Goal: Information Seeking & Learning: Learn about a topic

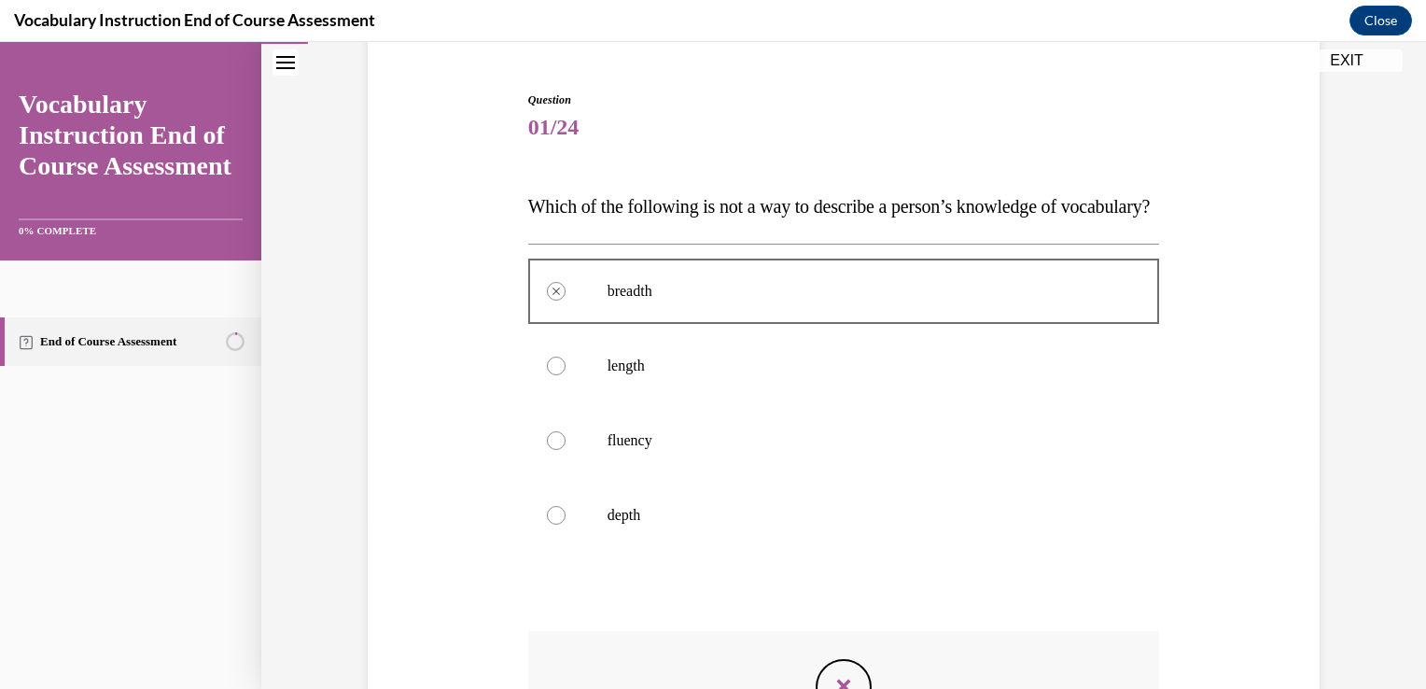
scroll to position [488, 0]
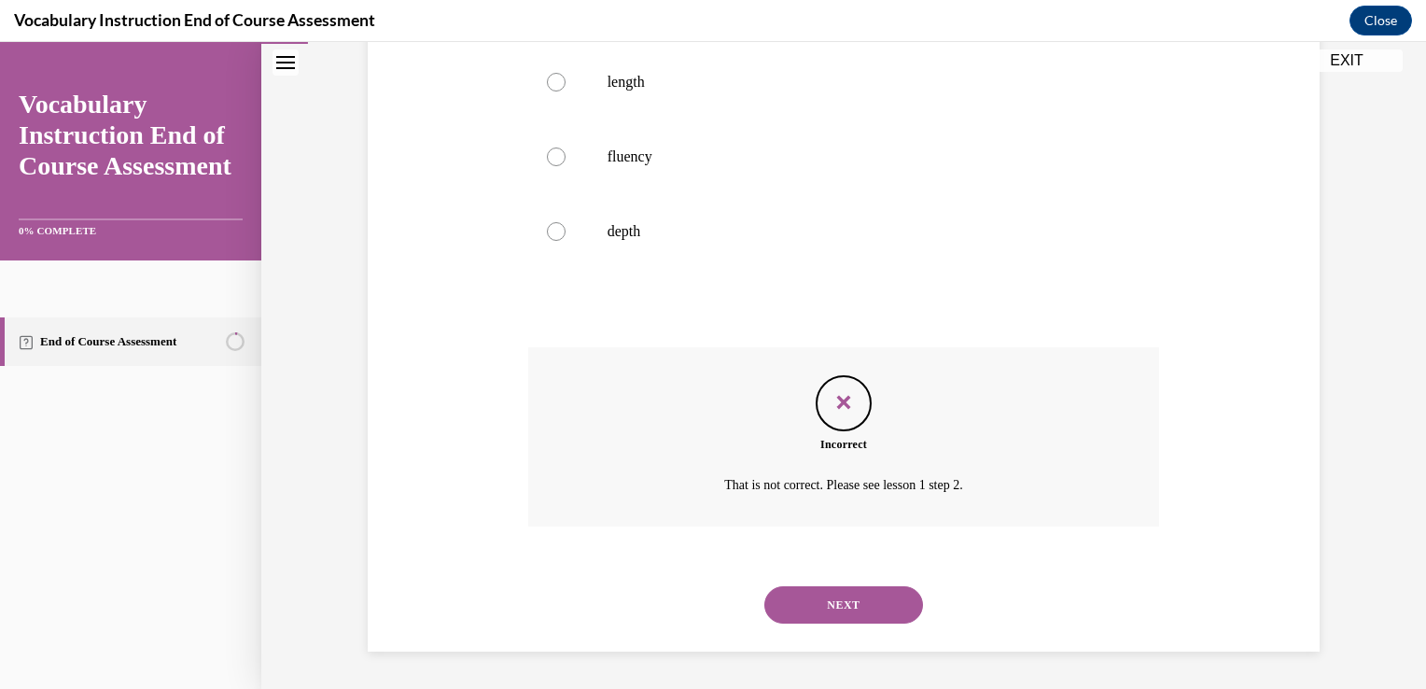
click at [804, 618] on button "NEXT" at bounding box center [843, 604] width 159 height 37
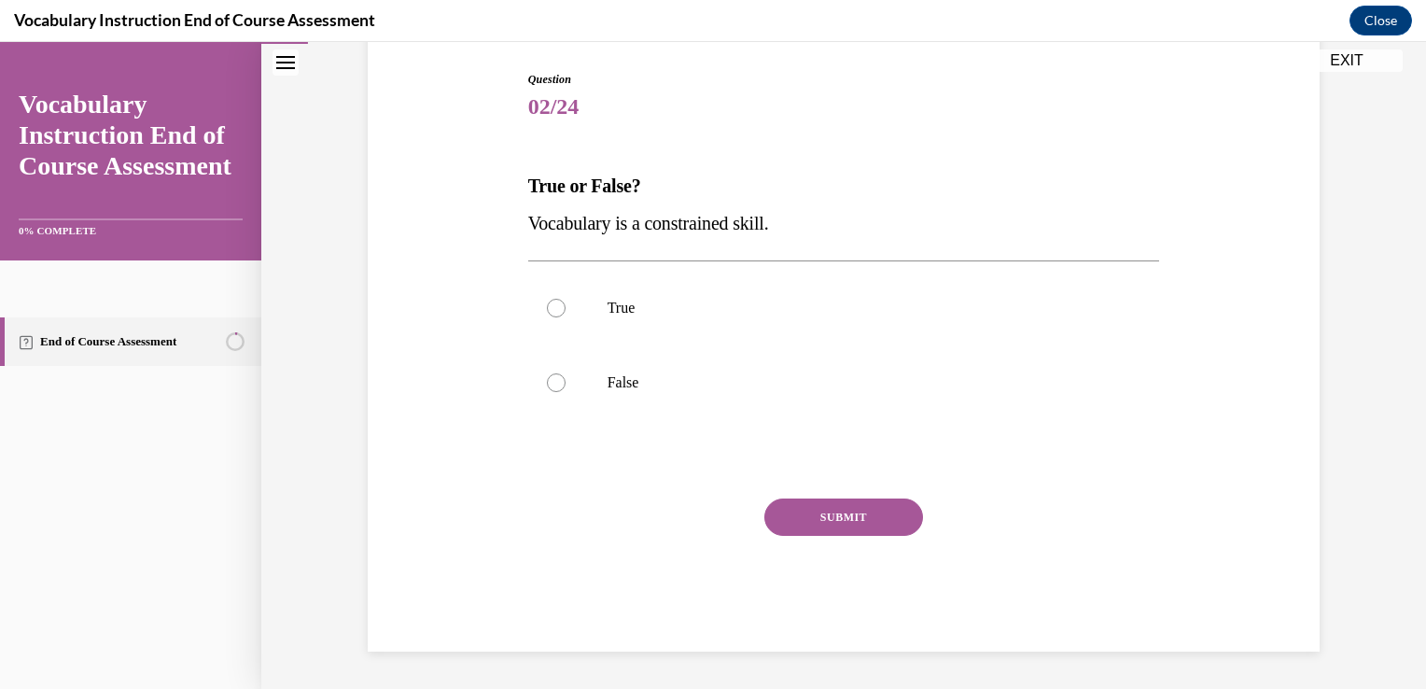
scroll to position [188, 0]
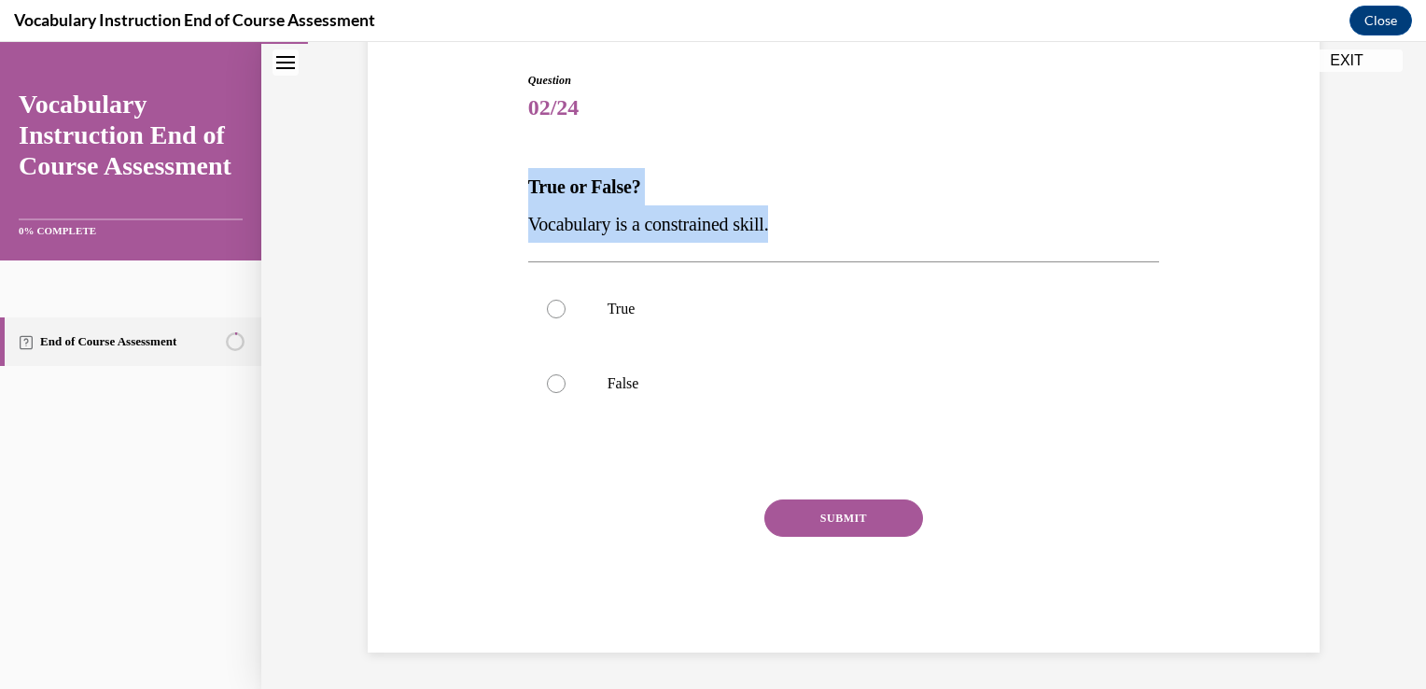
drag, startPoint x: 521, startPoint y: 184, endPoint x: 789, endPoint y: 229, distance: 271.6
click at [789, 229] on div "True or False? Vocabulary is a constrained skill." at bounding box center [844, 205] width 632 height 75
copy div "True or False? Vocabulary is a constrained skill."
click at [789, 229] on p "Vocabulary is a constrained skill." at bounding box center [844, 223] width 632 height 37
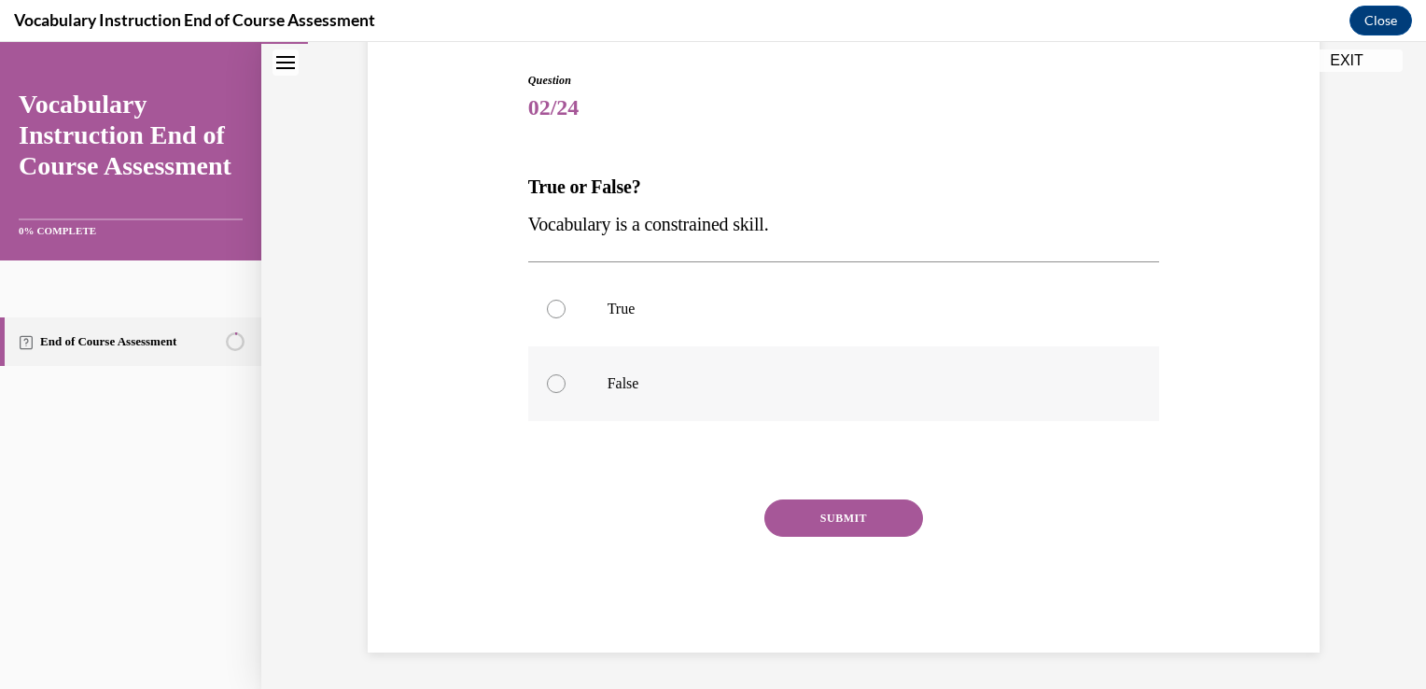
click at [627, 394] on label "False" at bounding box center [844, 383] width 632 height 75
click at [566, 393] on input "False" at bounding box center [556, 383] width 19 height 19
radio input "true"
click at [818, 527] on button "SUBMIT" at bounding box center [843, 517] width 159 height 37
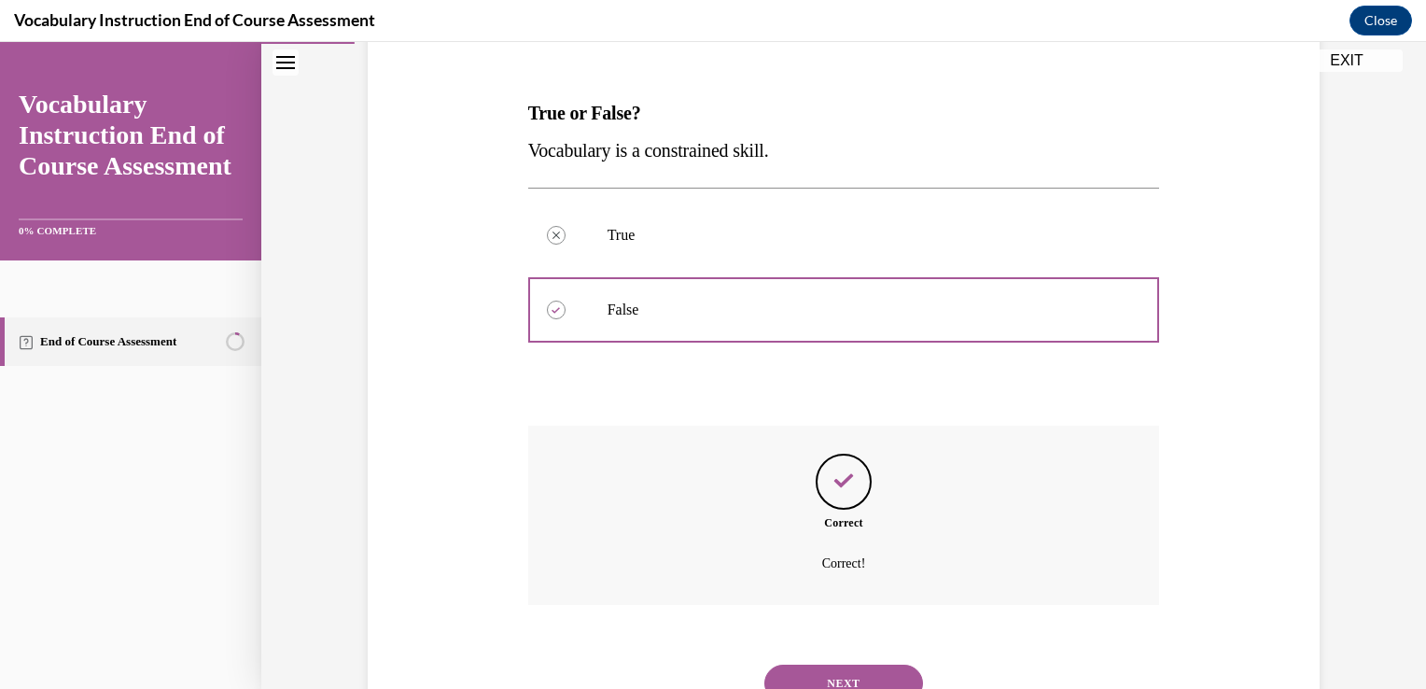
scroll to position [339, 0]
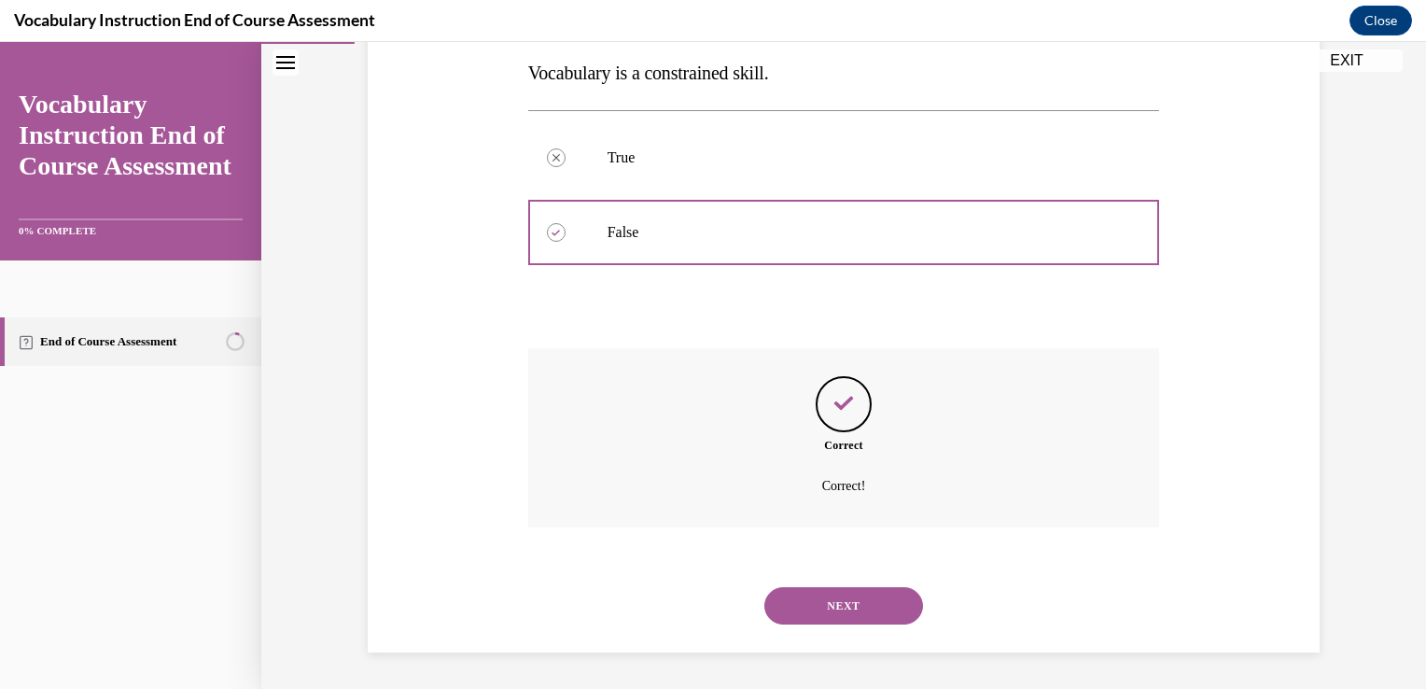
click at [821, 614] on button "NEXT" at bounding box center [843, 605] width 159 height 37
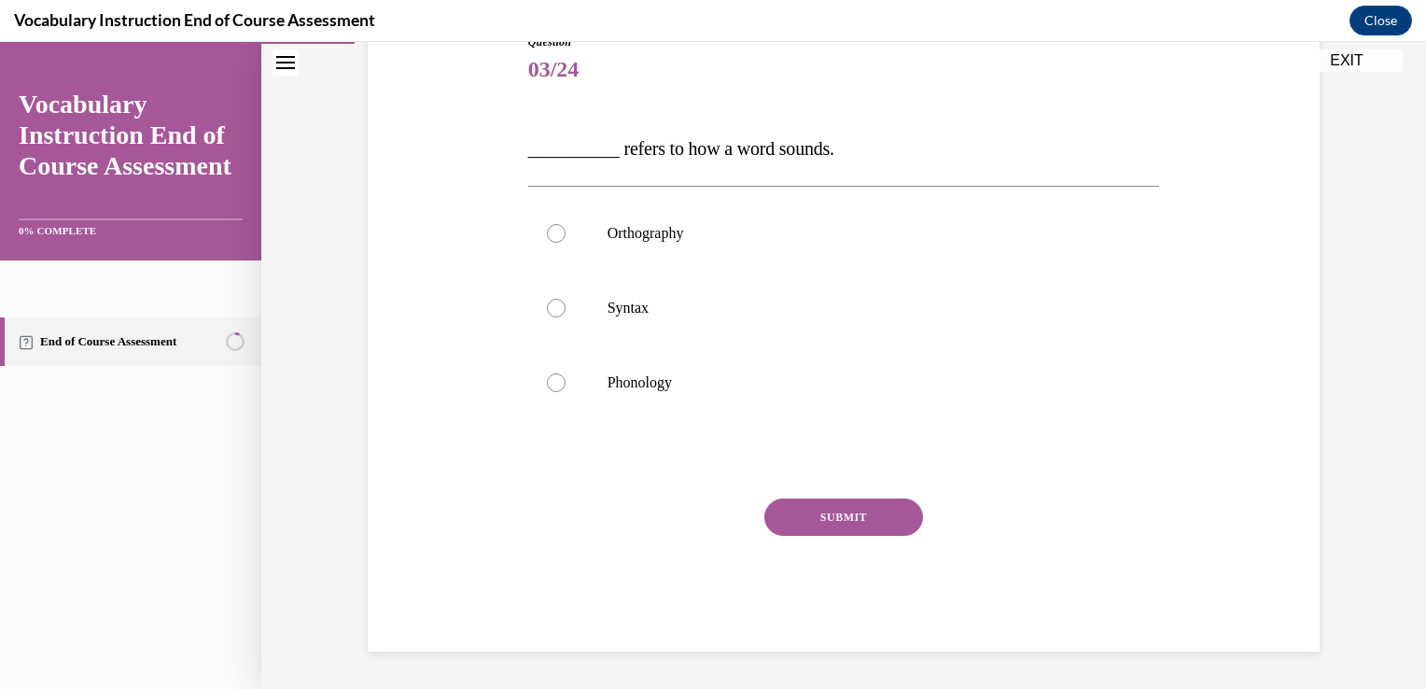
scroll to position [207, 0]
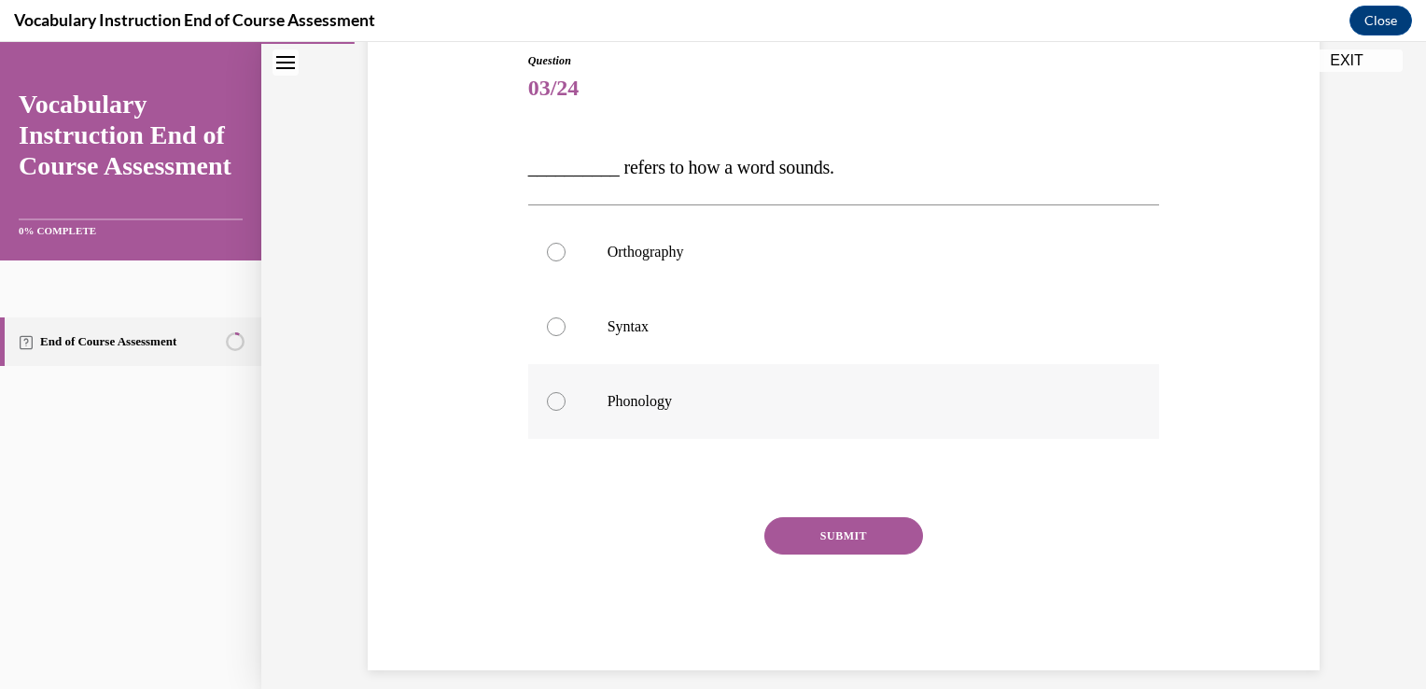
click at [660, 368] on label "Phonology" at bounding box center [844, 401] width 632 height 75
click at [566, 392] on input "Phonology" at bounding box center [556, 401] width 19 height 19
radio input "true"
click at [783, 539] on button "SUBMIT" at bounding box center [843, 535] width 159 height 37
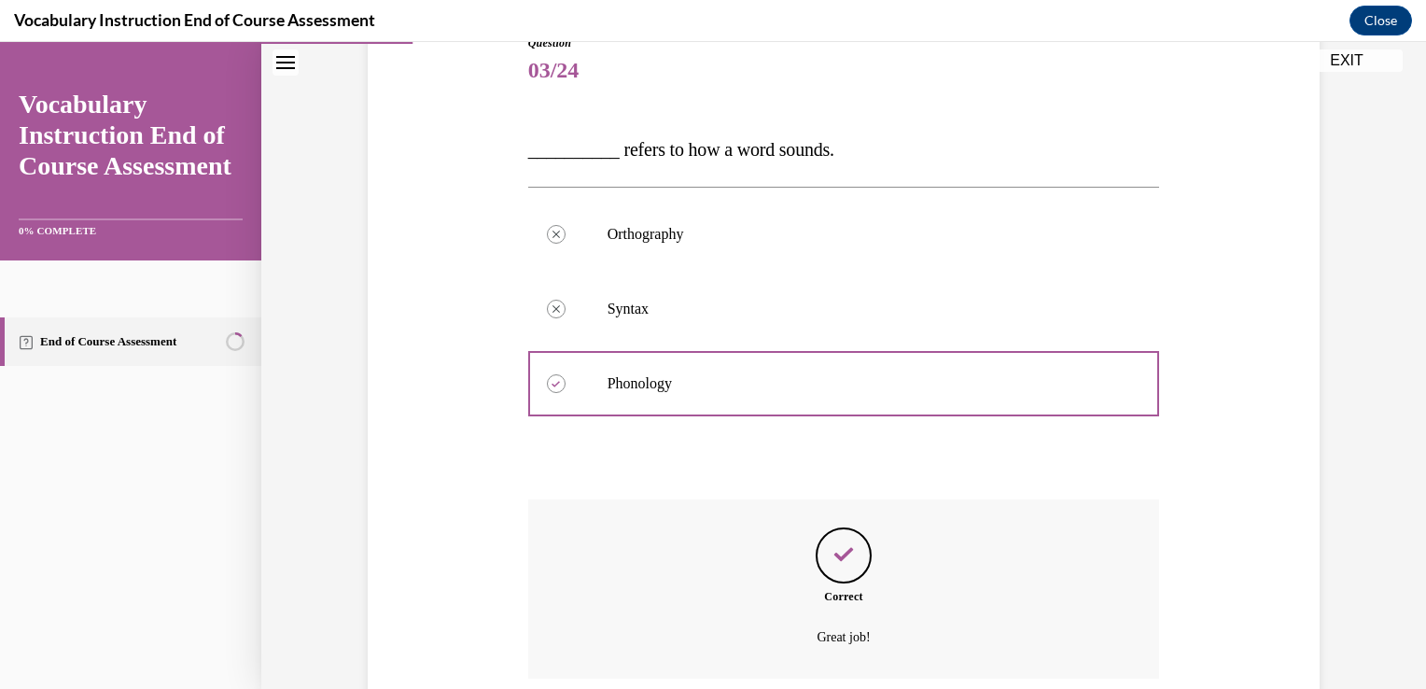
scroll to position [376, 0]
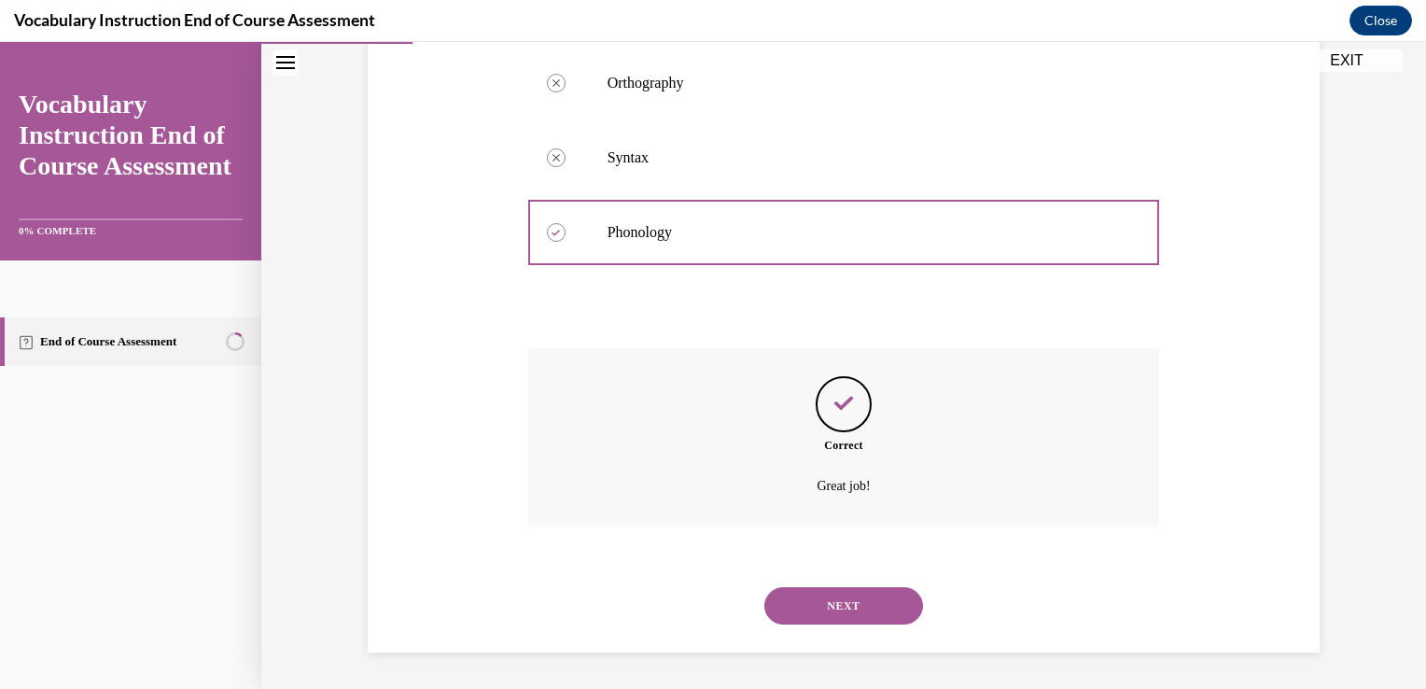
click at [791, 587] on button "NEXT" at bounding box center [843, 605] width 159 height 37
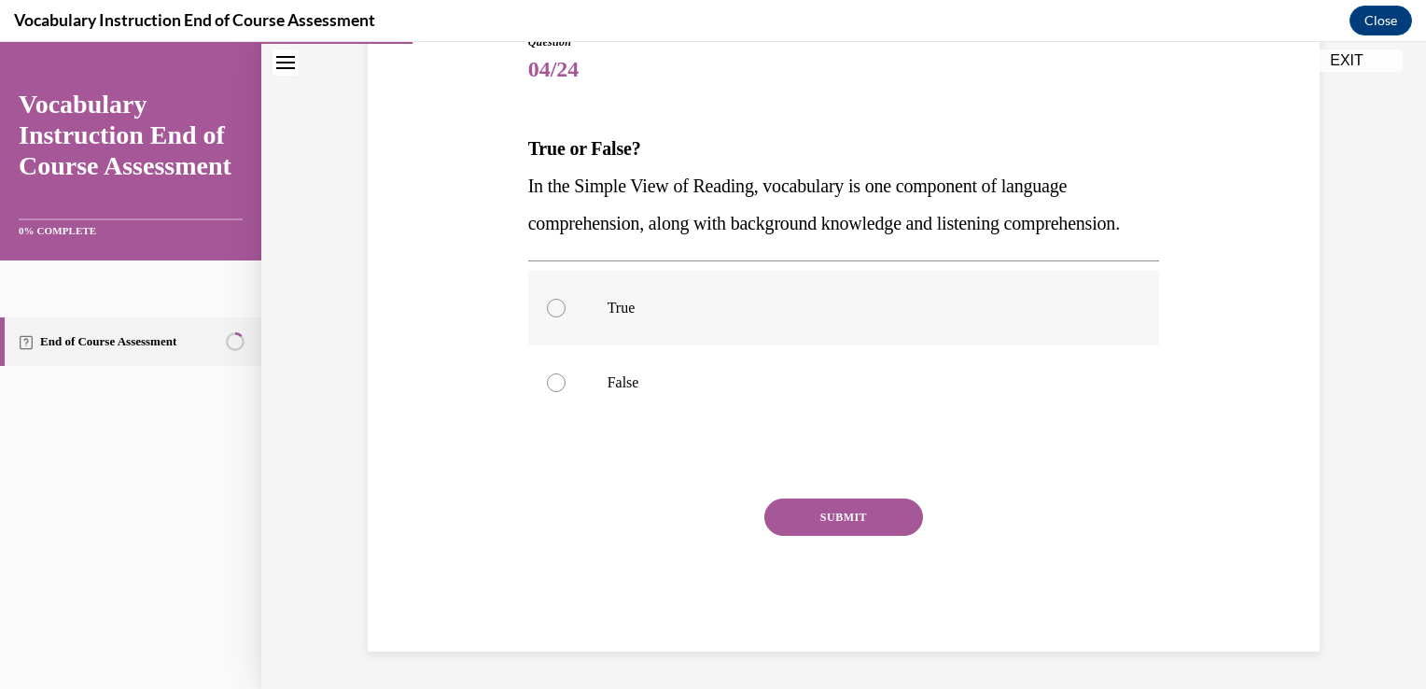
scroll to position [262, 0]
click at [579, 199] on p "In the Simple View of Reading, vocabulary is one component of language comprehe…" at bounding box center [844, 204] width 632 height 75
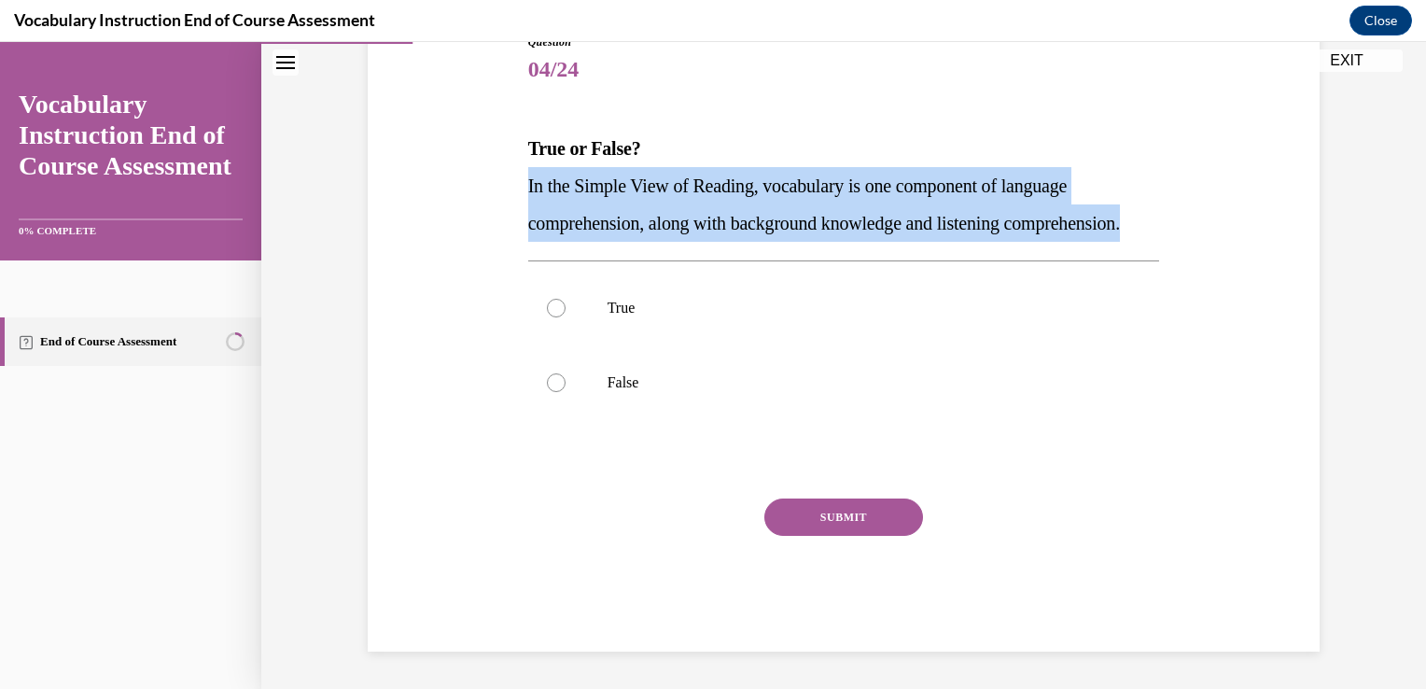
click at [579, 199] on p "In the Simple View of Reading, vocabulary is one component of language comprehe…" at bounding box center [844, 204] width 632 height 75
copy span "In the Simple View of Reading, vocabulary is one component of language comprehe…"
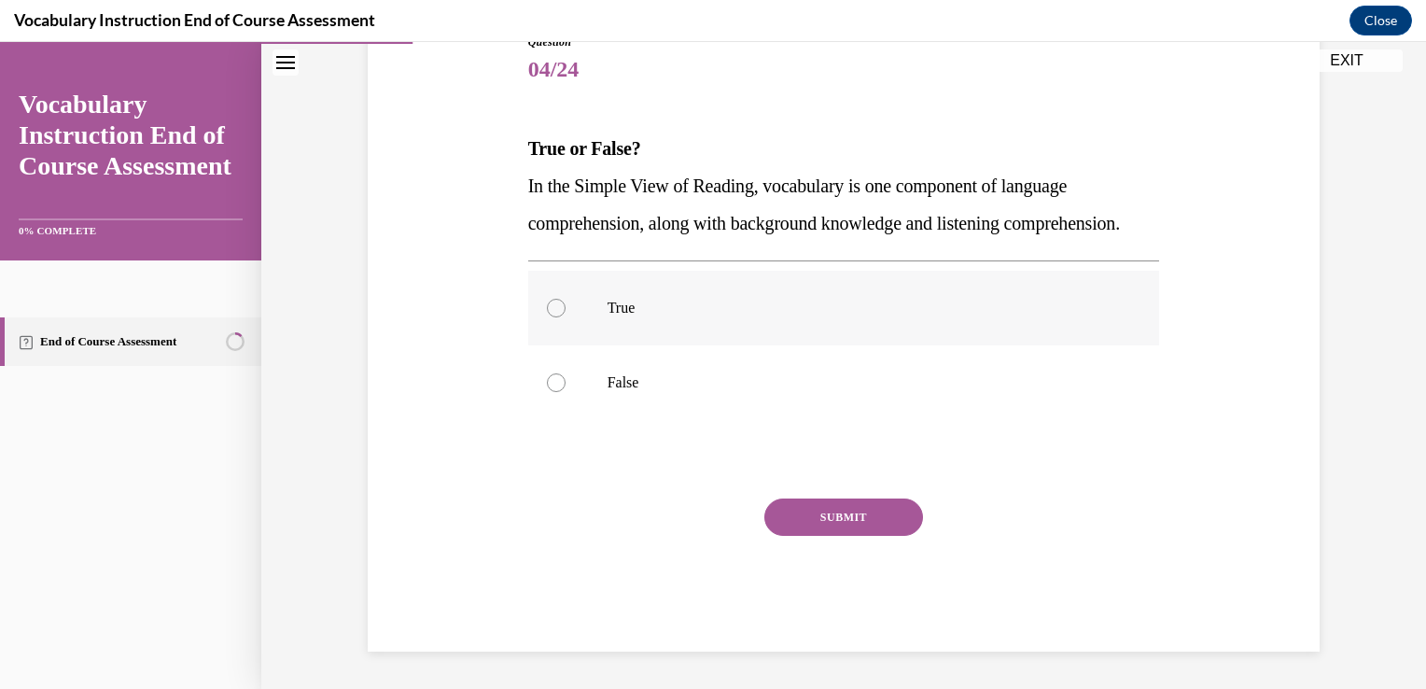
click at [612, 306] on p "True" at bounding box center [861, 308] width 506 height 19
click at [566, 306] on input "True" at bounding box center [556, 308] width 19 height 19
radio input "true"
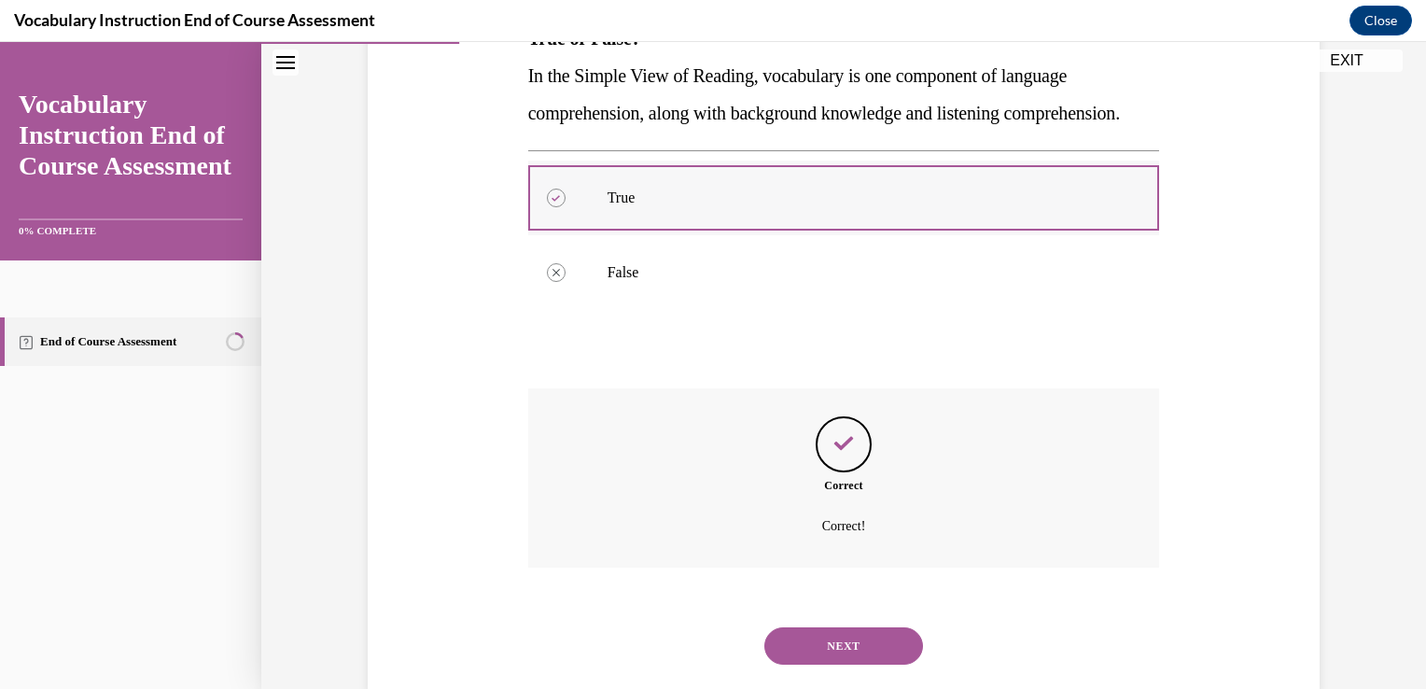
scroll to position [413, 0]
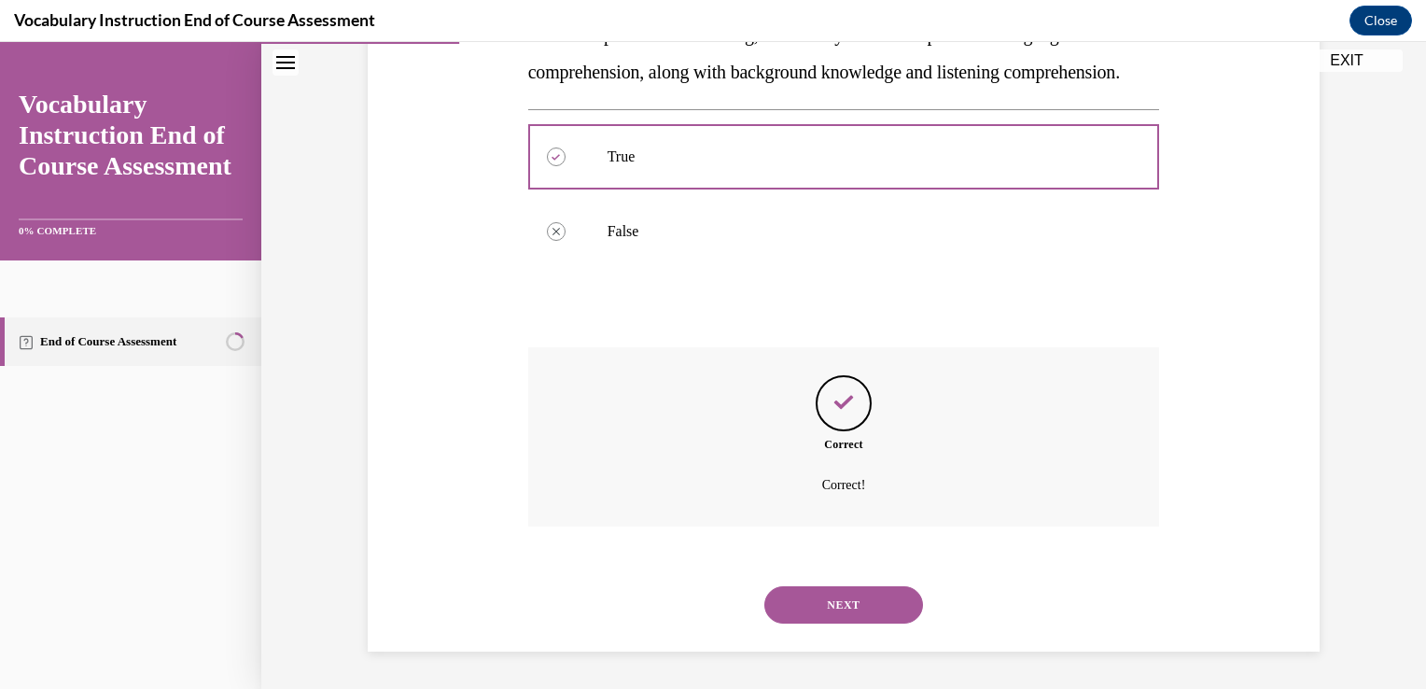
click at [806, 678] on div "Question 04/24 True or False? In the Simple View of Reading, vocabulary is one …" at bounding box center [843, 206] width 1165 height 965
click at [821, 600] on button "NEXT" at bounding box center [843, 604] width 159 height 37
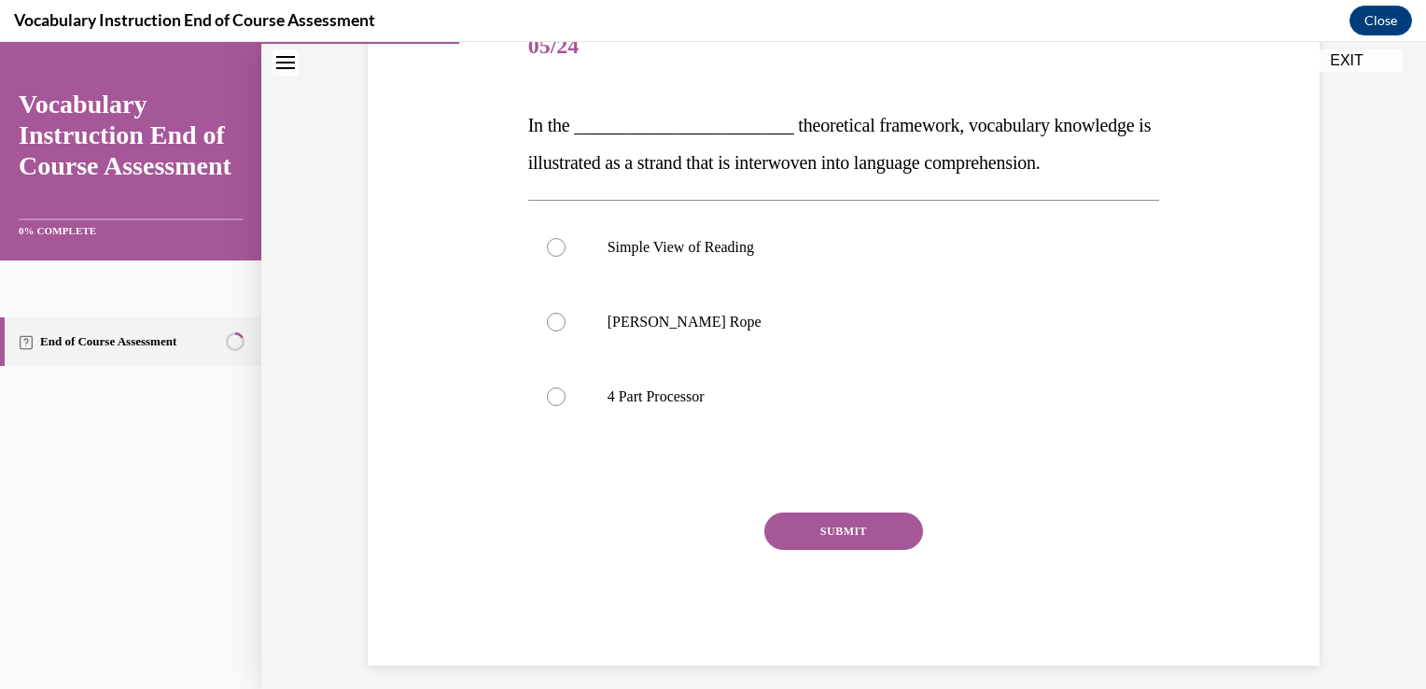
scroll to position [250, 0]
click at [557, 129] on span "In the ________________________ theoretical framework, vocabulary knowledge is …" at bounding box center [839, 143] width 623 height 58
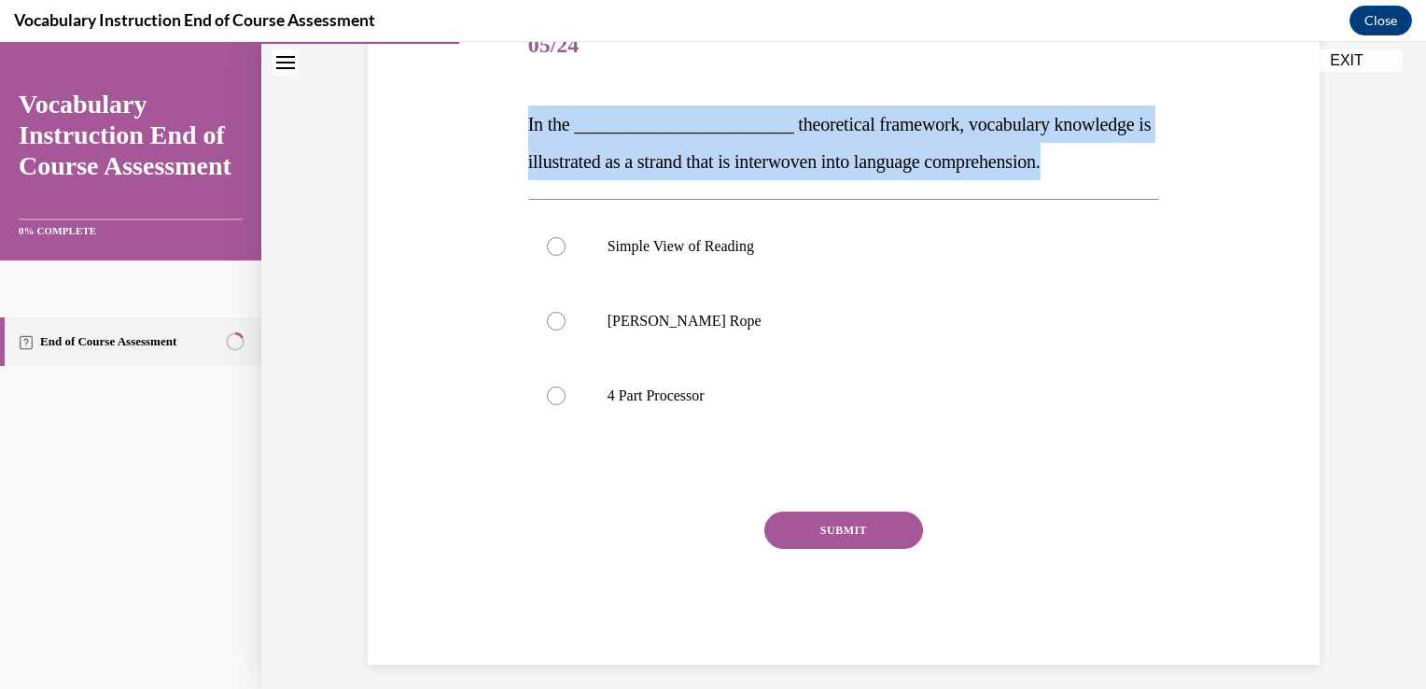
click at [557, 129] on span "In the ________________________ theoretical framework, vocabulary knowledge is …" at bounding box center [839, 143] width 623 height 58
copy span "In the ________________________ theoretical framework, vocabulary knowledge is …"
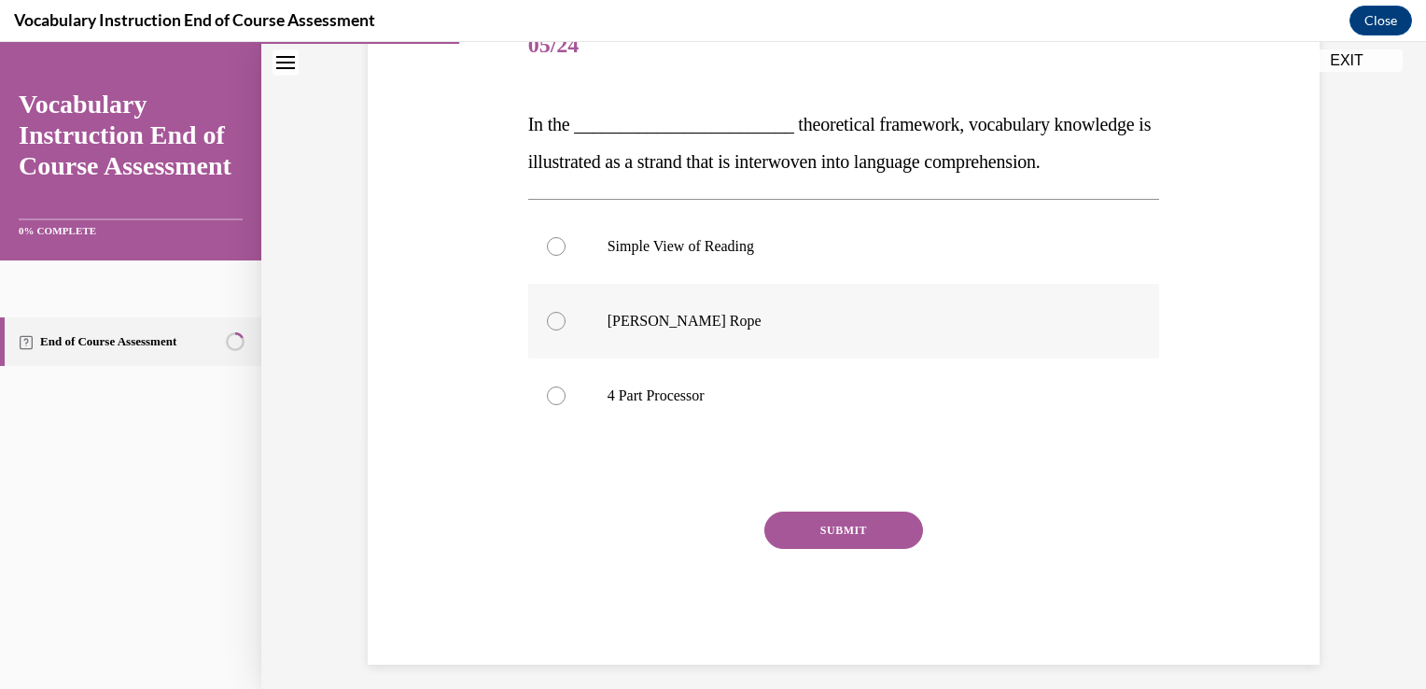
click at [727, 323] on p "[PERSON_NAME] Rope" at bounding box center [861, 321] width 506 height 19
click at [566, 323] on input "[PERSON_NAME] Rope" at bounding box center [556, 321] width 19 height 19
radio input "true"
click at [833, 573] on div "SUBMIT" at bounding box center [844, 557] width 632 height 93
click at [829, 538] on button "SUBMIT" at bounding box center [843, 529] width 159 height 37
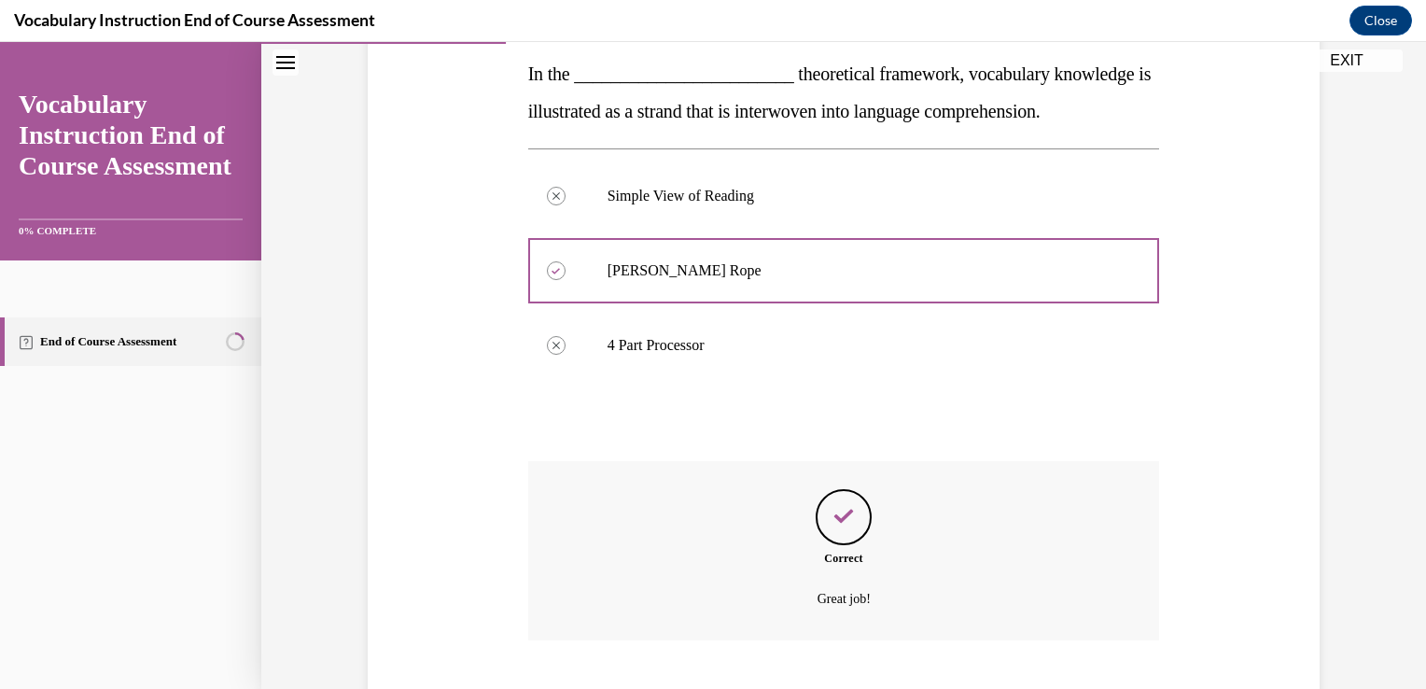
scroll to position [413, 0]
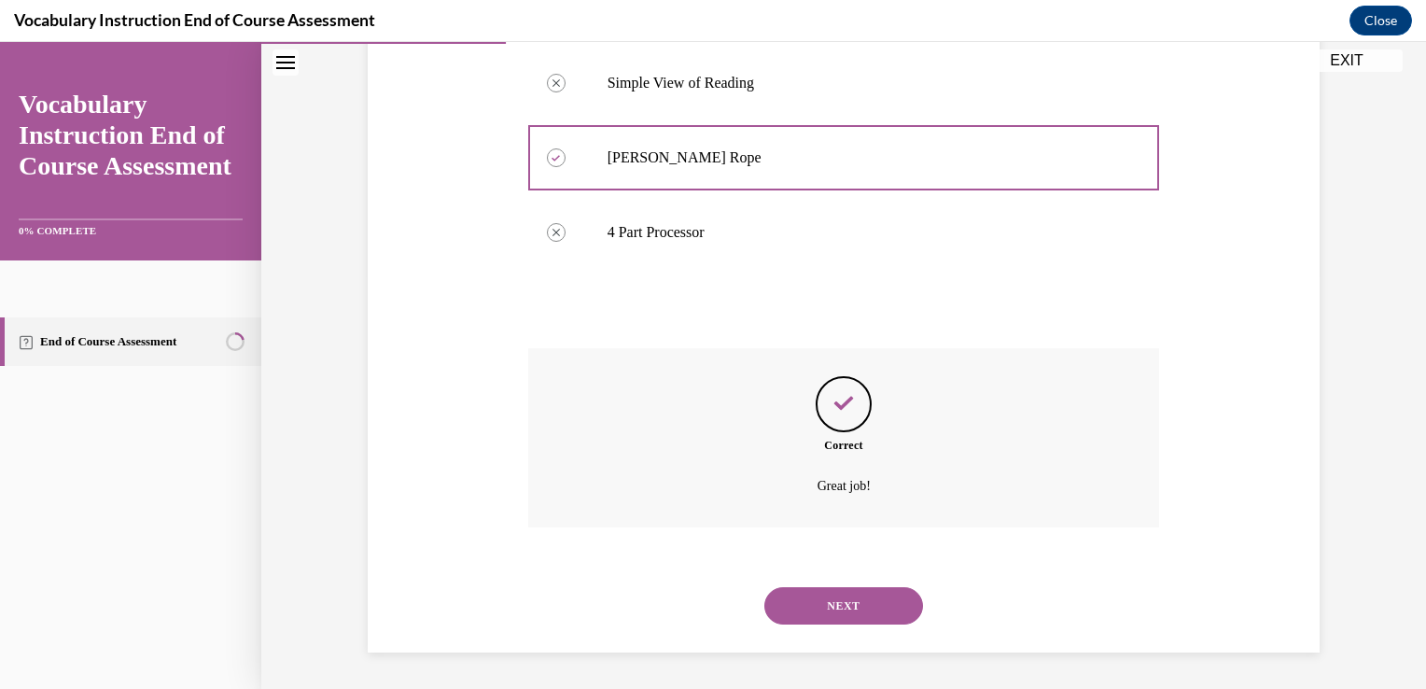
click at [825, 601] on button "NEXT" at bounding box center [843, 605] width 159 height 37
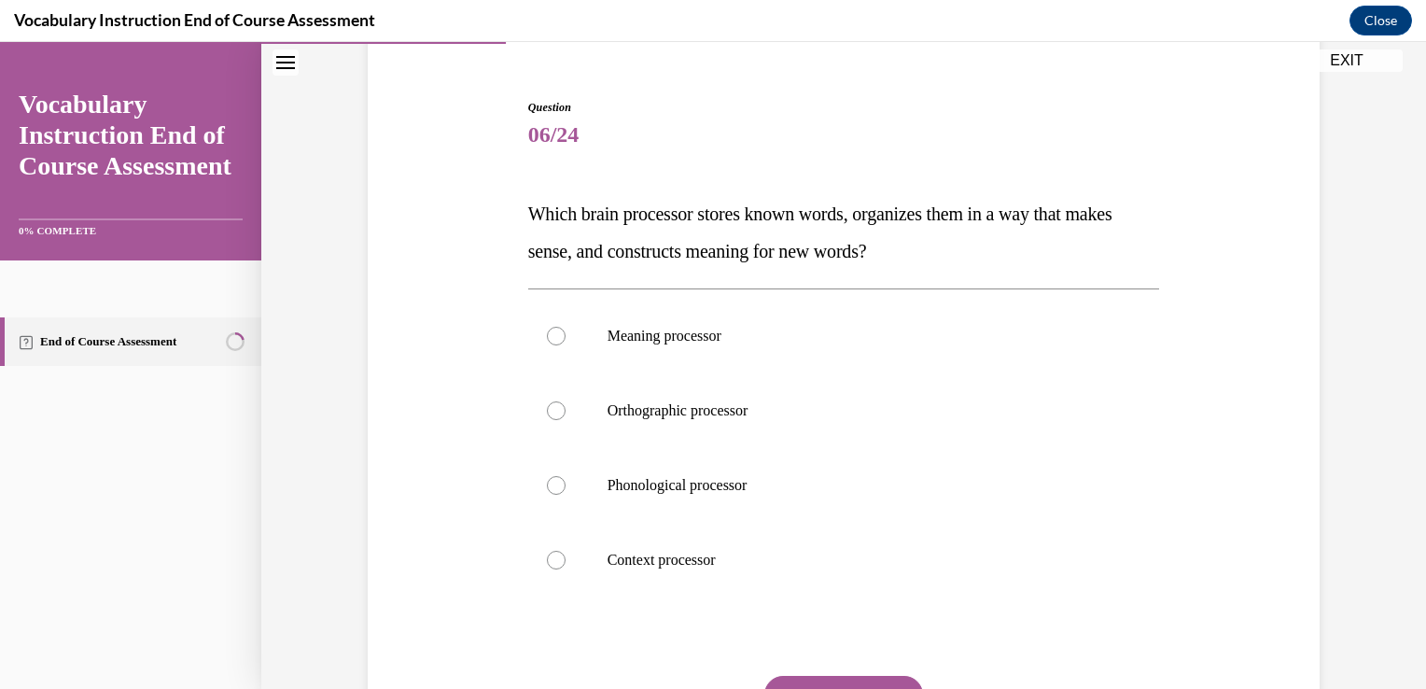
scroll to position [172, 0]
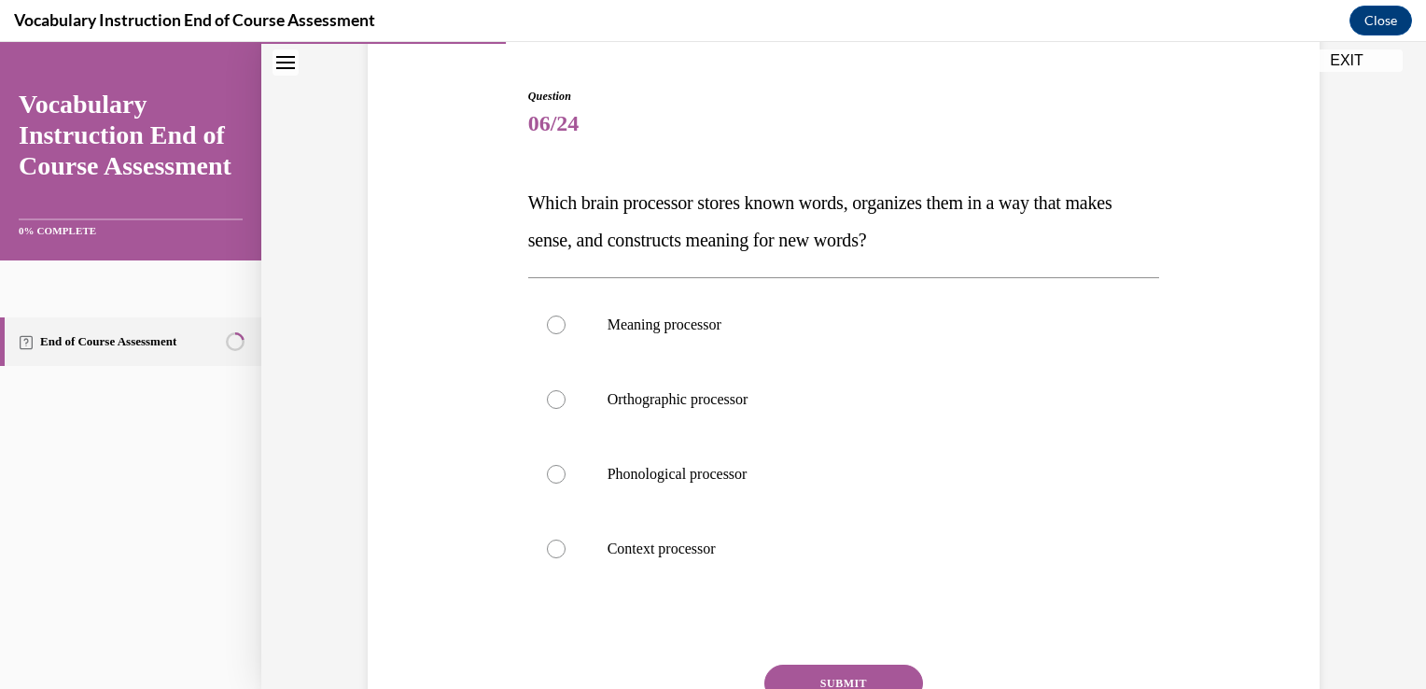
click at [901, 250] on p "Which brain processor stores known words, organizes them in a way that makes se…" at bounding box center [844, 221] width 632 height 75
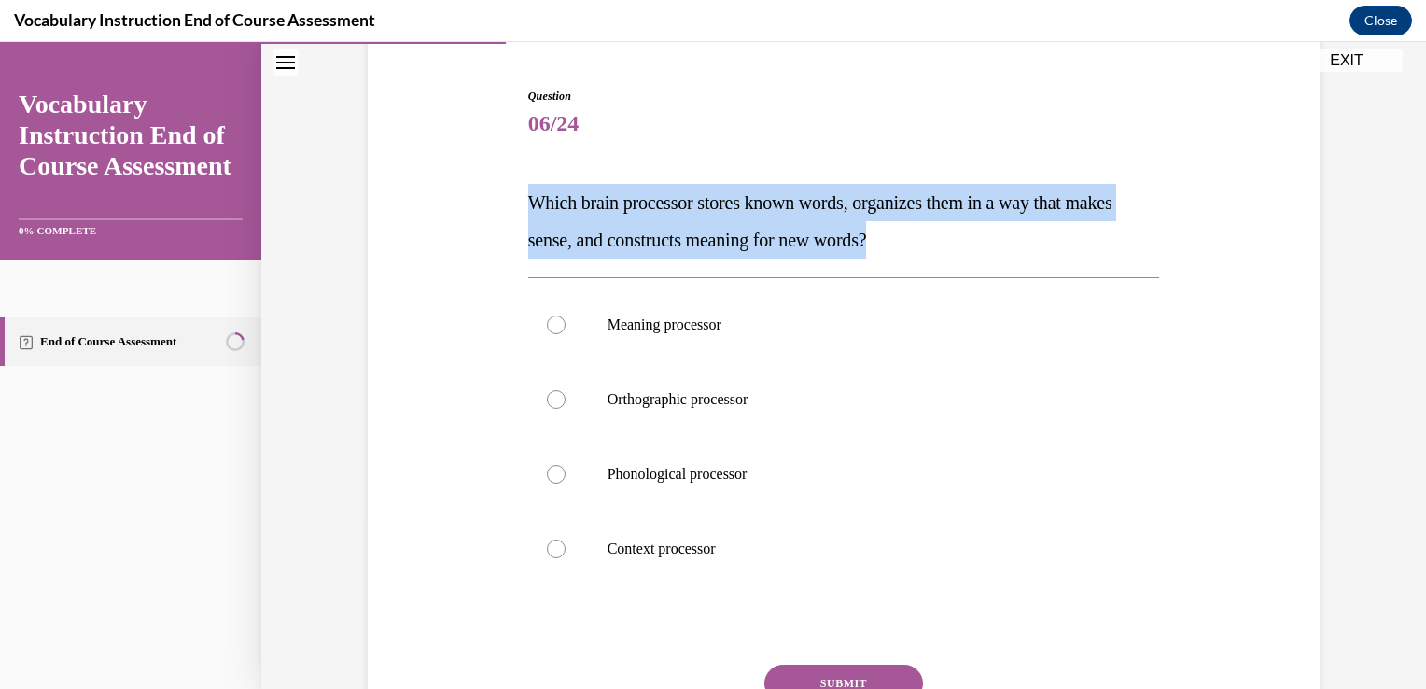
click at [901, 250] on p "Which brain processor stores known words, organizes them in a way that makes se…" at bounding box center [844, 221] width 632 height 75
copy span "Which brain processor stores known words, organizes them in a way that makes se…"
click at [528, 199] on span "Which brain processor stores known words, organizes them in a way that makes se…" at bounding box center [820, 221] width 584 height 58
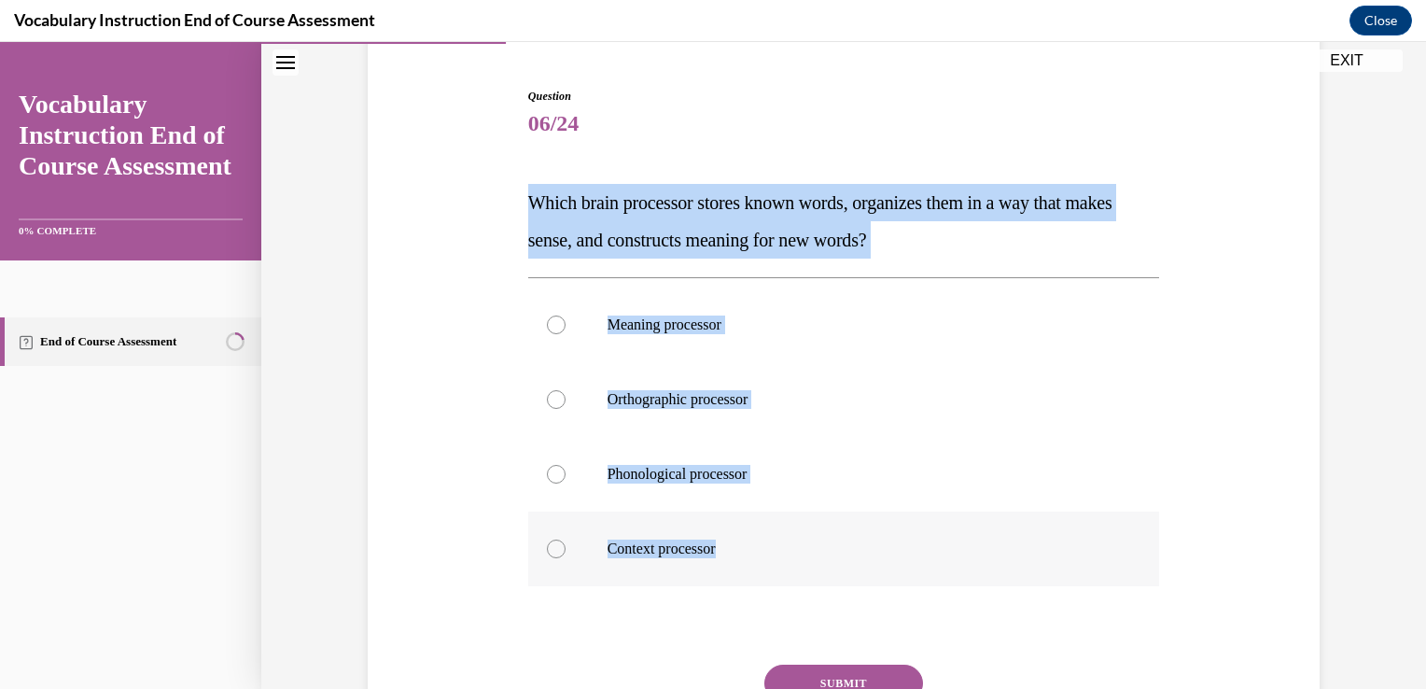
drag, startPoint x: 525, startPoint y: 199, endPoint x: 713, endPoint y: 536, distance: 386.1
click at [713, 536] on div "Question 06/24 Which brain processor stores known words, organizes them in a wa…" at bounding box center [844, 453] width 632 height 730
click at [673, 337] on label "Meaning processor" at bounding box center [844, 324] width 632 height 75
click at [566, 334] on input "Meaning processor" at bounding box center [556, 324] width 19 height 19
radio input "true"
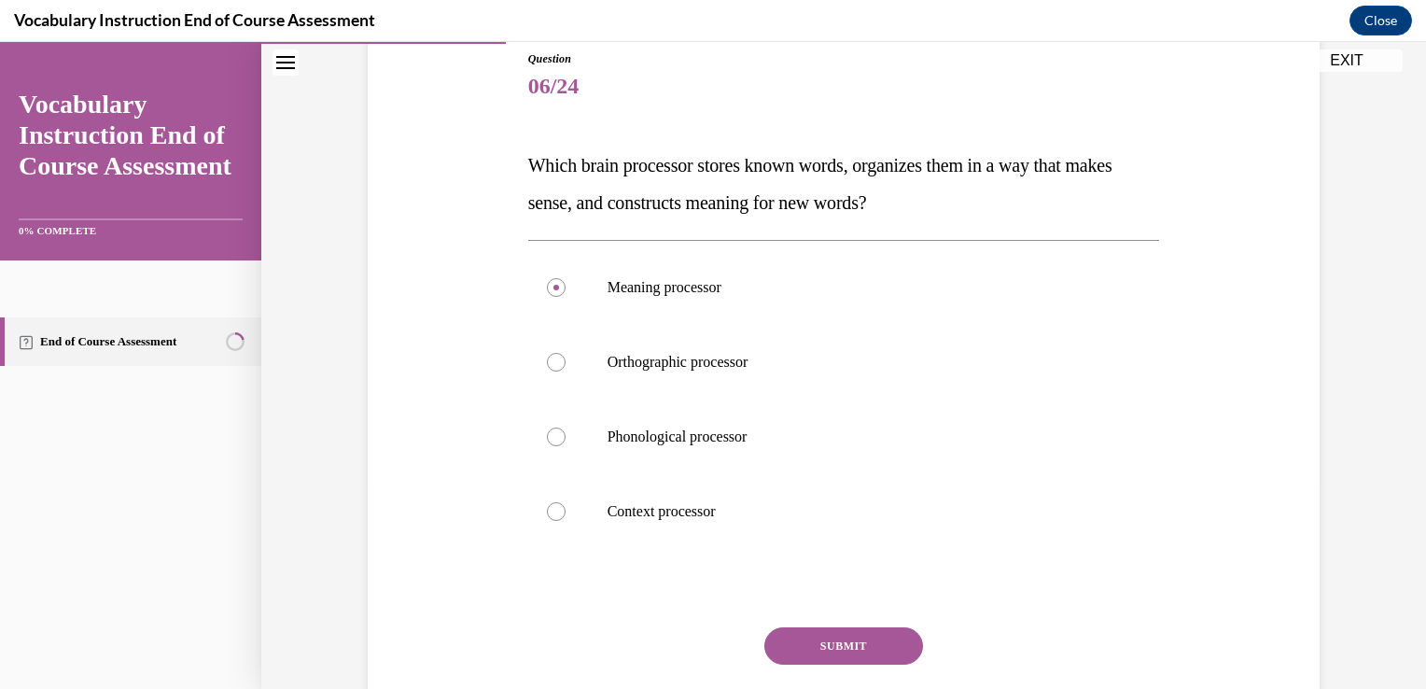
click at [805, 643] on button "SUBMIT" at bounding box center [843, 645] width 159 height 37
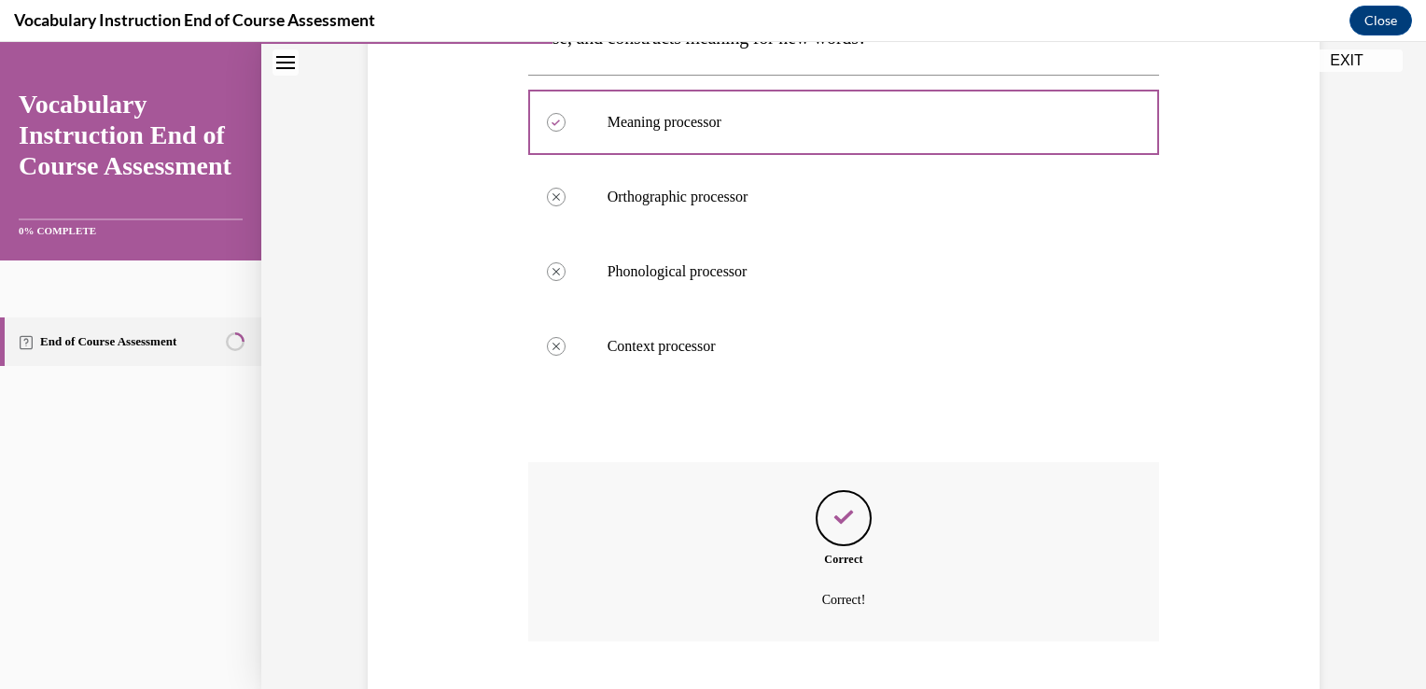
scroll to position [488, 0]
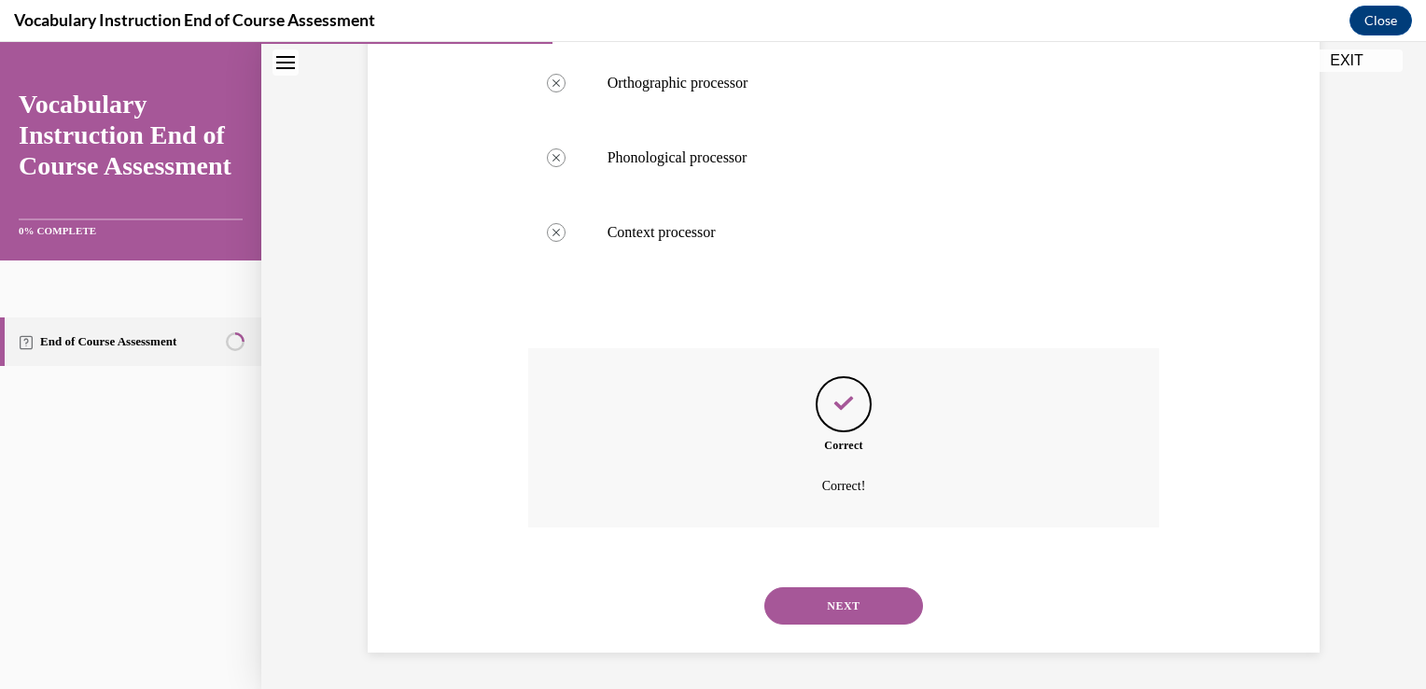
click at [836, 602] on button "NEXT" at bounding box center [843, 605] width 159 height 37
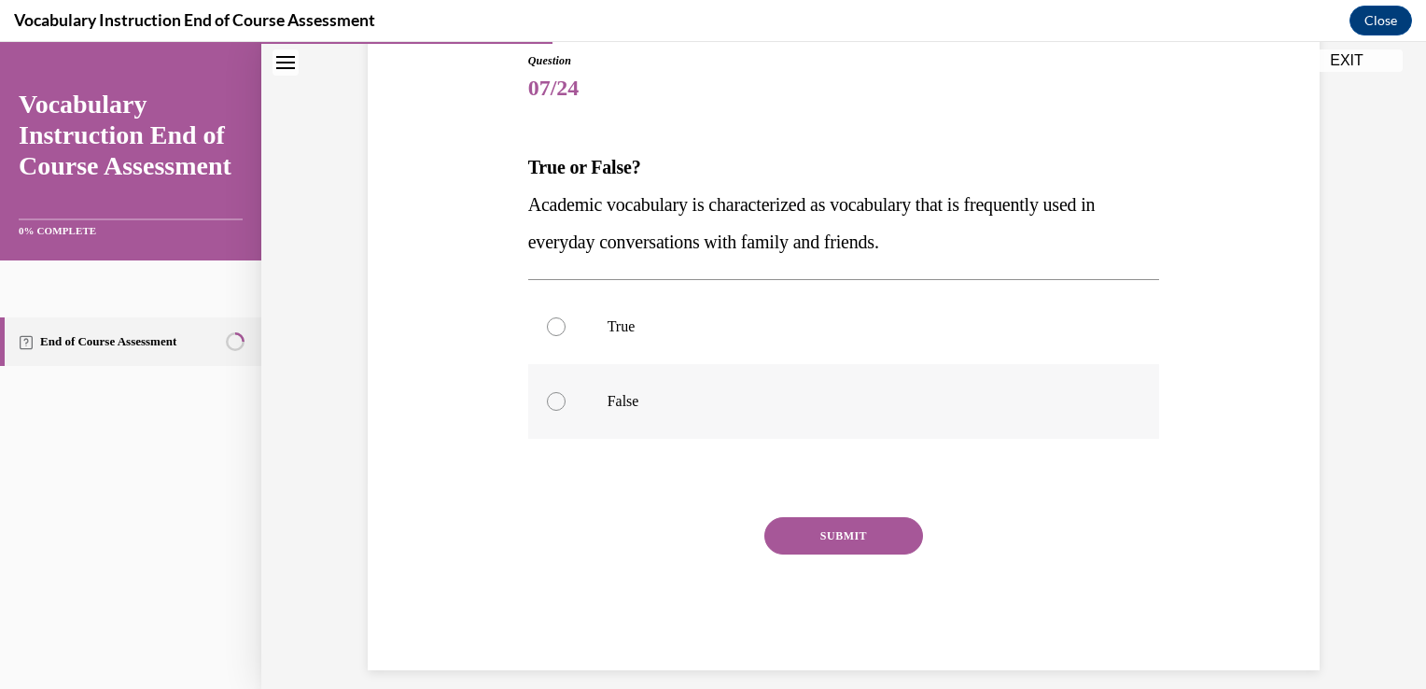
click at [608, 407] on p "False" at bounding box center [861, 401] width 506 height 19
click at [566, 407] on input "False" at bounding box center [556, 401] width 19 height 19
radio input "true"
click at [825, 530] on button "SUBMIT" at bounding box center [843, 535] width 159 height 37
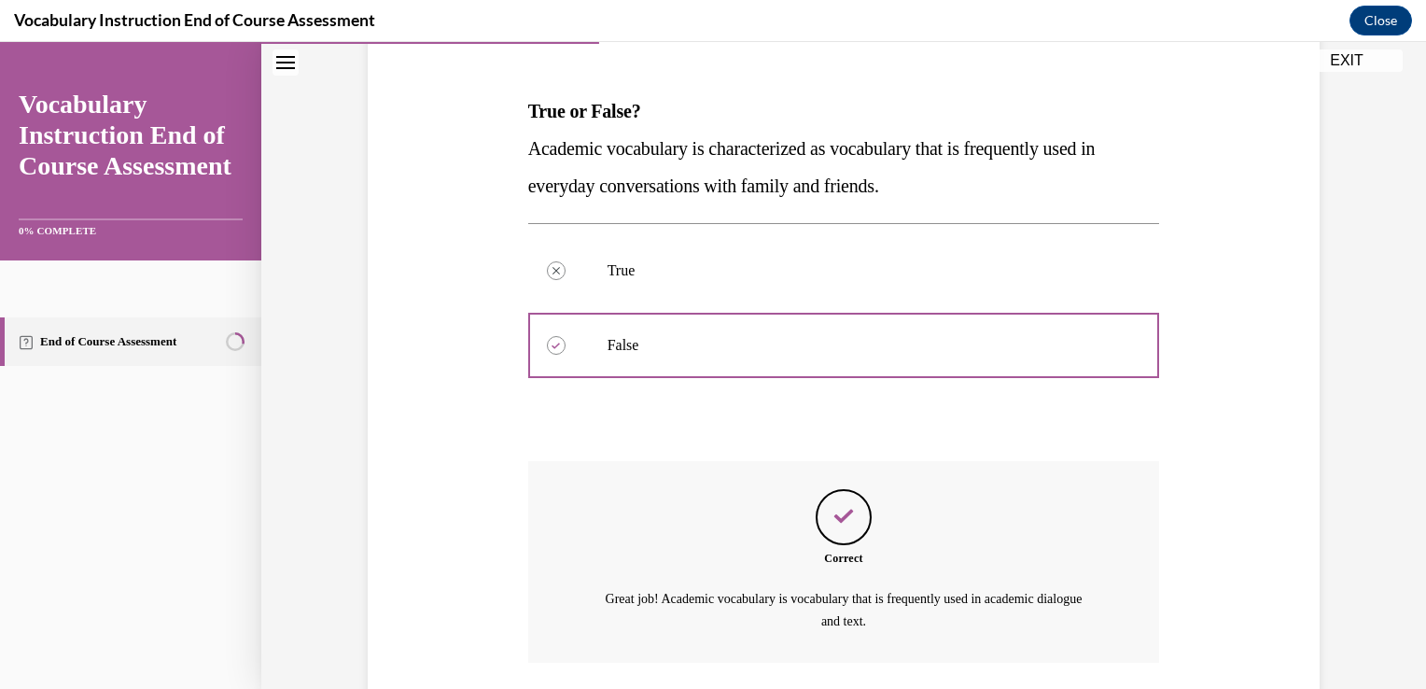
scroll to position [399, 0]
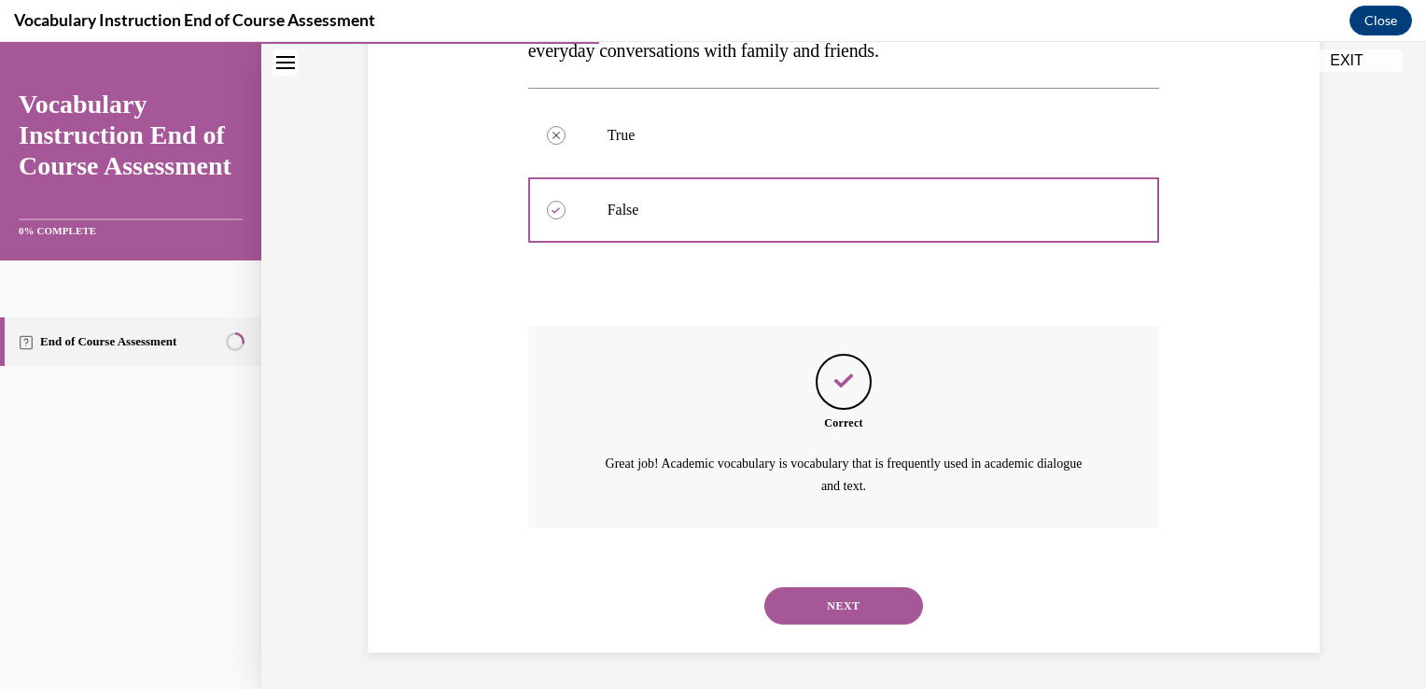
click at [815, 625] on div "NEXT" at bounding box center [844, 605] width 632 height 75
click at [812, 593] on button "NEXT" at bounding box center [843, 605] width 159 height 37
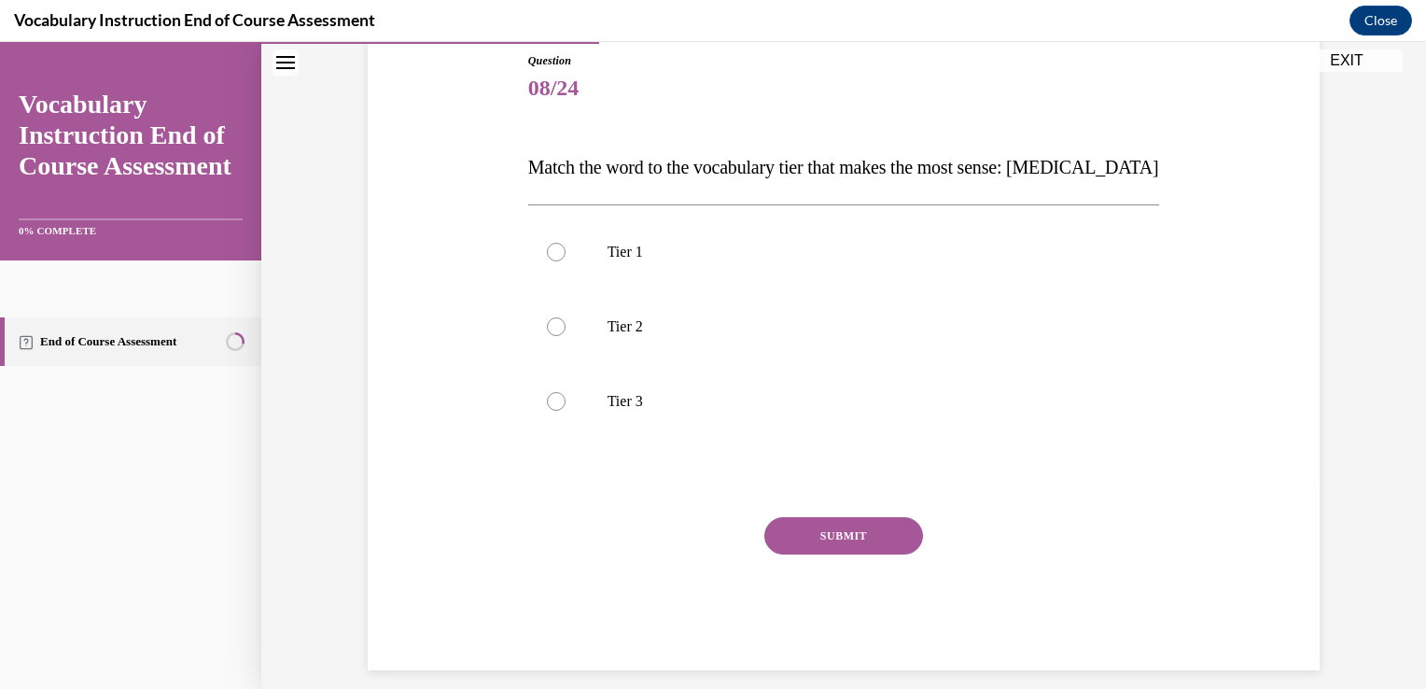
click at [1054, 165] on span "Match the word to the vocabulary tier that makes the most sense: [MEDICAL_DATA]" at bounding box center [843, 167] width 631 height 21
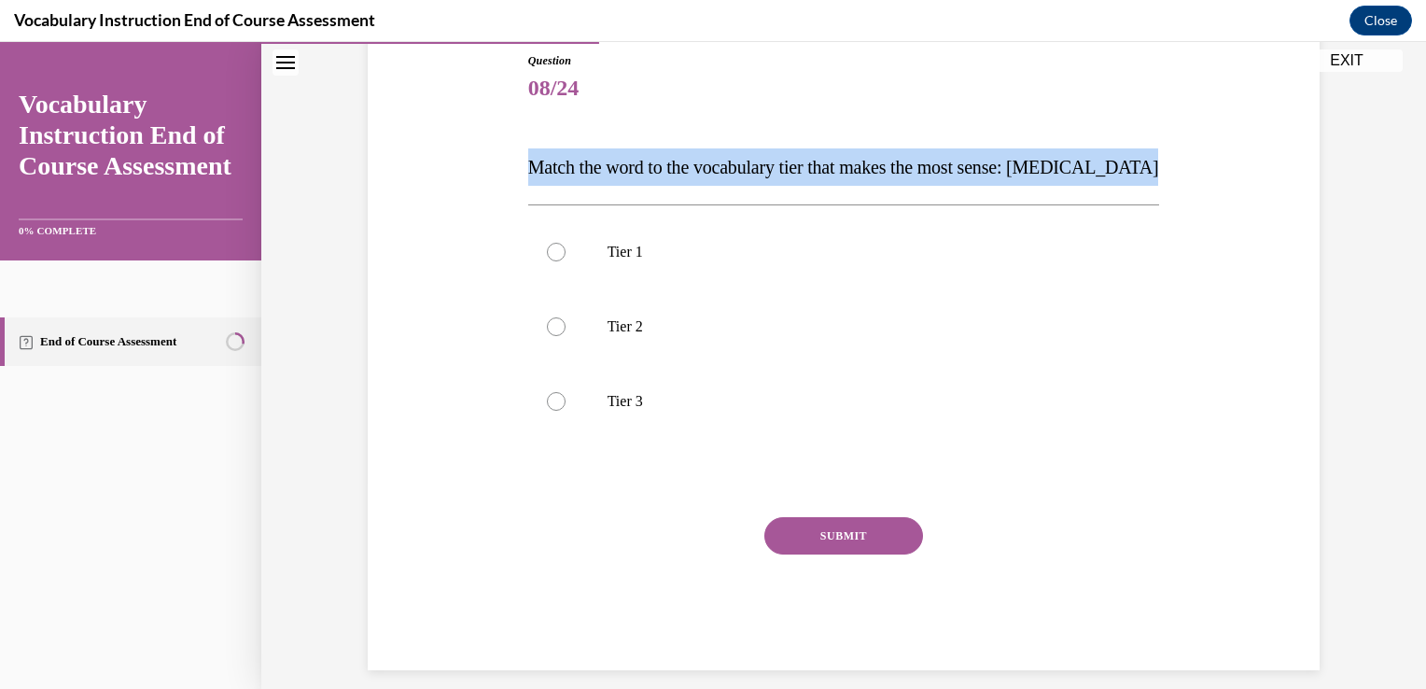
click at [1054, 165] on span "Match the word to the vocabulary tier that makes the most sense: [MEDICAL_DATA]" at bounding box center [843, 167] width 631 height 21
copy span "Match the word to the vocabulary tier that makes the most sense: [MEDICAL_DATA]"
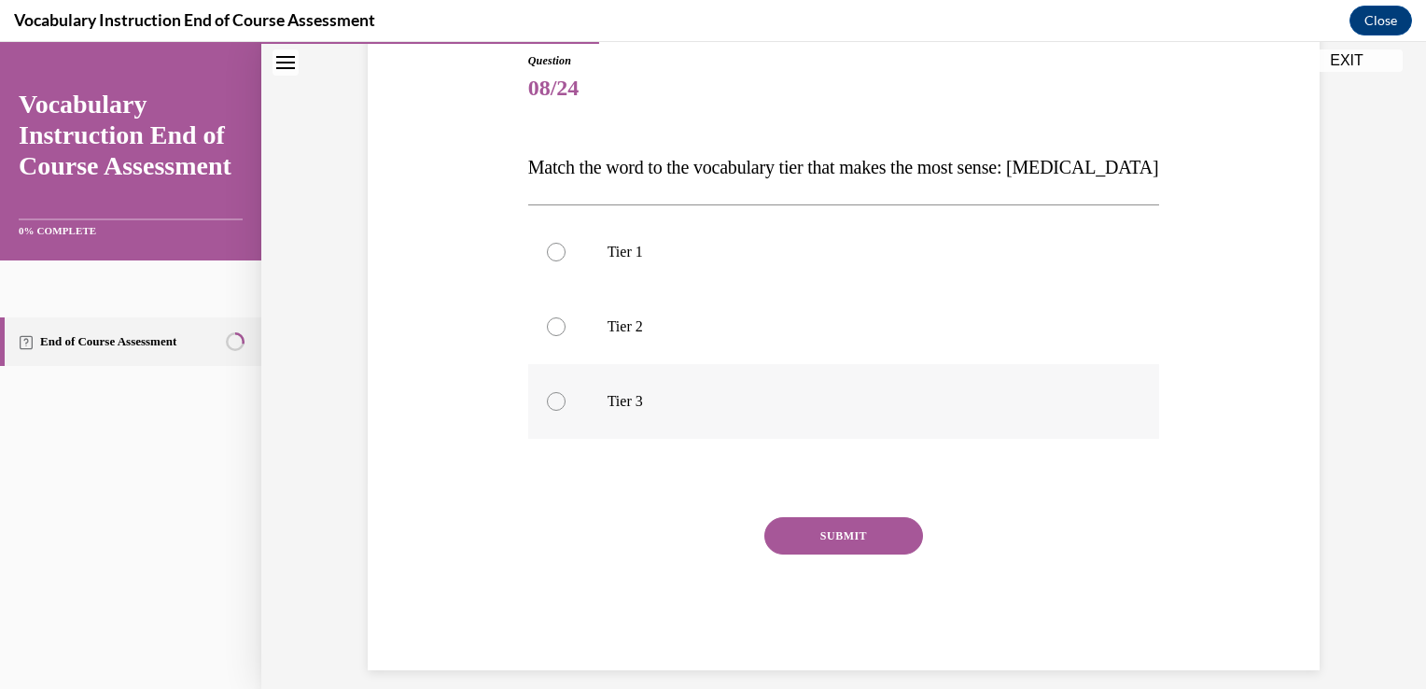
click at [615, 394] on p "Tier 3" at bounding box center [861, 401] width 506 height 19
click at [566, 394] on input "Tier 3" at bounding box center [556, 401] width 19 height 19
radio input "true"
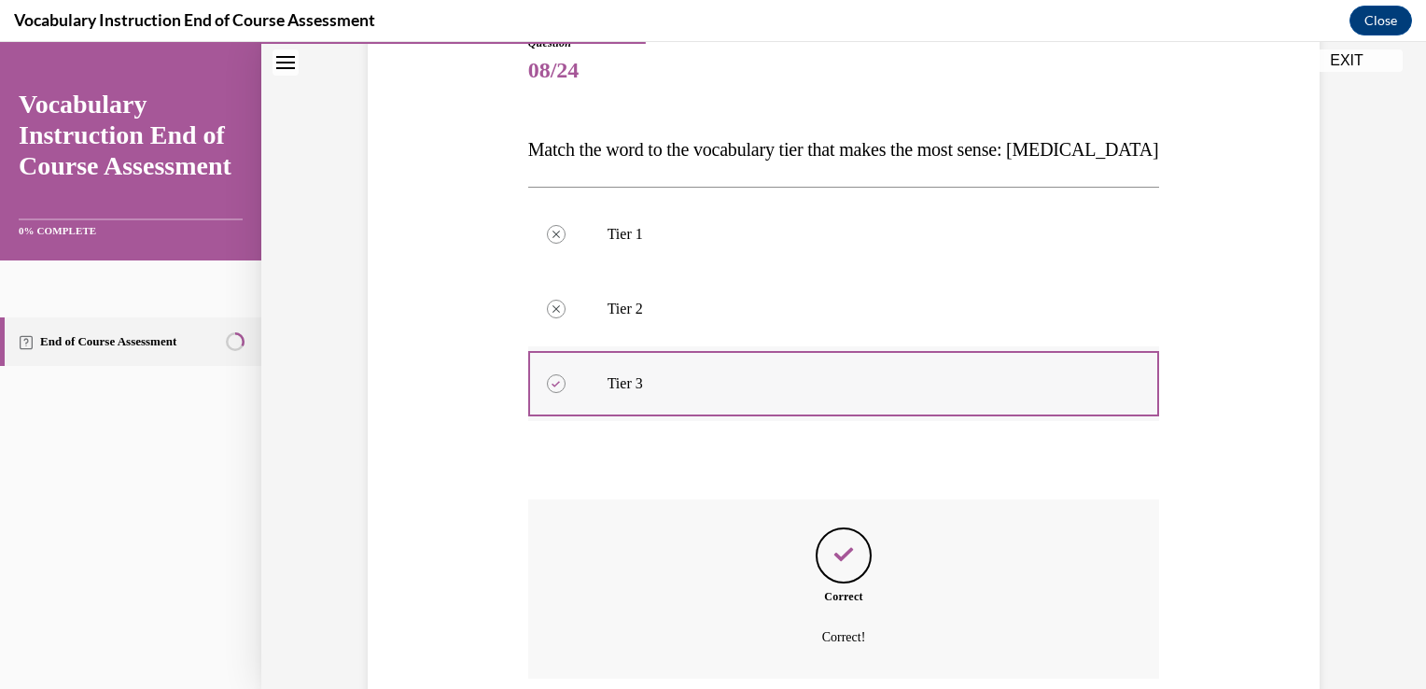
scroll to position [376, 0]
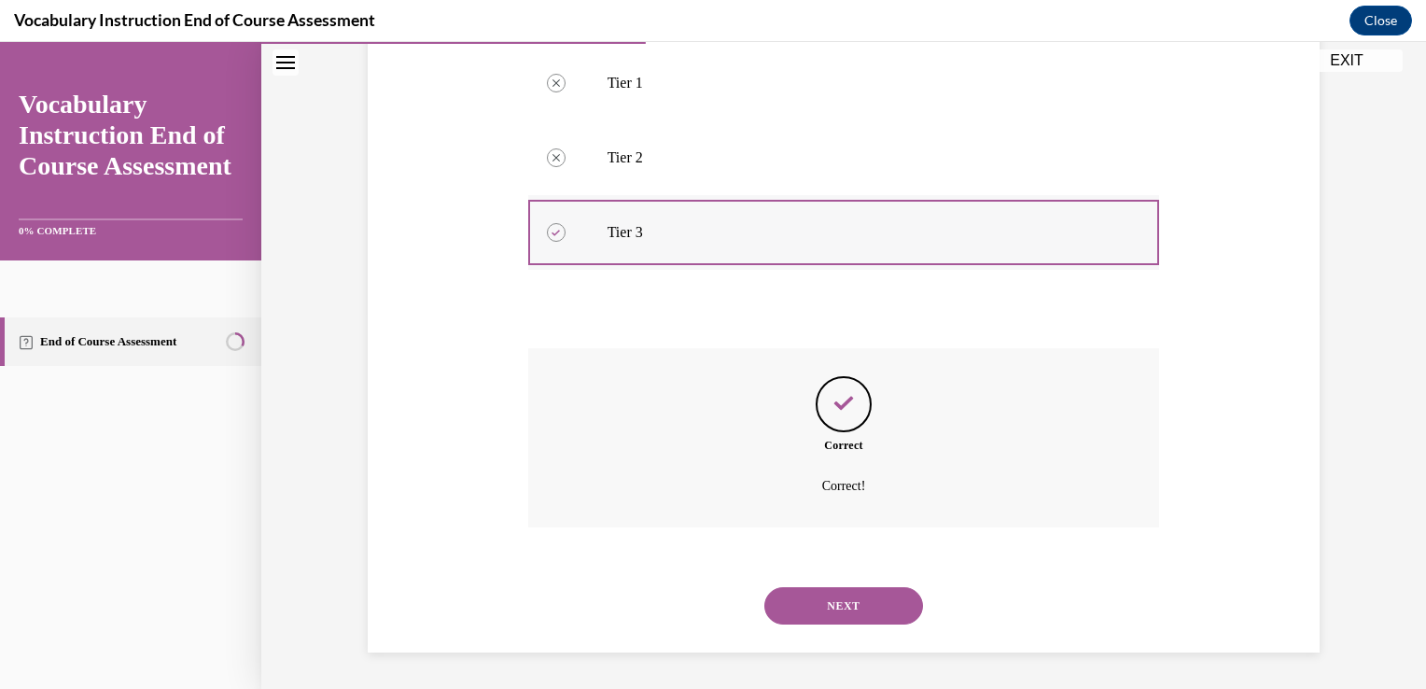
click at [764, 587] on button "NEXT" at bounding box center [843, 605] width 159 height 37
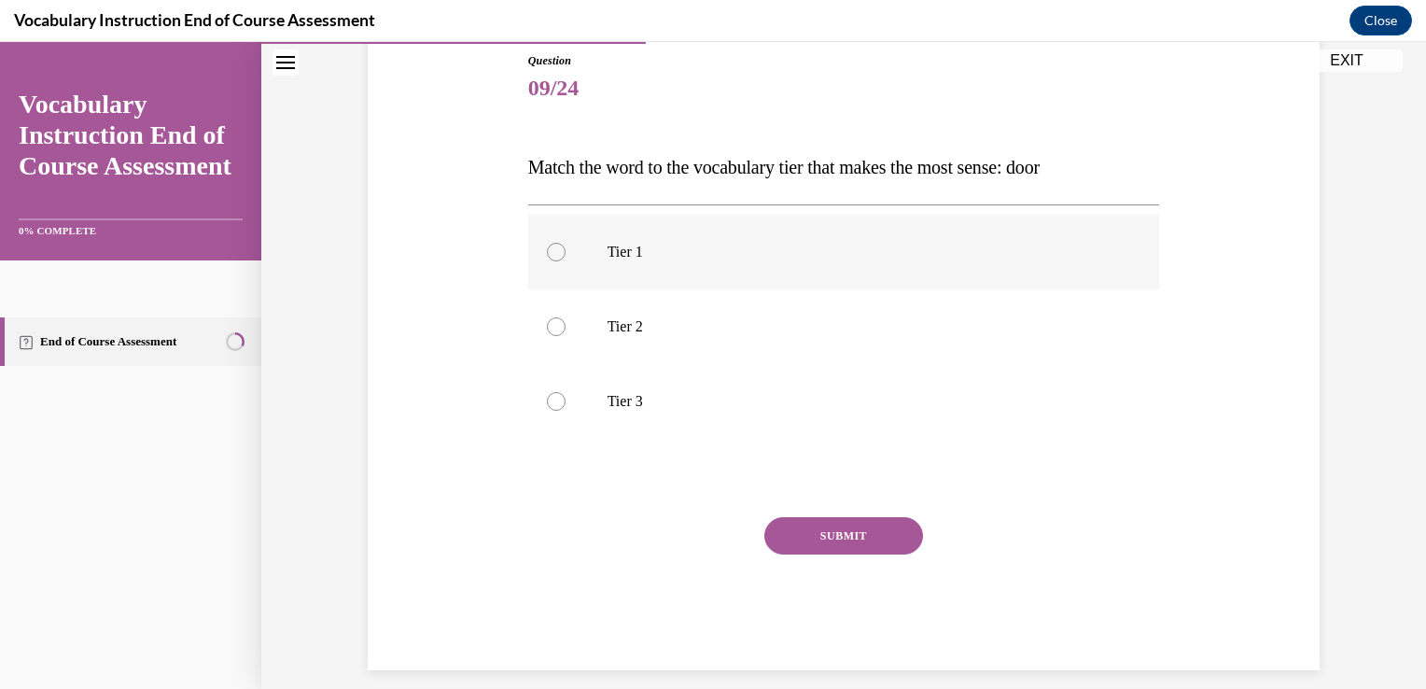
click at [608, 244] on p "Tier 1" at bounding box center [861, 252] width 506 height 19
click at [566, 244] on input "Tier 1" at bounding box center [556, 252] width 19 height 19
radio input "true"
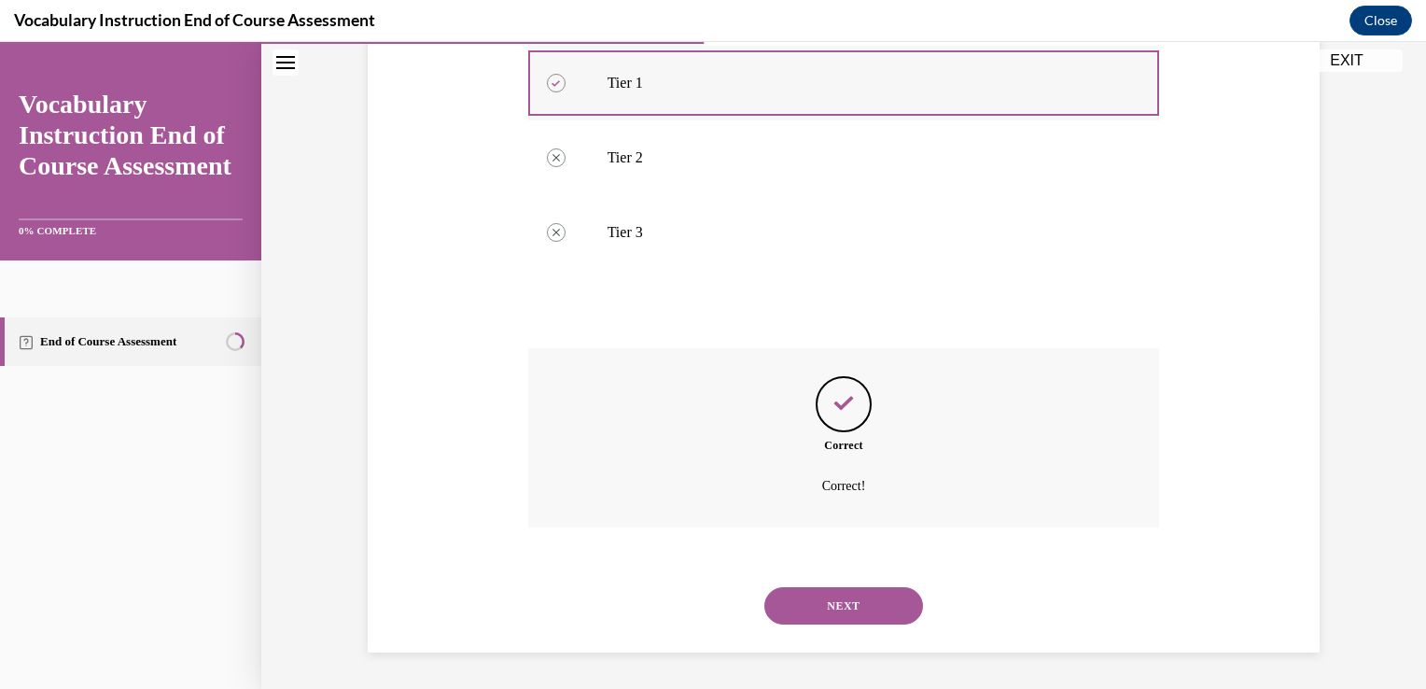
click at [764, 587] on button "NEXT" at bounding box center [843, 605] width 159 height 37
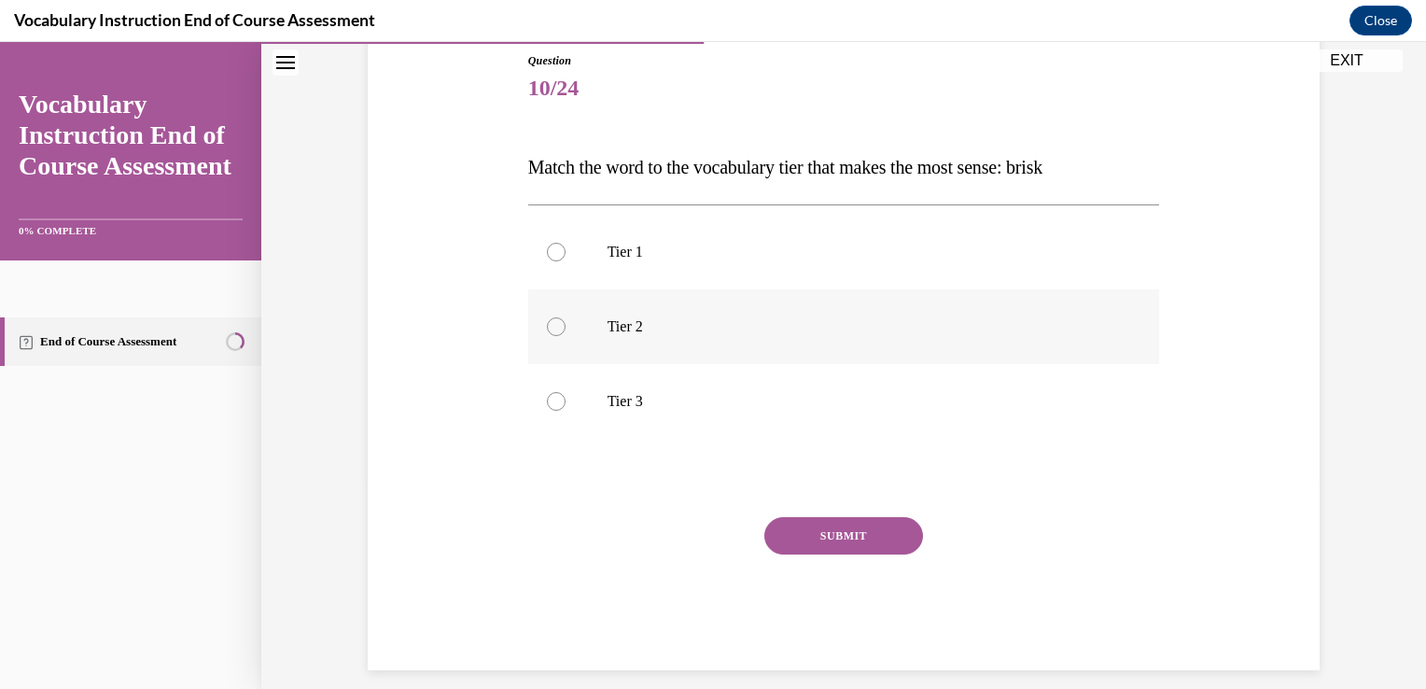
click at [549, 300] on label "Tier 2" at bounding box center [844, 326] width 632 height 75
click at [549, 317] on input "Tier 2" at bounding box center [556, 326] width 19 height 19
radio input "true"
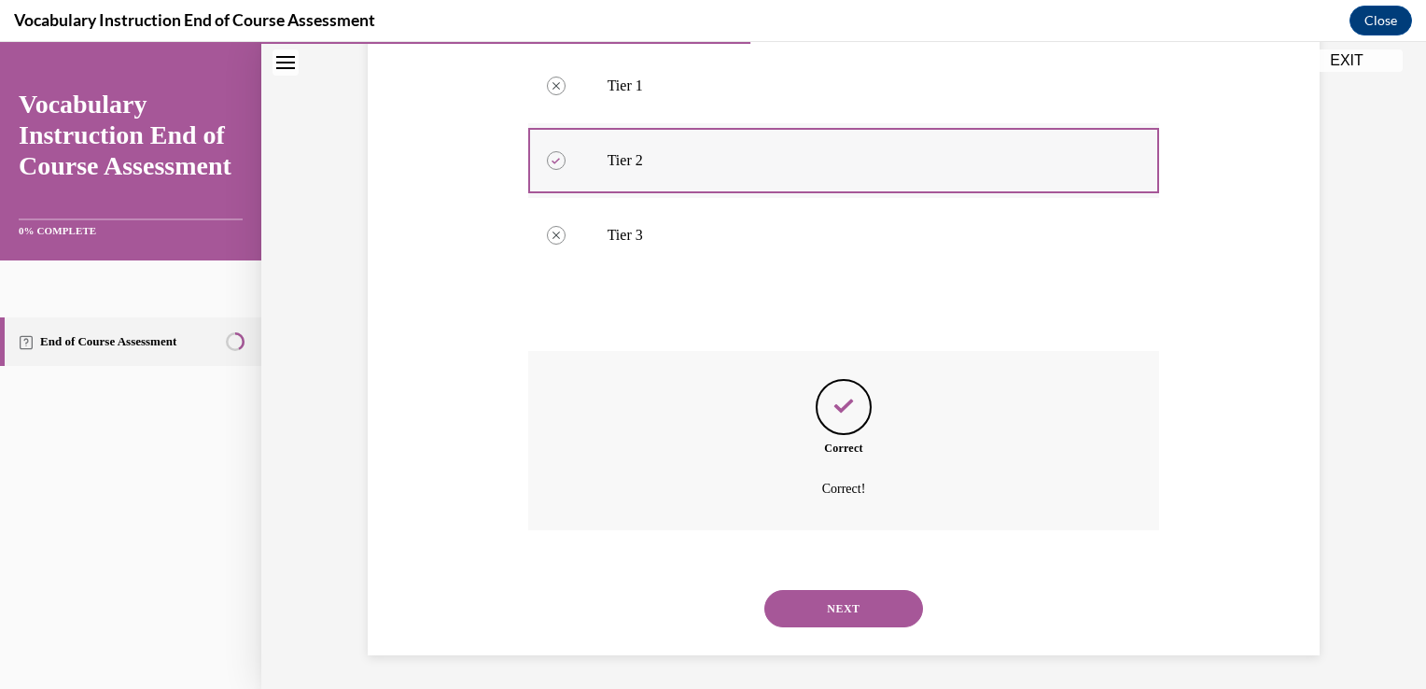
scroll to position [376, 0]
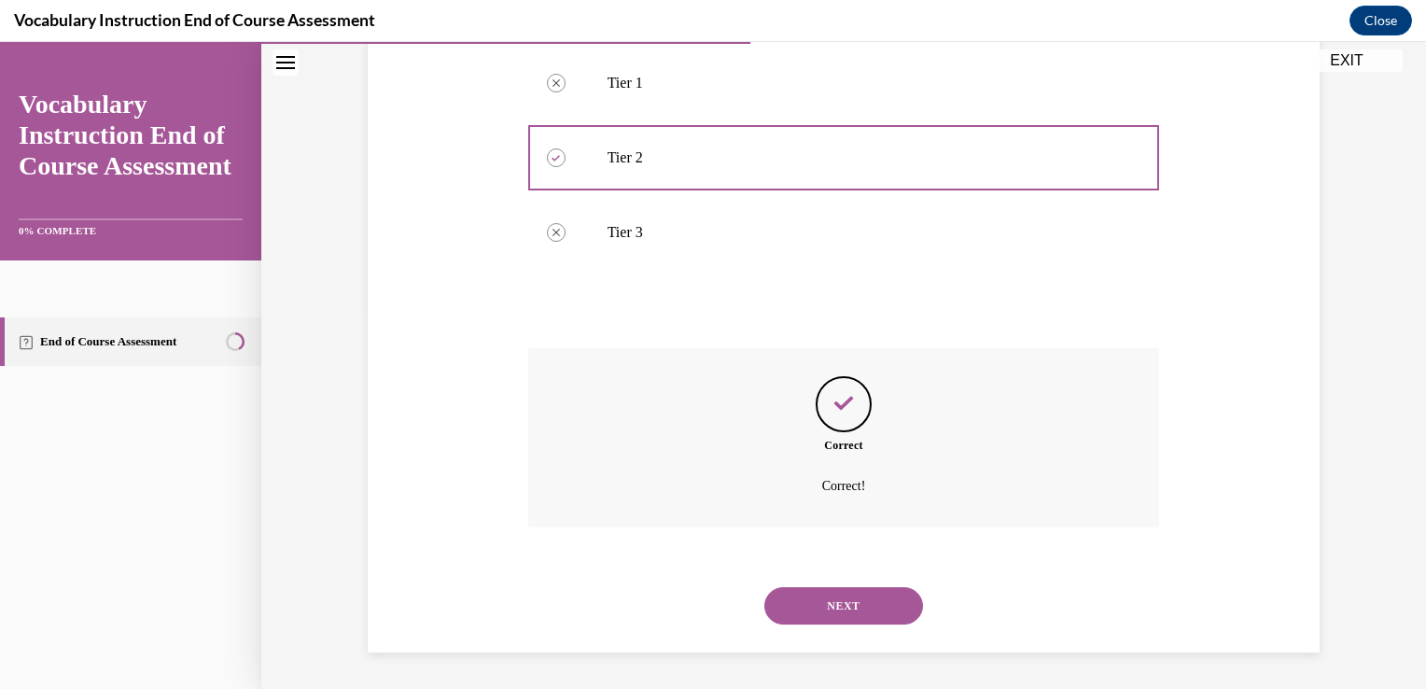
click at [826, 612] on button "NEXT" at bounding box center [843, 605] width 159 height 37
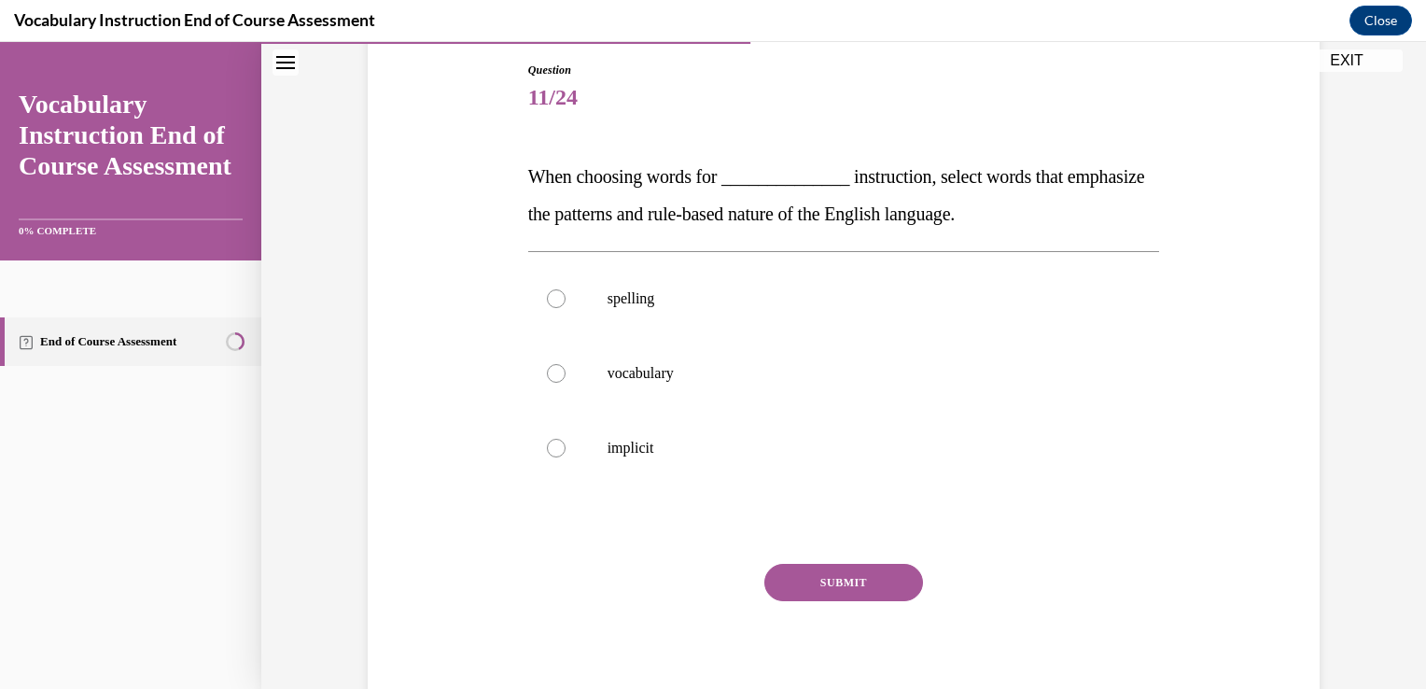
scroll to position [201, 0]
click at [707, 192] on p "When choosing words for ______________ instruction, select words that emphasize…" at bounding box center [844, 192] width 632 height 75
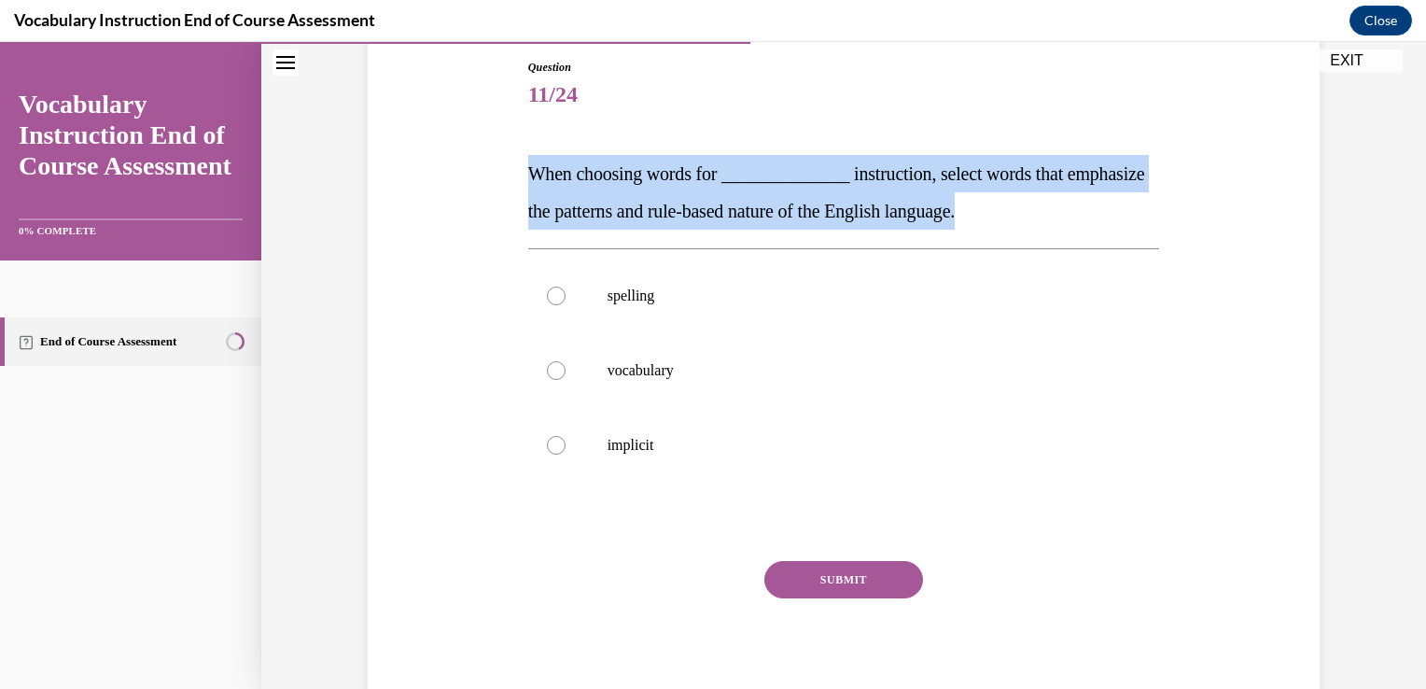
click at [707, 192] on p "When choosing words for ______________ instruction, select words that emphasize…" at bounding box center [844, 192] width 632 height 75
copy span "When choosing words for ______________ instruction, select words that emphasize…"
click at [514, 163] on div "Question 11/24 When choosing words for ______________ instruction, select words…" at bounding box center [843, 358] width 961 height 711
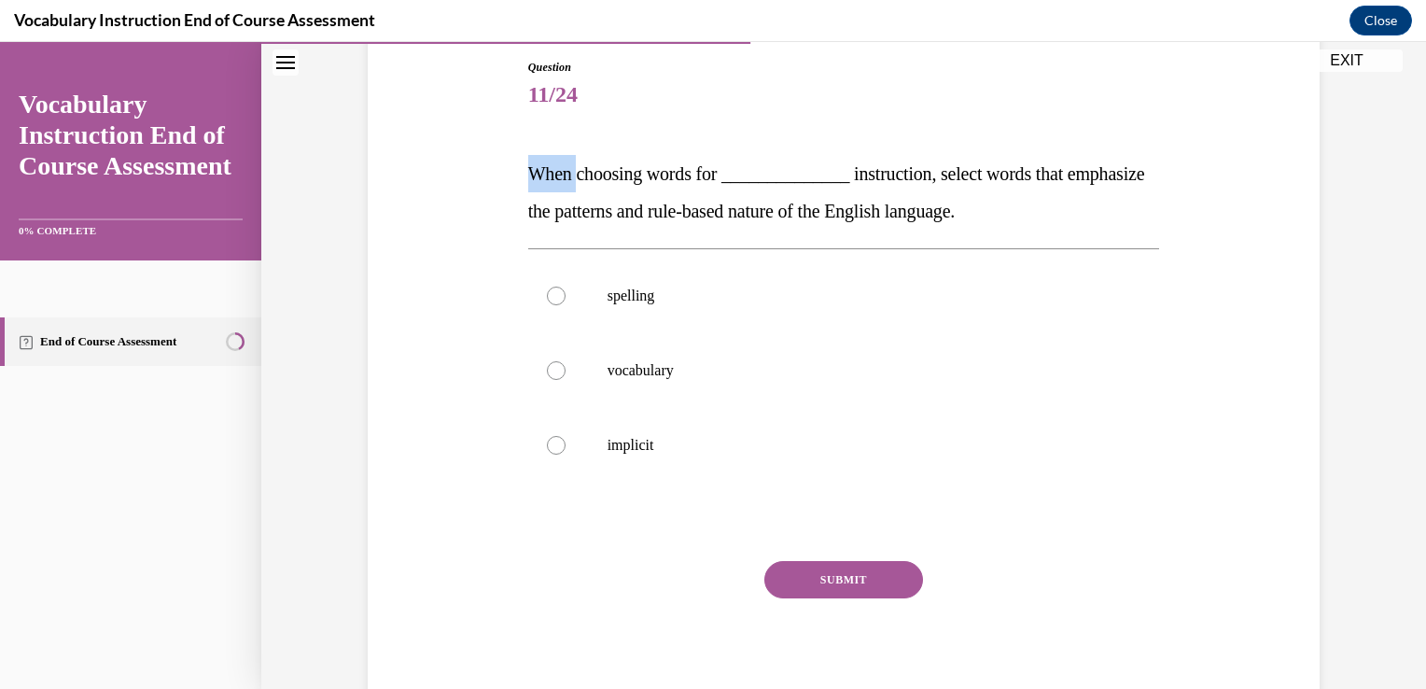
click at [514, 163] on div "Question 11/24 When choosing words for ______________ instruction, select words…" at bounding box center [843, 358] width 961 height 711
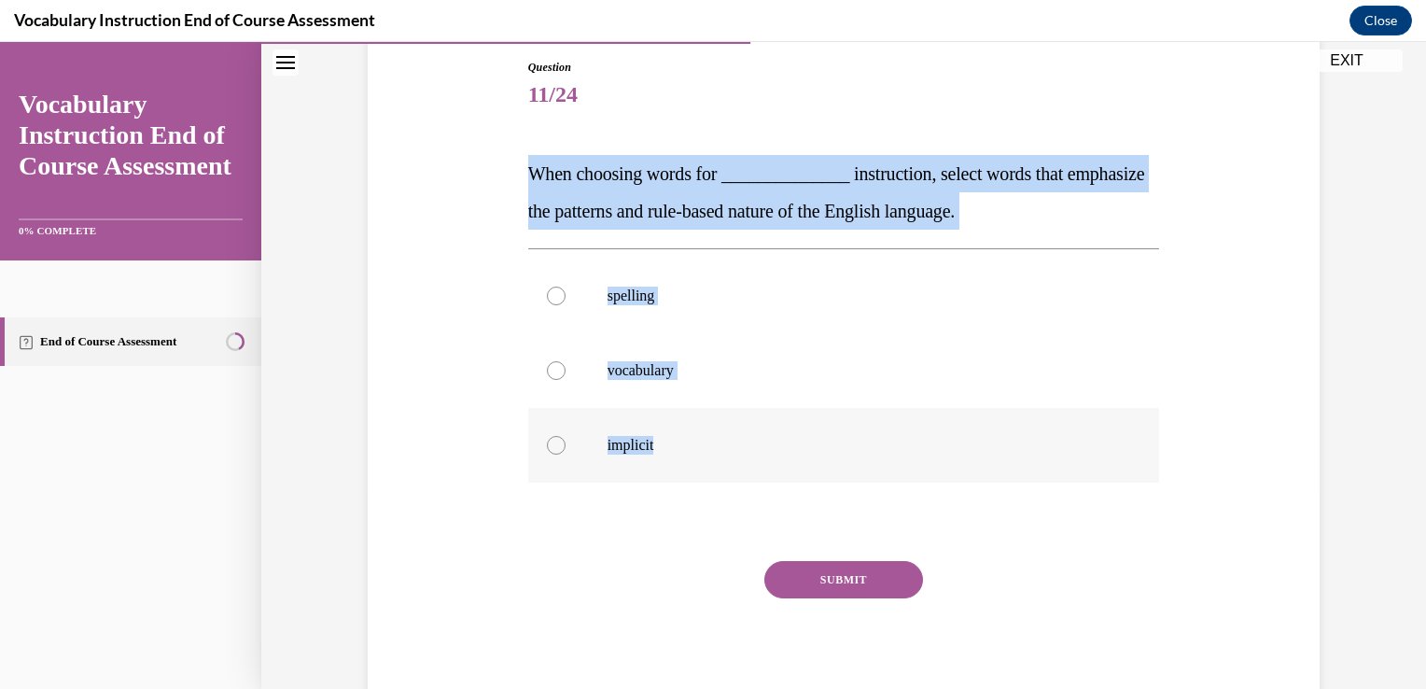
drag, startPoint x: 514, startPoint y: 163, endPoint x: 677, endPoint y: 442, distance: 322.9
click at [677, 442] on div "Question 11/24 When choosing words for ______________ instruction, select words…" at bounding box center [843, 358] width 961 height 711
click at [635, 305] on label "spelling" at bounding box center [844, 296] width 632 height 75
click at [566, 305] on input "spelling" at bounding box center [556, 296] width 19 height 19
radio input "true"
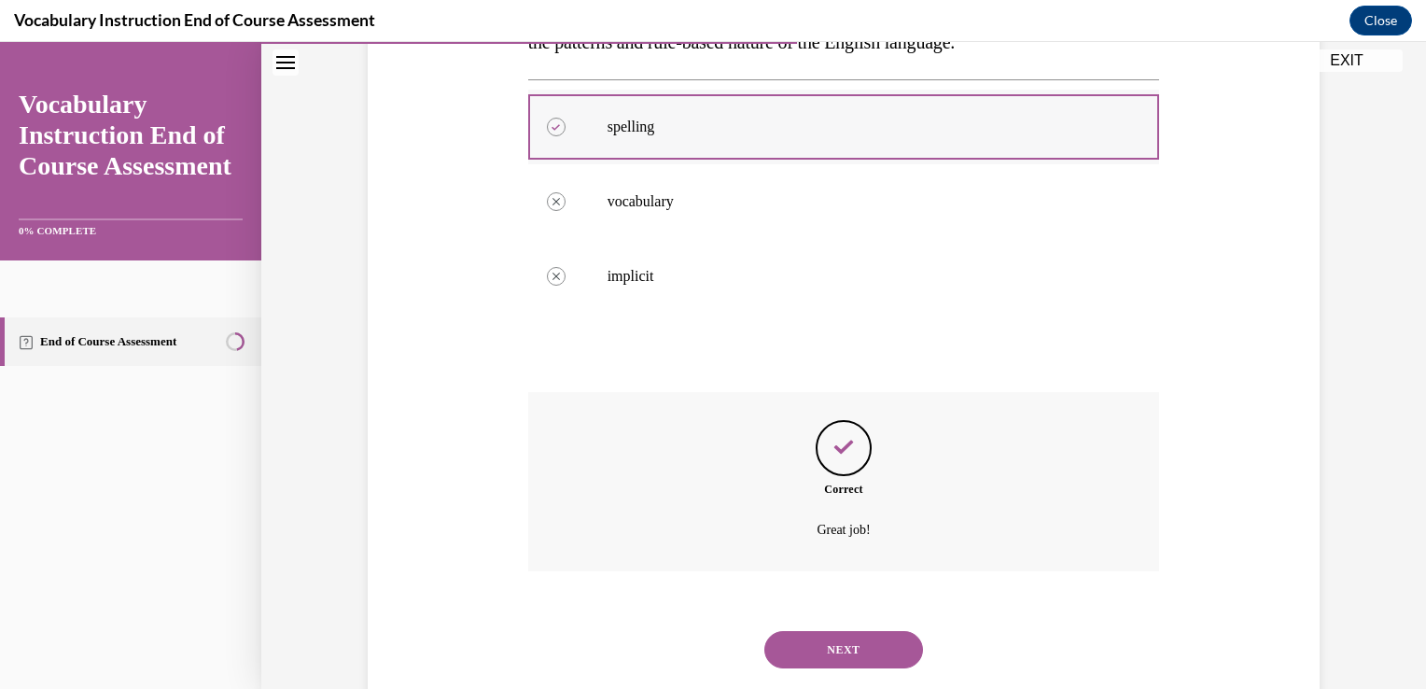
scroll to position [413, 0]
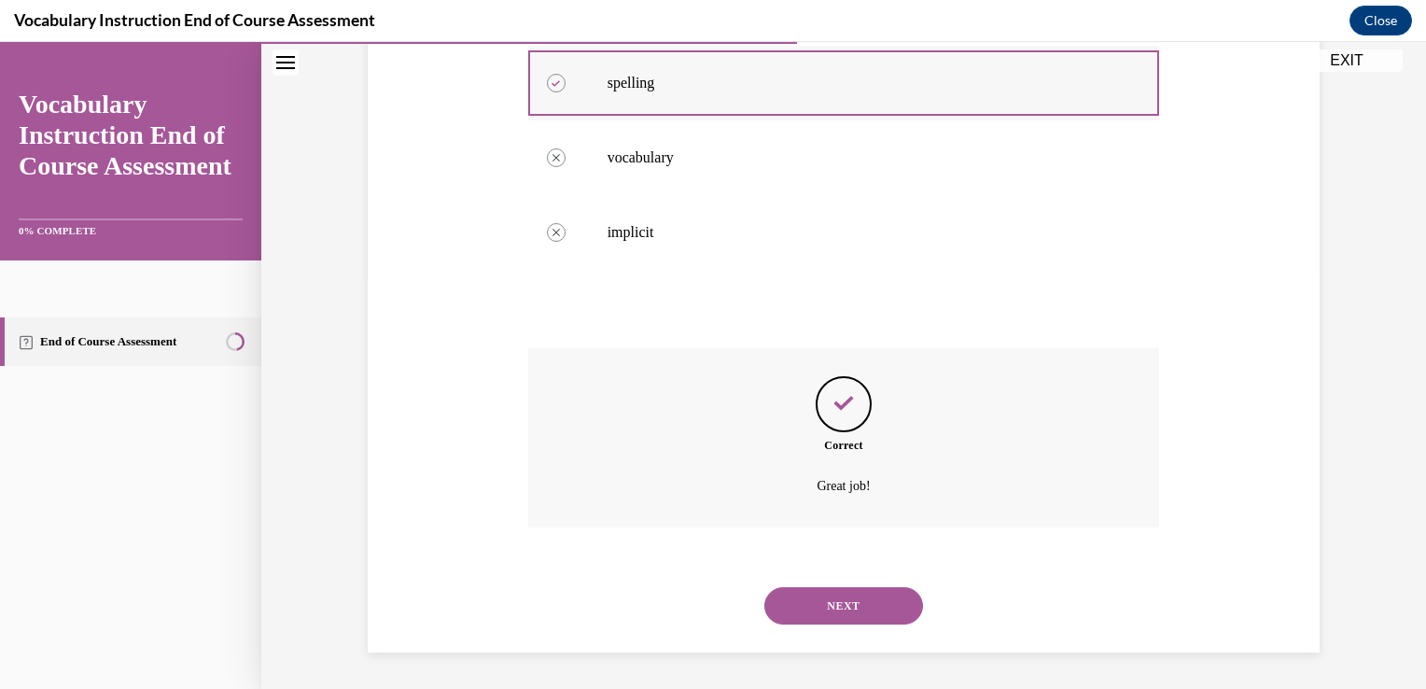
click at [764, 587] on button "NEXT" at bounding box center [843, 605] width 159 height 37
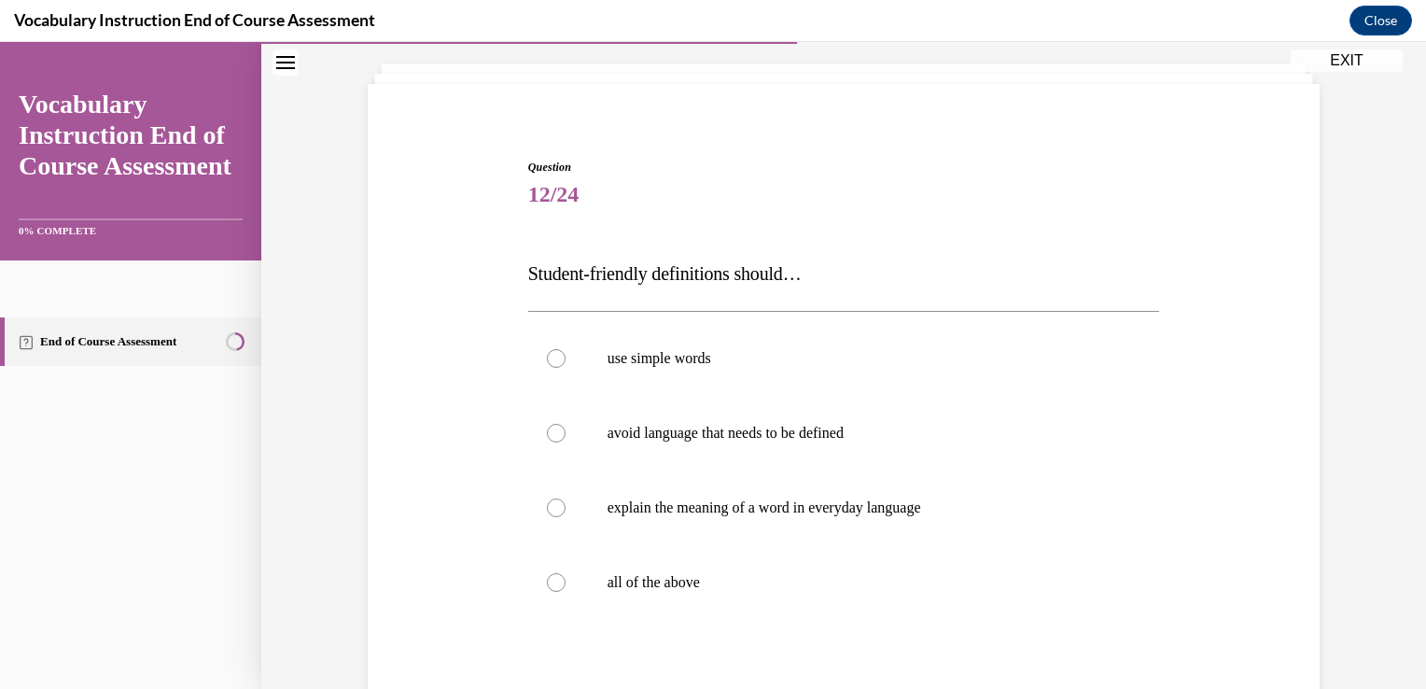
scroll to position [119, 0]
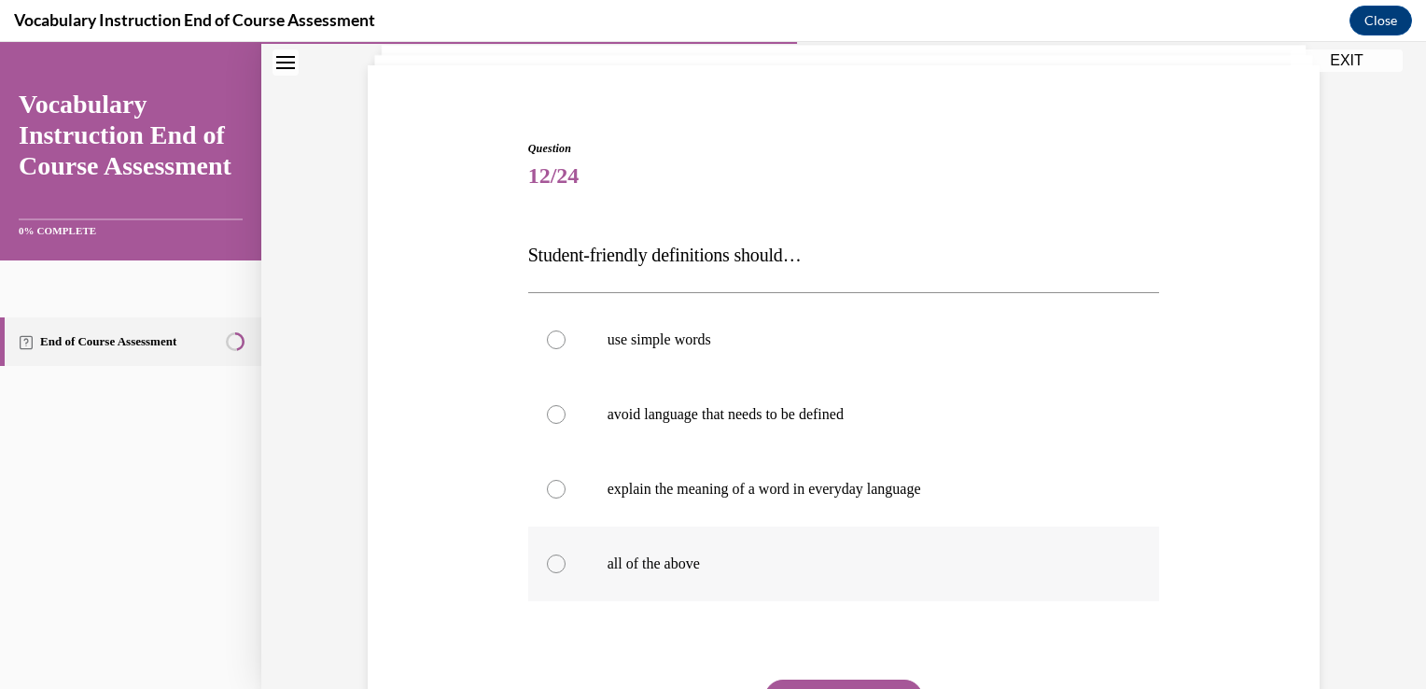
click at [642, 574] on label "all of the above" at bounding box center [844, 563] width 632 height 75
click at [566, 573] on input "all of the above" at bounding box center [556, 563] width 19 height 19
radio input "true"
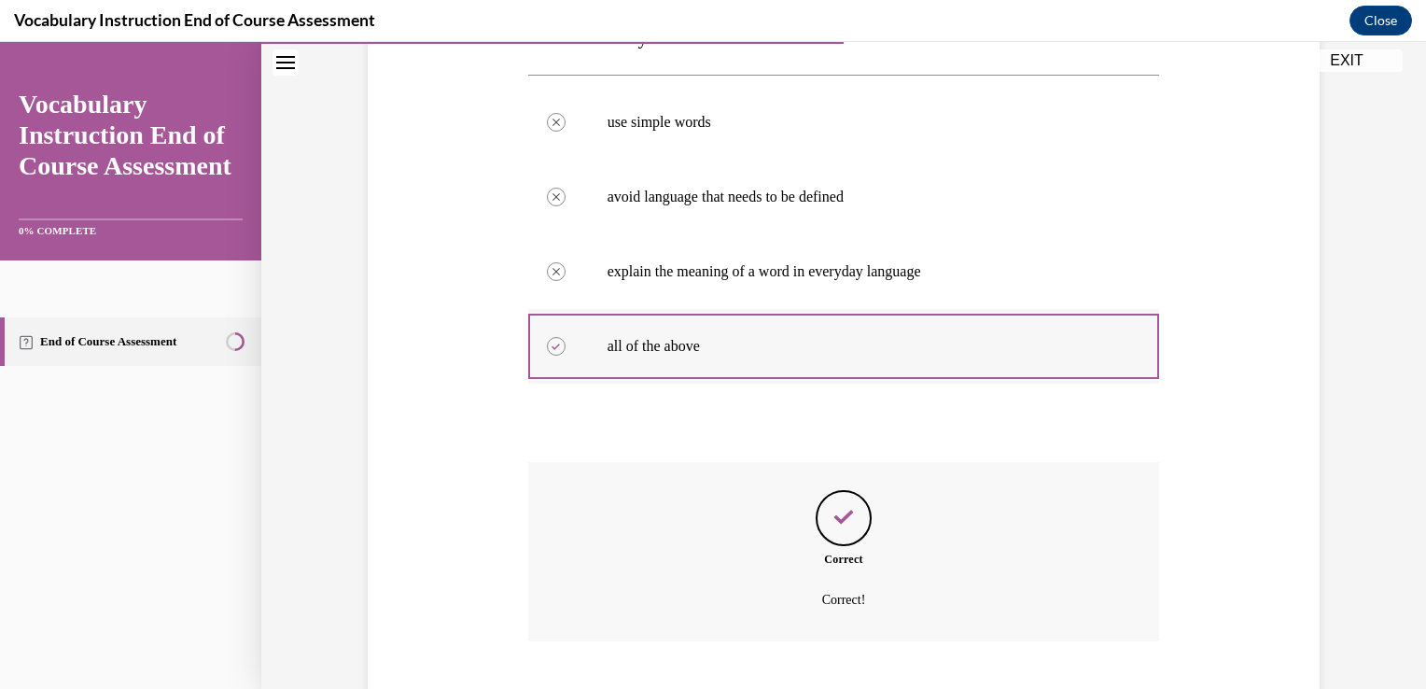
scroll to position [451, 0]
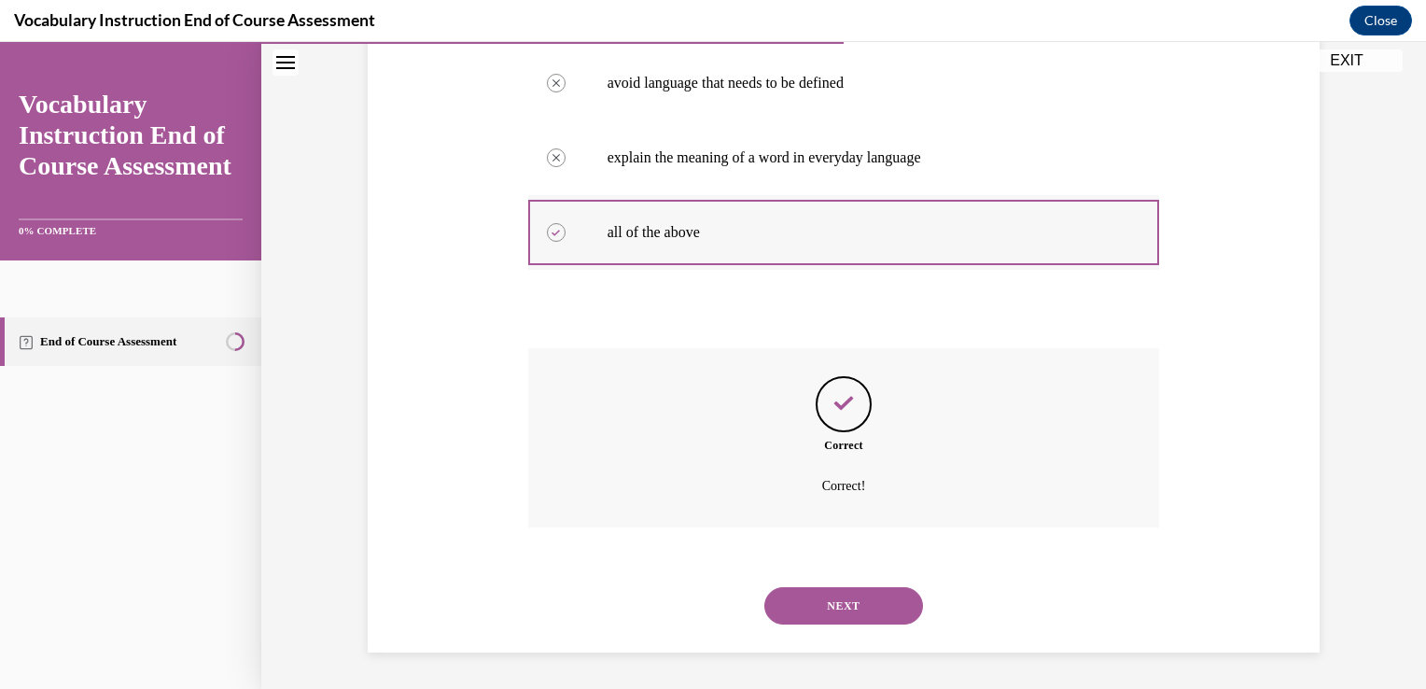
click at [764, 587] on button "NEXT" at bounding box center [843, 605] width 159 height 37
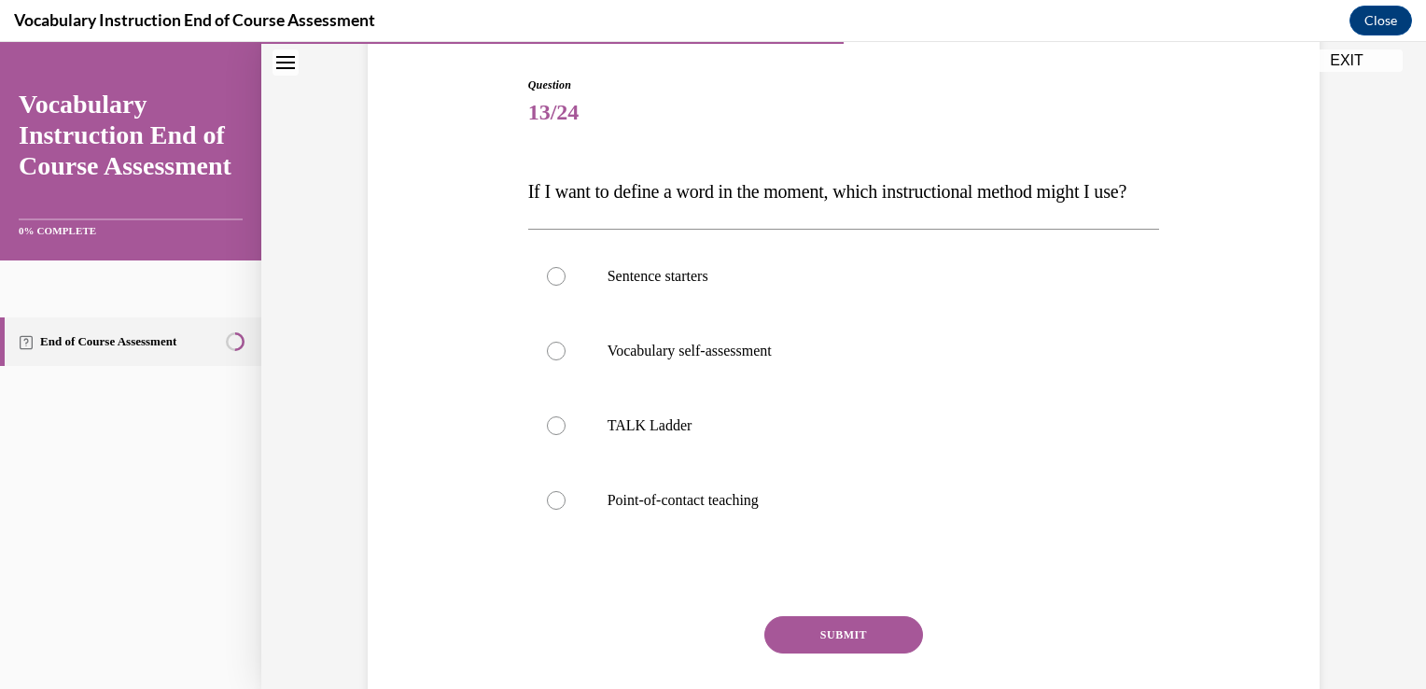
scroll to position [185, 0]
click at [761, 208] on p "If I want to define a word in the moment, which instructional method might I us…" at bounding box center [844, 189] width 632 height 37
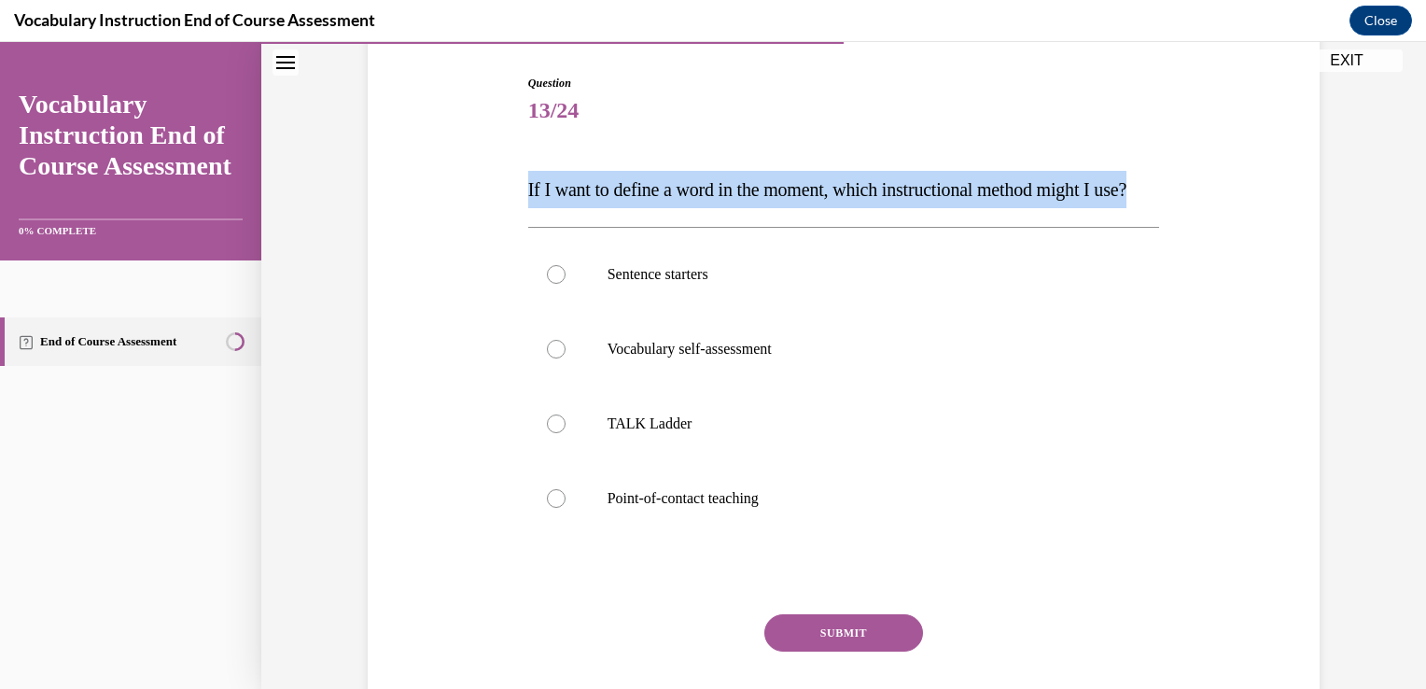
click at [761, 208] on p "If I want to define a word in the moment, which instructional method might I us…" at bounding box center [844, 189] width 632 height 37
click at [508, 177] on div "Question 13/24 If I want to define a word in the moment, which instructional me…" at bounding box center [843, 393] width 961 height 749
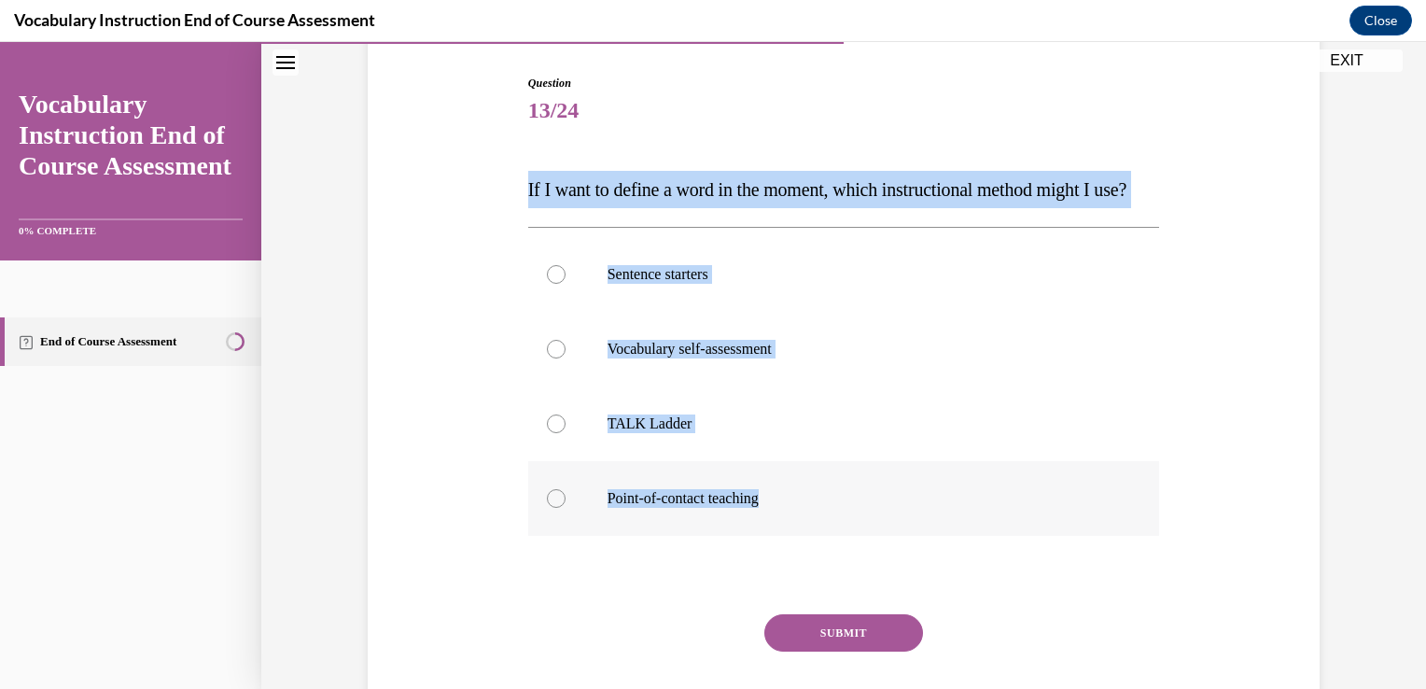
drag, startPoint x: 508, startPoint y: 177, endPoint x: 735, endPoint y: 509, distance: 402.0
click at [735, 509] on div "Question 13/24 If I want to define a word in the moment, which instructional me…" at bounding box center [843, 393] width 961 height 749
click at [410, 537] on div "Question 13/24 If I want to define a word in the moment, which instructional me…" at bounding box center [843, 393] width 961 height 749
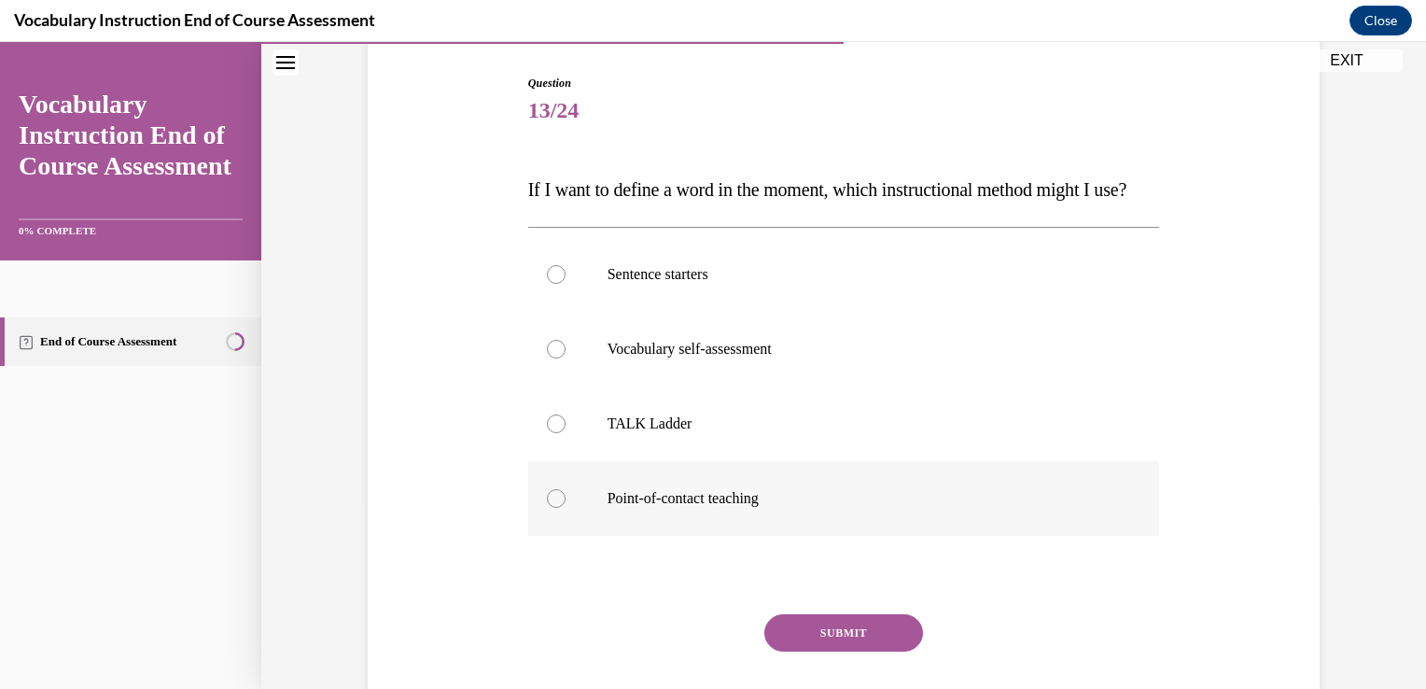
click at [660, 524] on label "Point-of-contact teaching" at bounding box center [844, 498] width 632 height 75
click at [566, 508] on input "Point-of-contact teaching" at bounding box center [556, 498] width 19 height 19
radio input "true"
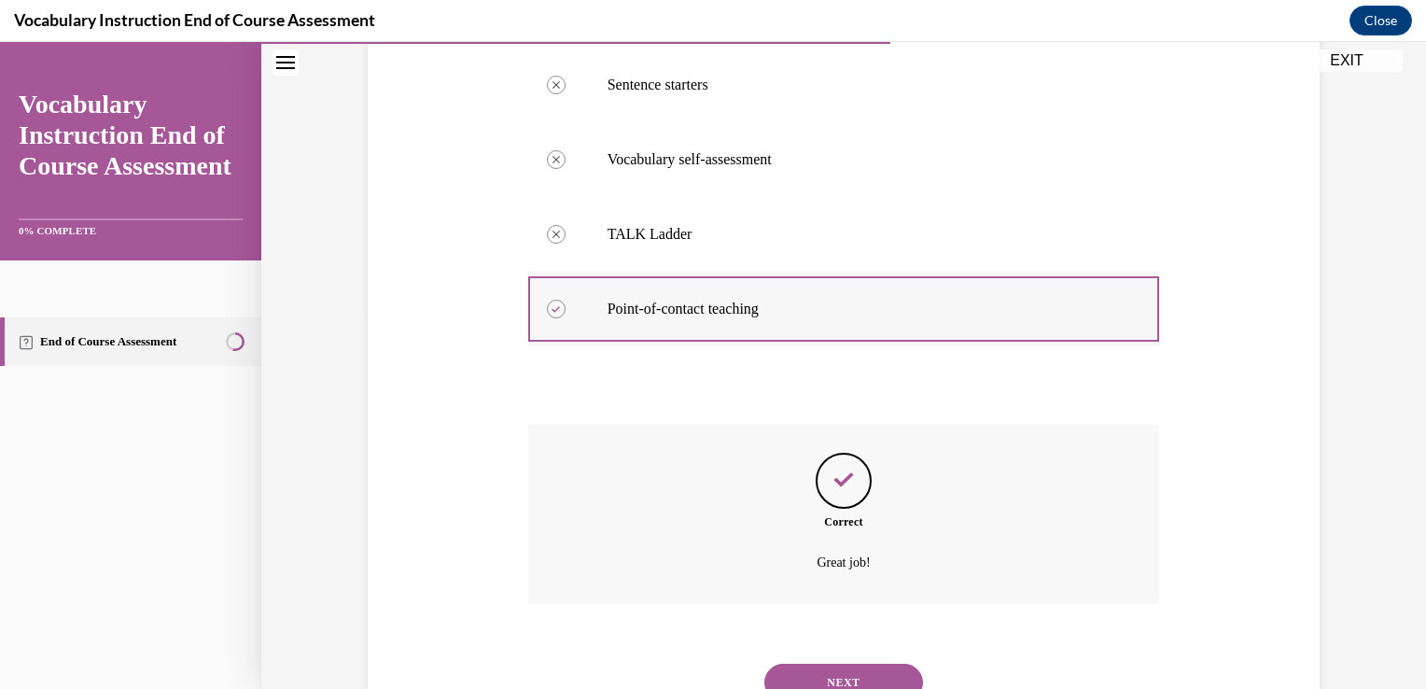
scroll to position [7, 0]
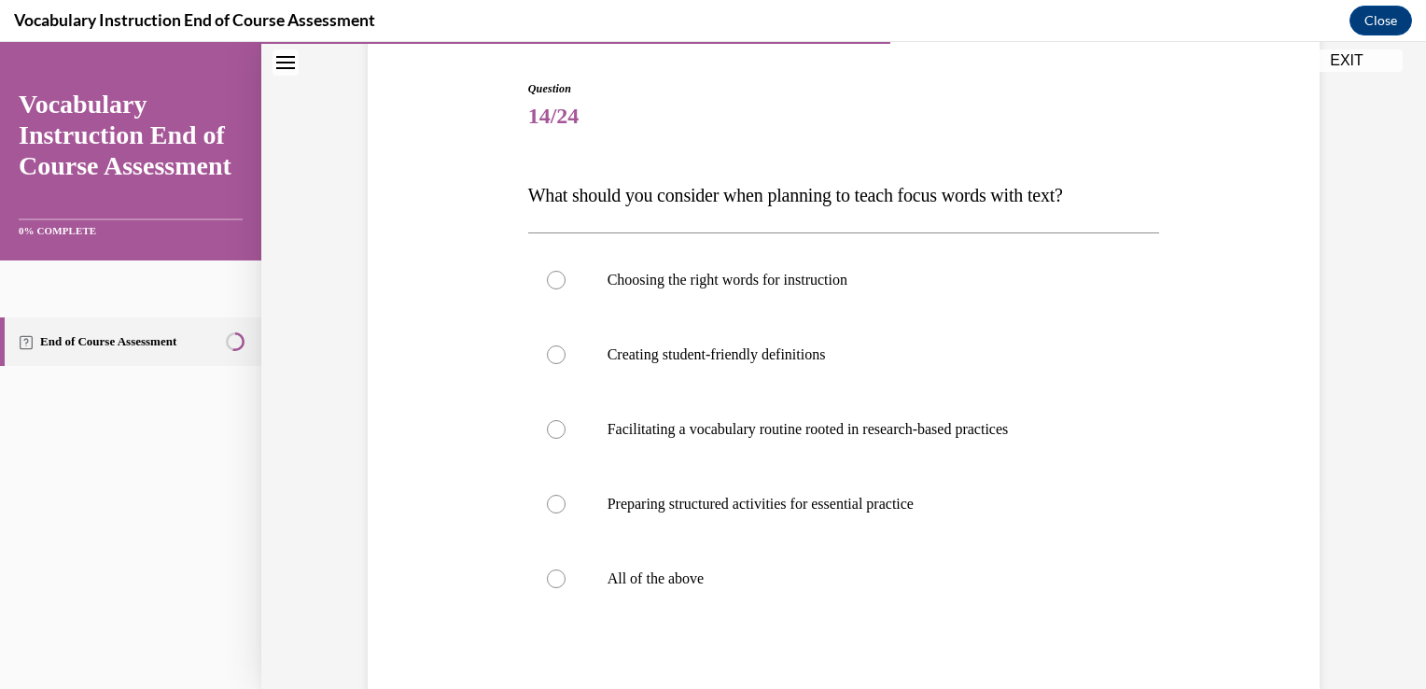
scroll to position [173, 0]
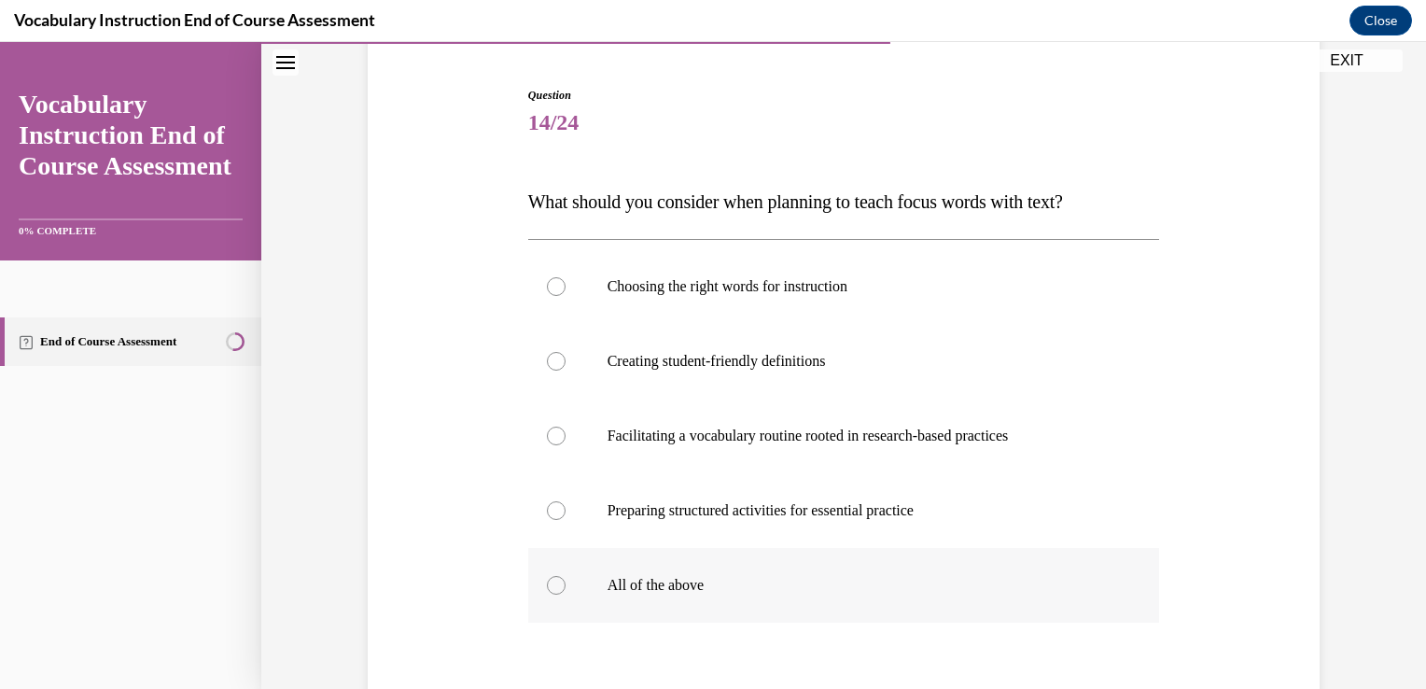
click at [641, 579] on p "All of the above" at bounding box center [861, 585] width 506 height 19
click at [566, 579] on input "All of the above" at bounding box center [556, 585] width 19 height 19
radio input "true"
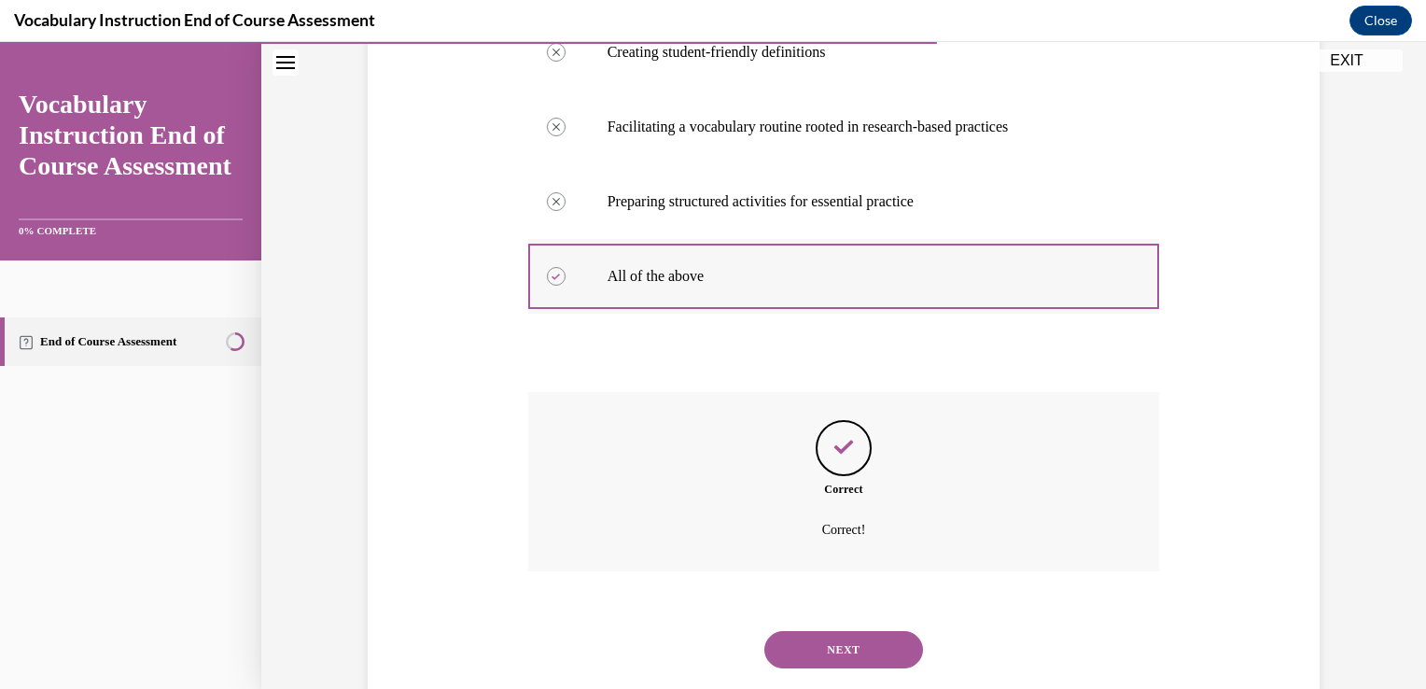
scroll to position [525, 0]
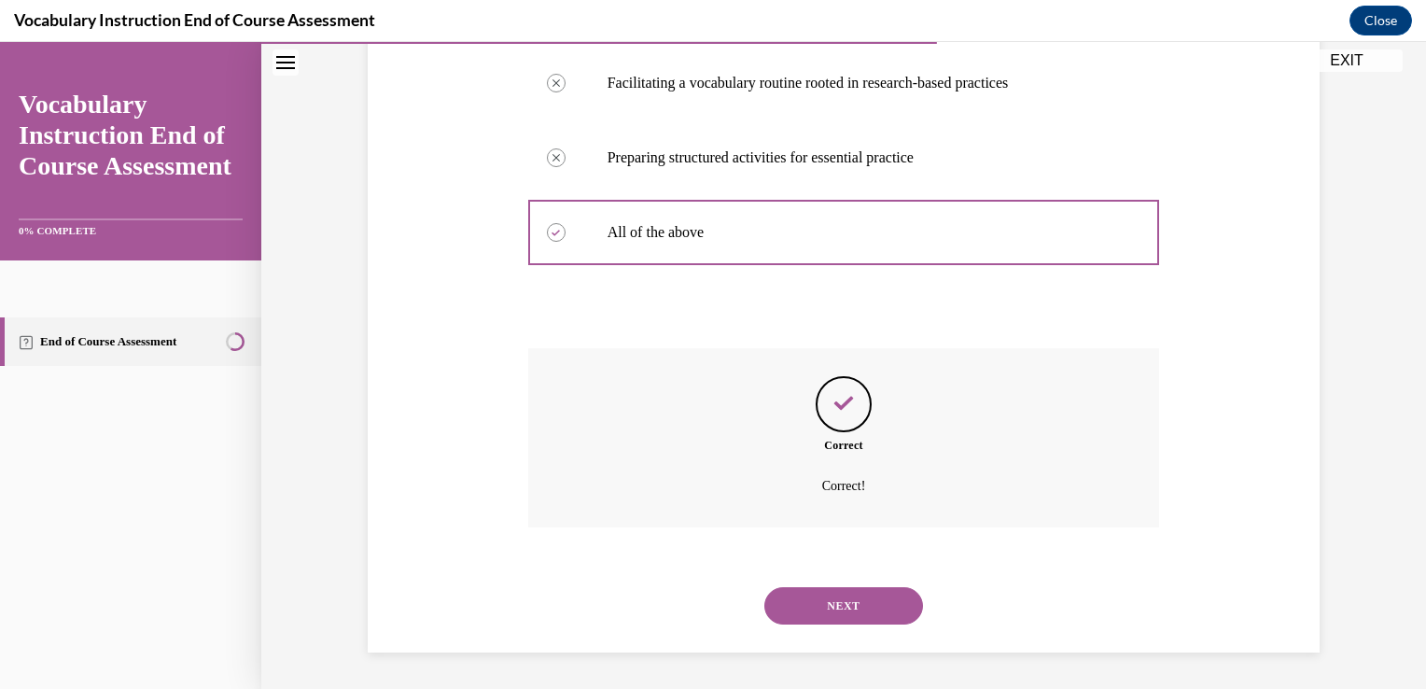
click at [829, 616] on button "NEXT" at bounding box center [843, 605] width 159 height 37
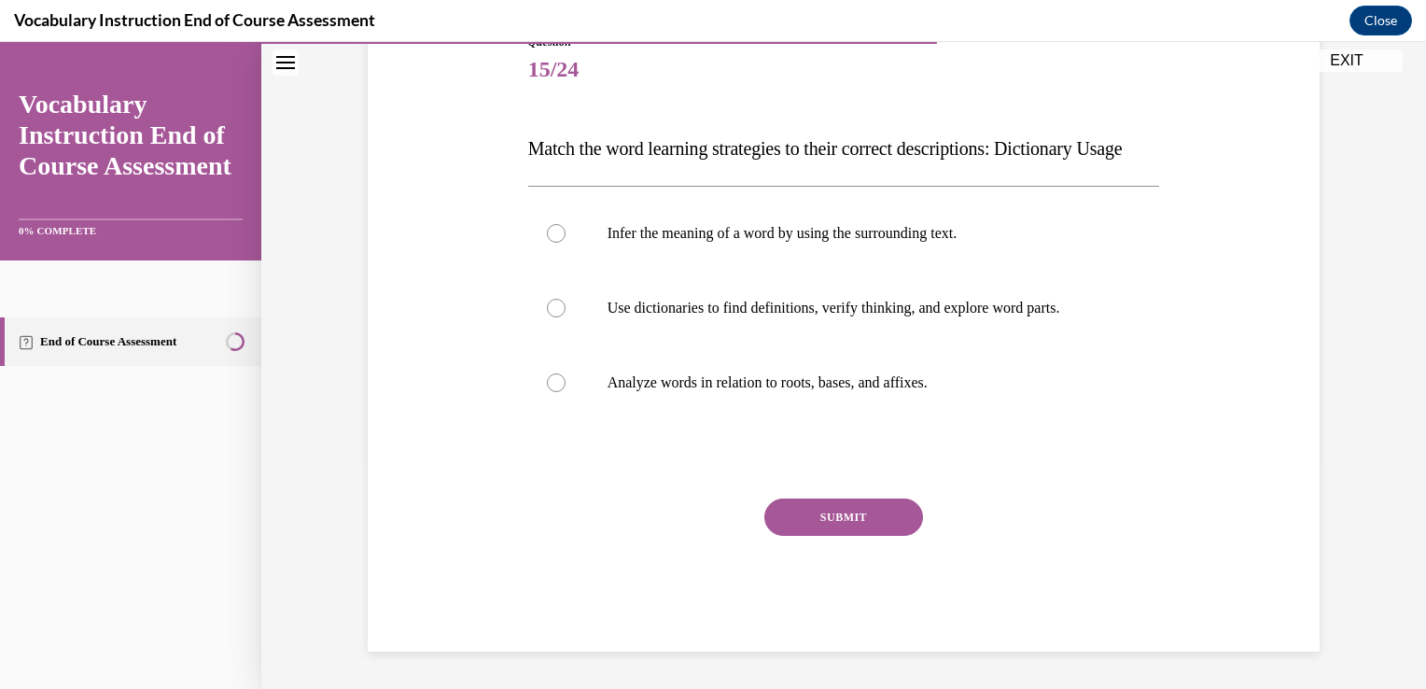
scroll to position [243, 0]
click at [953, 317] on p "Use dictionaries to find definitions, verify thinking, and explore word parts." at bounding box center [861, 308] width 506 height 19
click at [566, 317] on input "Use dictionaries to find definitions, verify thinking, and explore word parts." at bounding box center [556, 308] width 19 height 19
radio input "true"
click at [858, 536] on button "SUBMIT" at bounding box center [843, 516] width 159 height 37
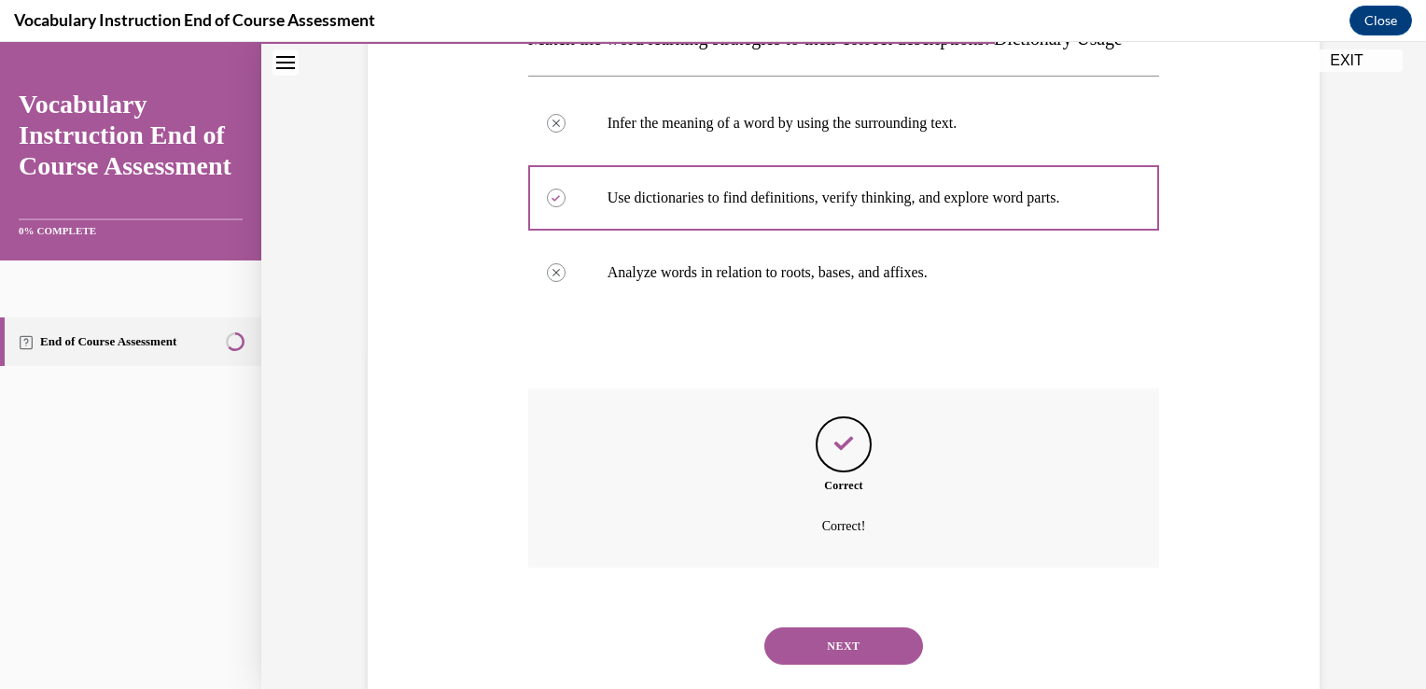
scroll to position [413, 0]
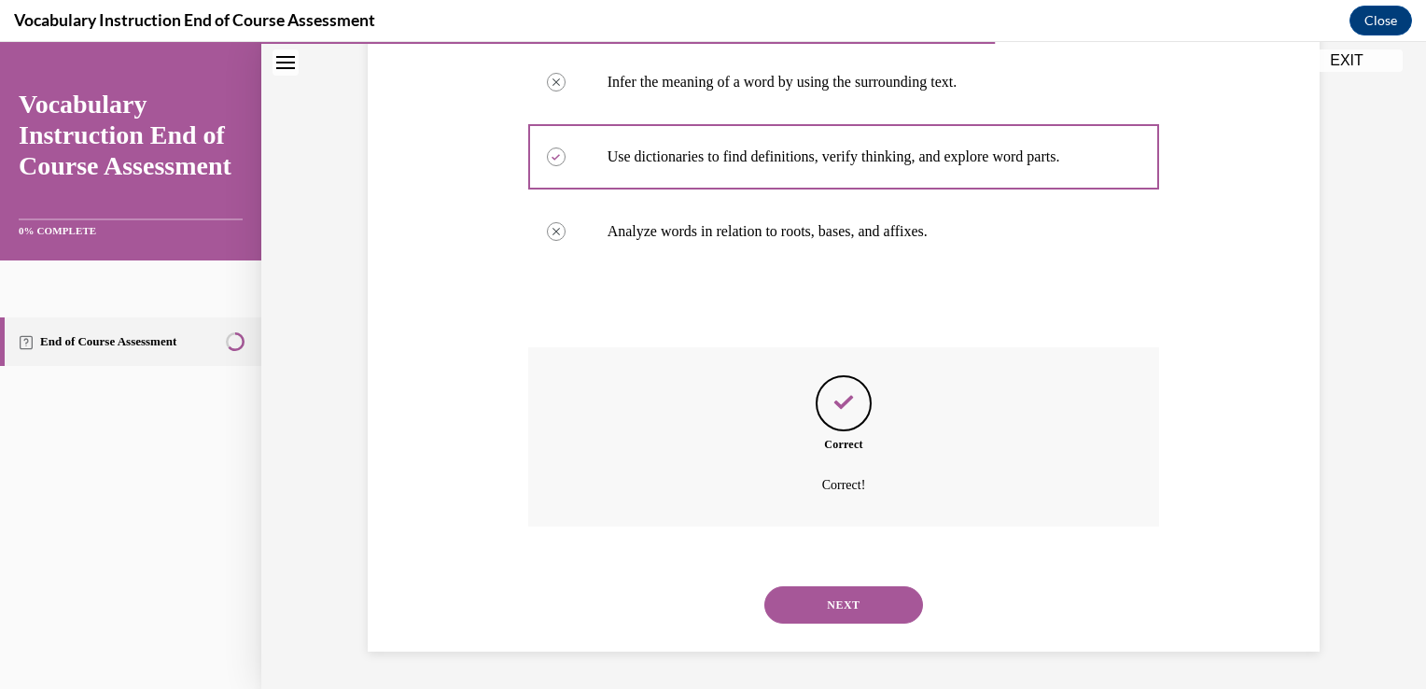
click at [847, 614] on button "NEXT" at bounding box center [843, 604] width 159 height 37
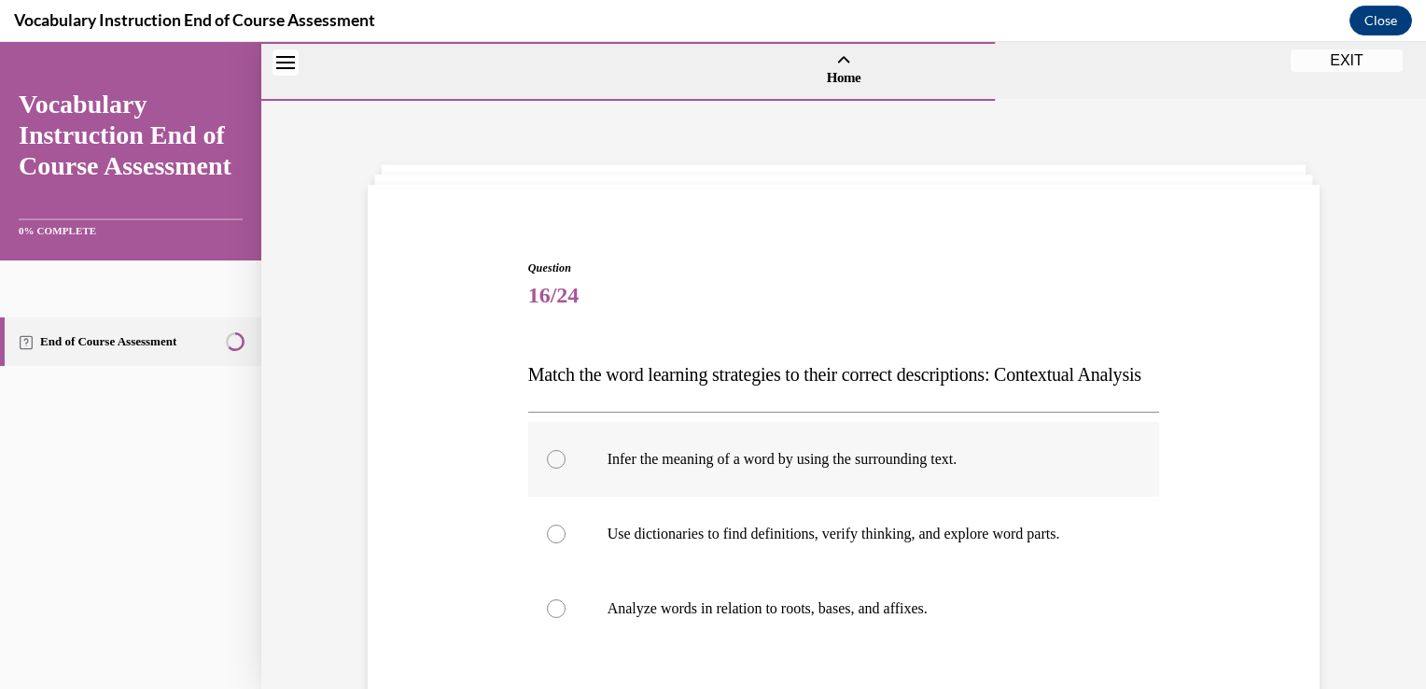
scroll to position [262, 0]
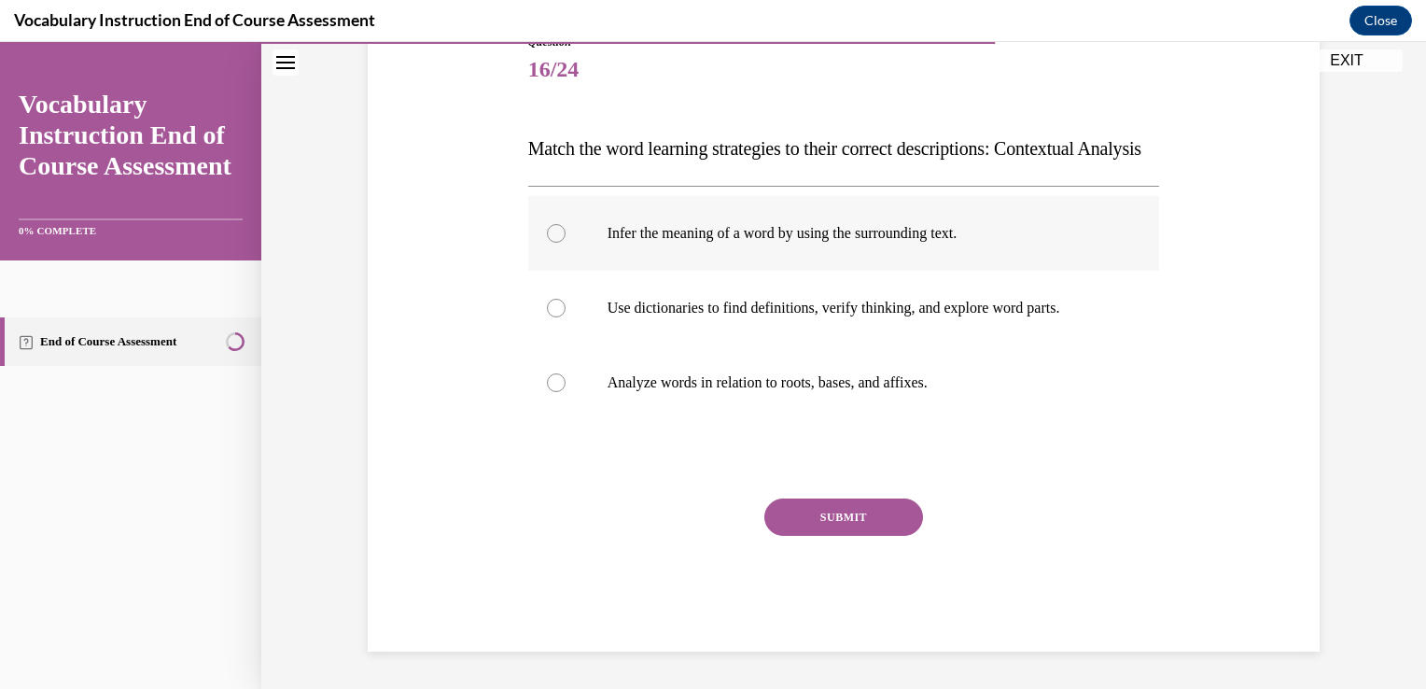
click at [924, 256] on label "Infer the meaning of a word by using the surrounding text." at bounding box center [844, 233] width 632 height 75
click at [566, 243] on input "Infer the meaning of a word by using the surrounding text." at bounding box center [556, 233] width 19 height 19
radio input "true"
click at [821, 528] on button "SUBMIT" at bounding box center [843, 516] width 159 height 37
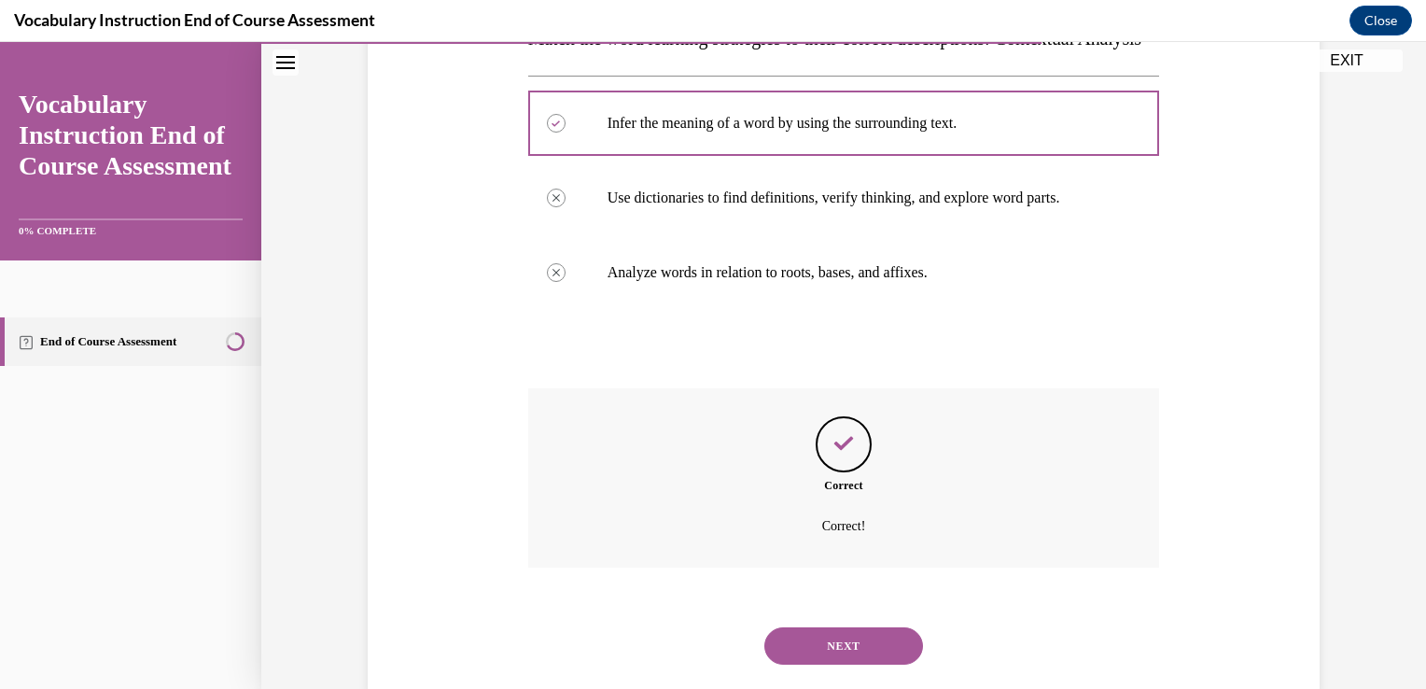
scroll to position [413, 0]
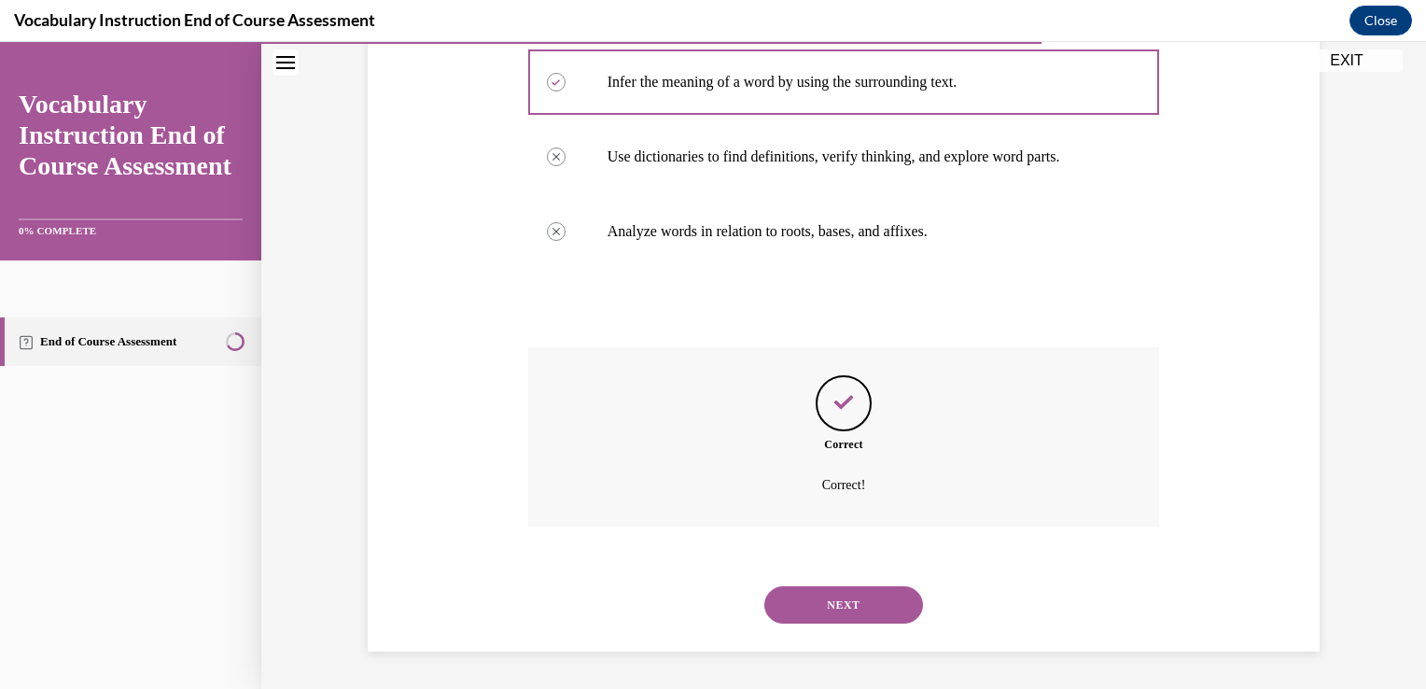
click at [836, 614] on button "NEXT" at bounding box center [843, 604] width 159 height 37
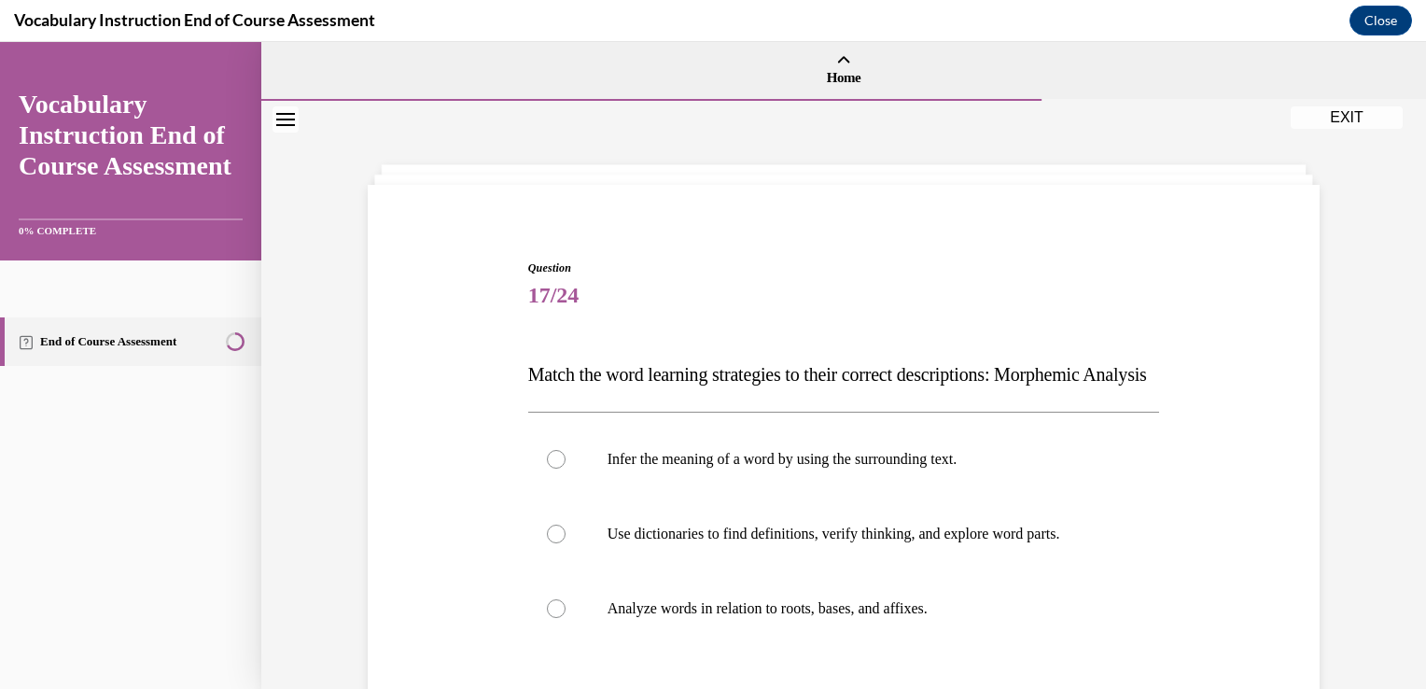
scroll to position [262, 0]
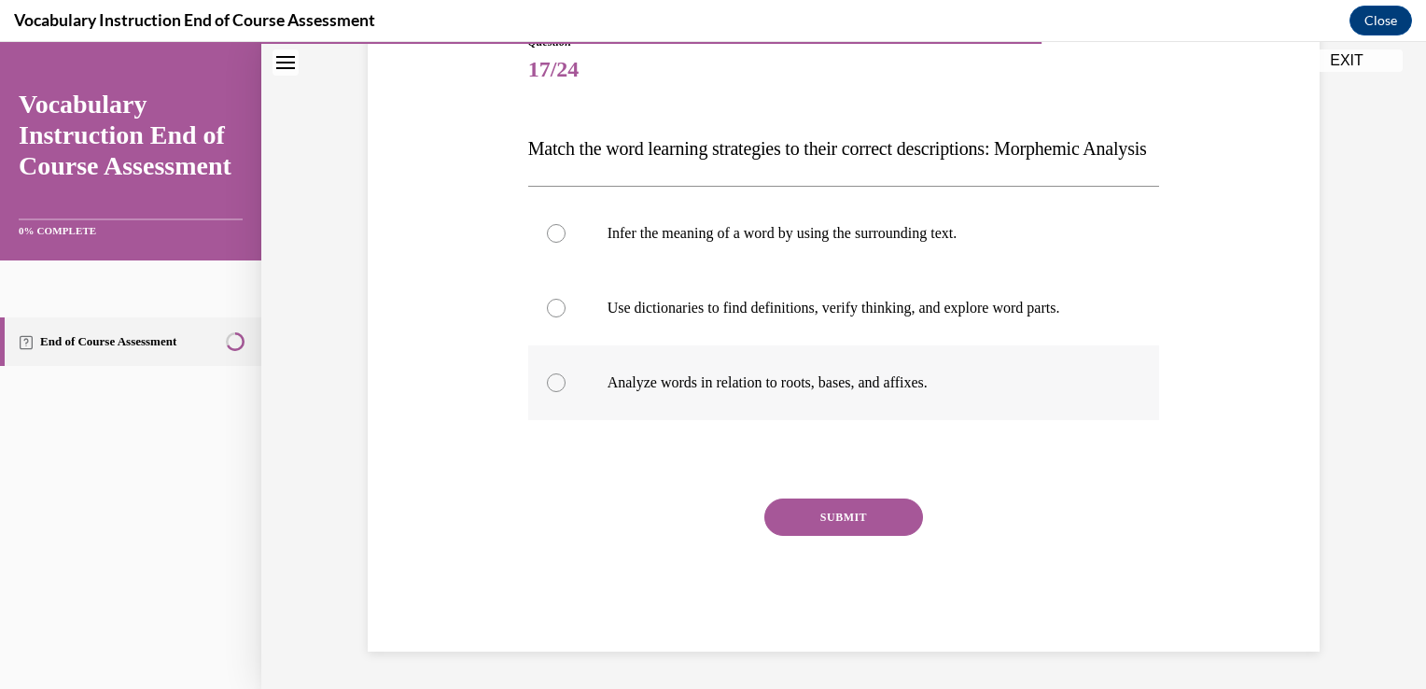
click at [742, 373] on p "Analyze words in relation to roots, bases, and affixes." at bounding box center [861, 382] width 506 height 19
click at [566, 373] on input "Analyze words in relation to roots, bases, and affixes." at bounding box center [556, 382] width 19 height 19
radio input "true"
click at [814, 508] on button "SUBMIT" at bounding box center [843, 516] width 159 height 37
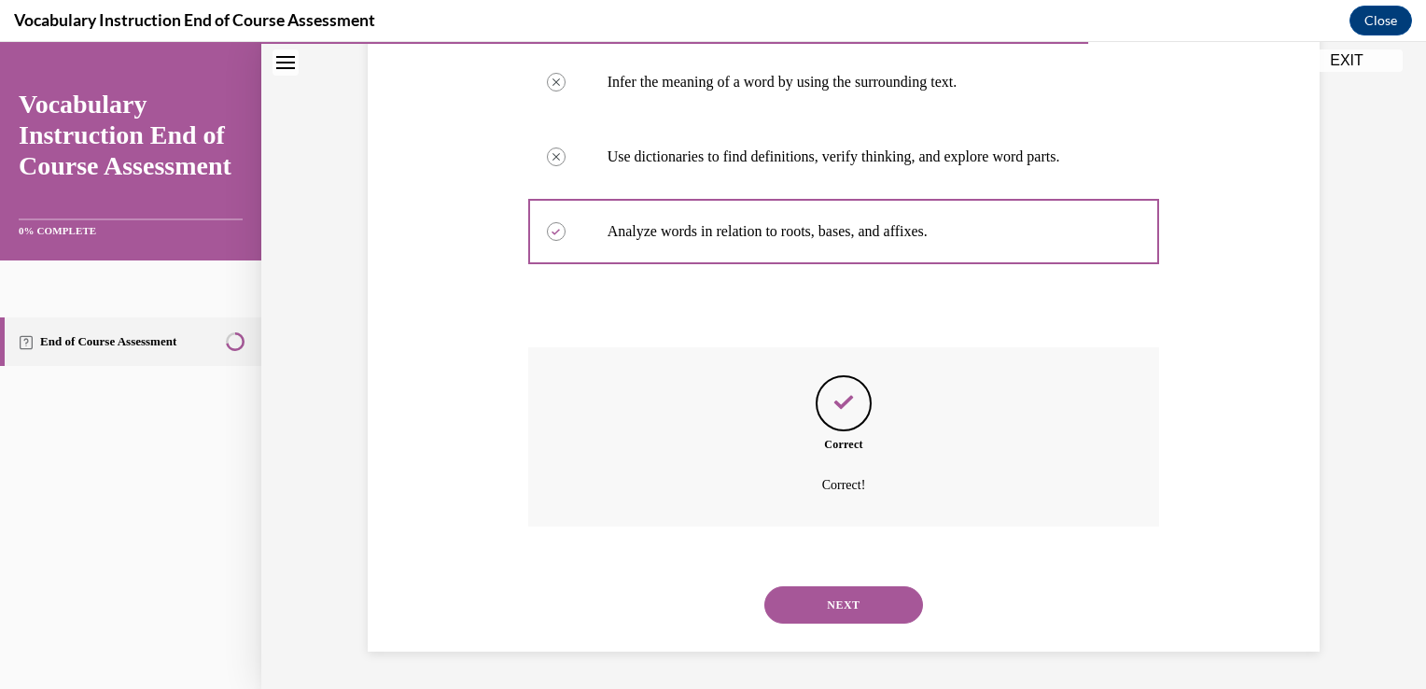
click at [764, 586] on button "NEXT" at bounding box center [843, 604] width 159 height 37
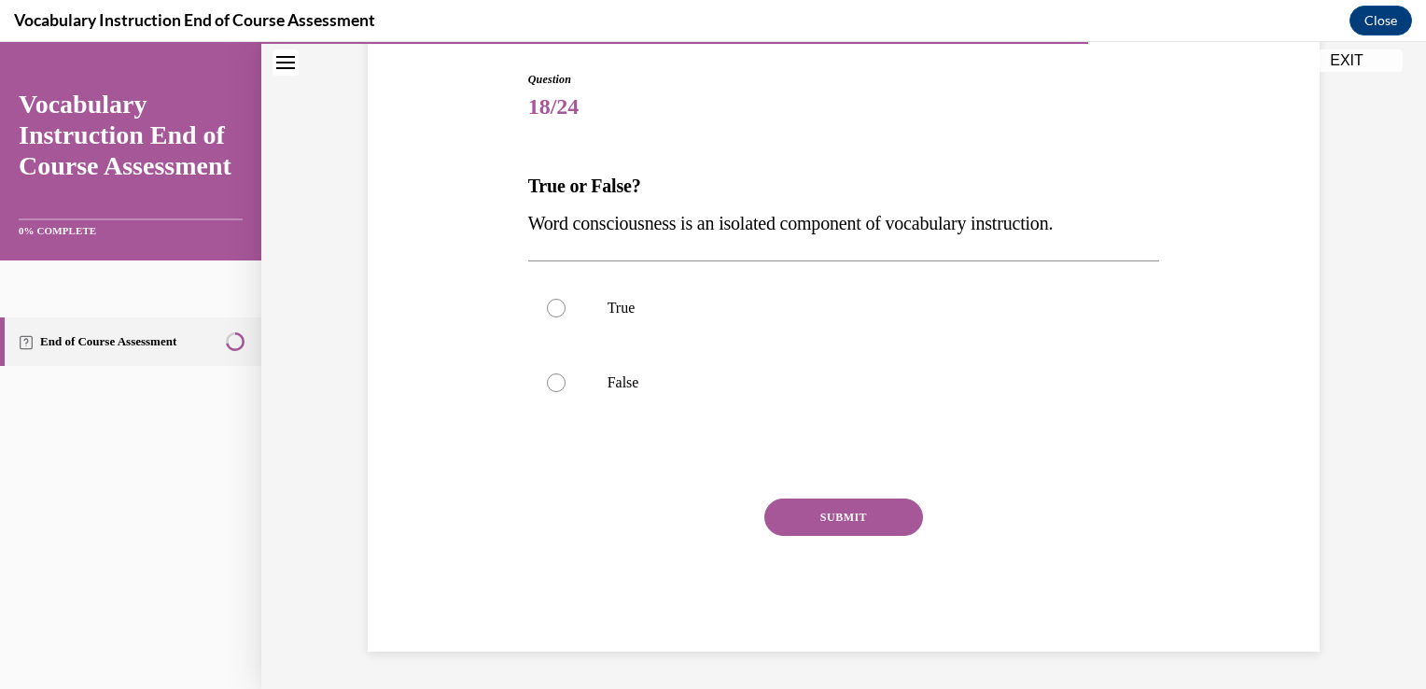
scroll to position [188, 0]
click at [586, 220] on span "Word consciousness is an isolated component of vocabulary instruction." at bounding box center [790, 224] width 525 height 21
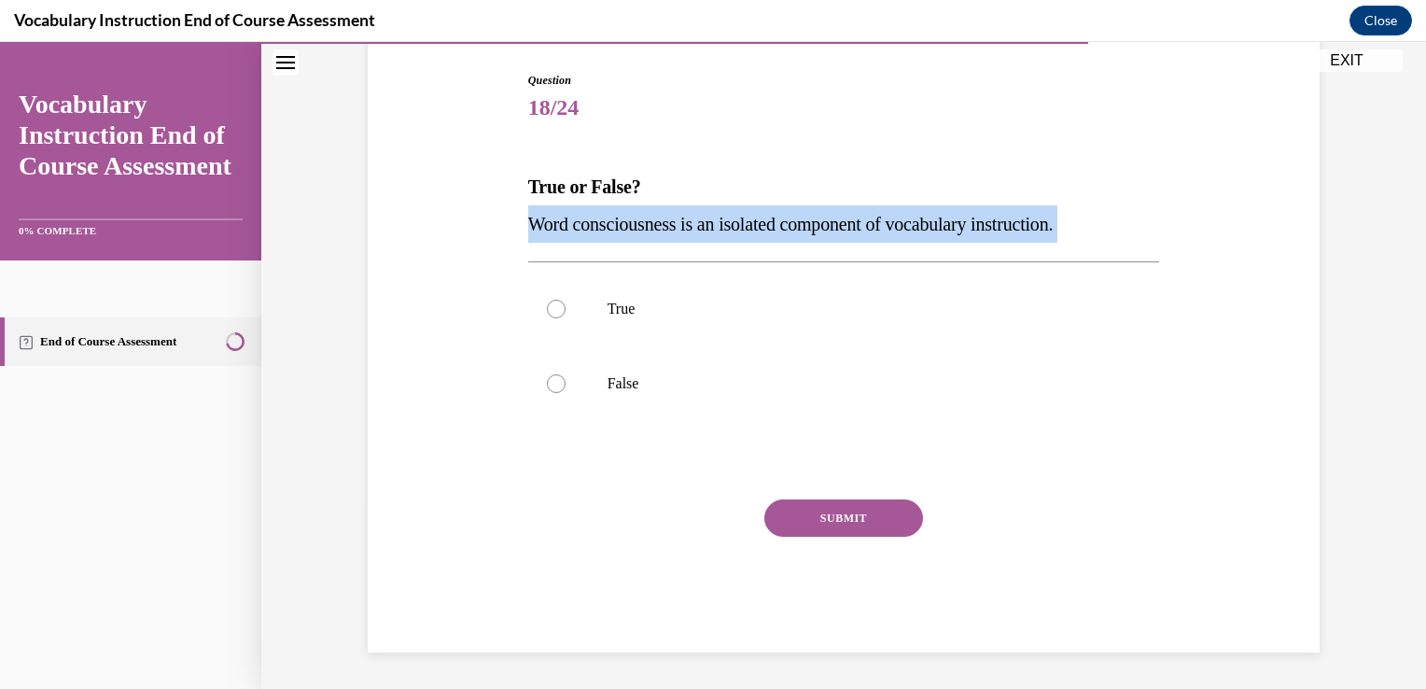
copy p "Word consciousness is an isolated component of vocabulary instruction."
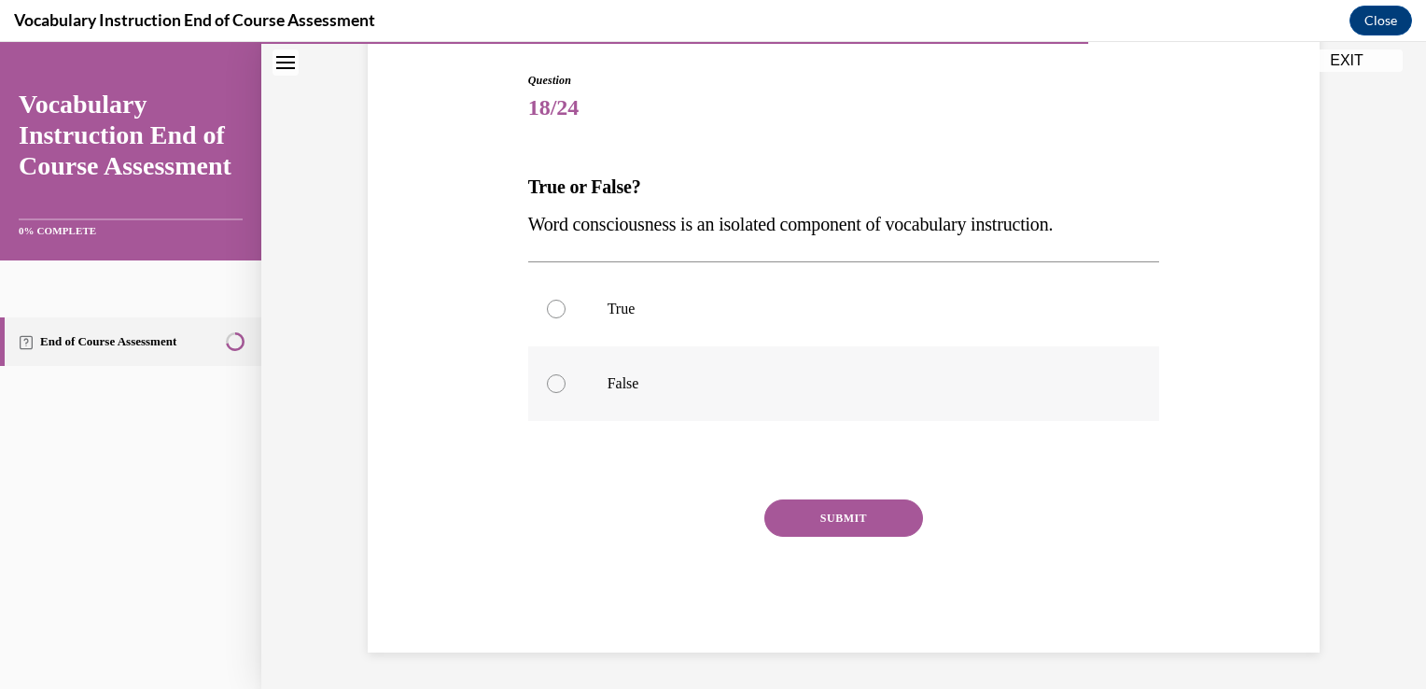
click at [581, 360] on label "False" at bounding box center [844, 383] width 632 height 75
click at [566, 374] on input "False" at bounding box center [556, 383] width 19 height 19
radio input "true"
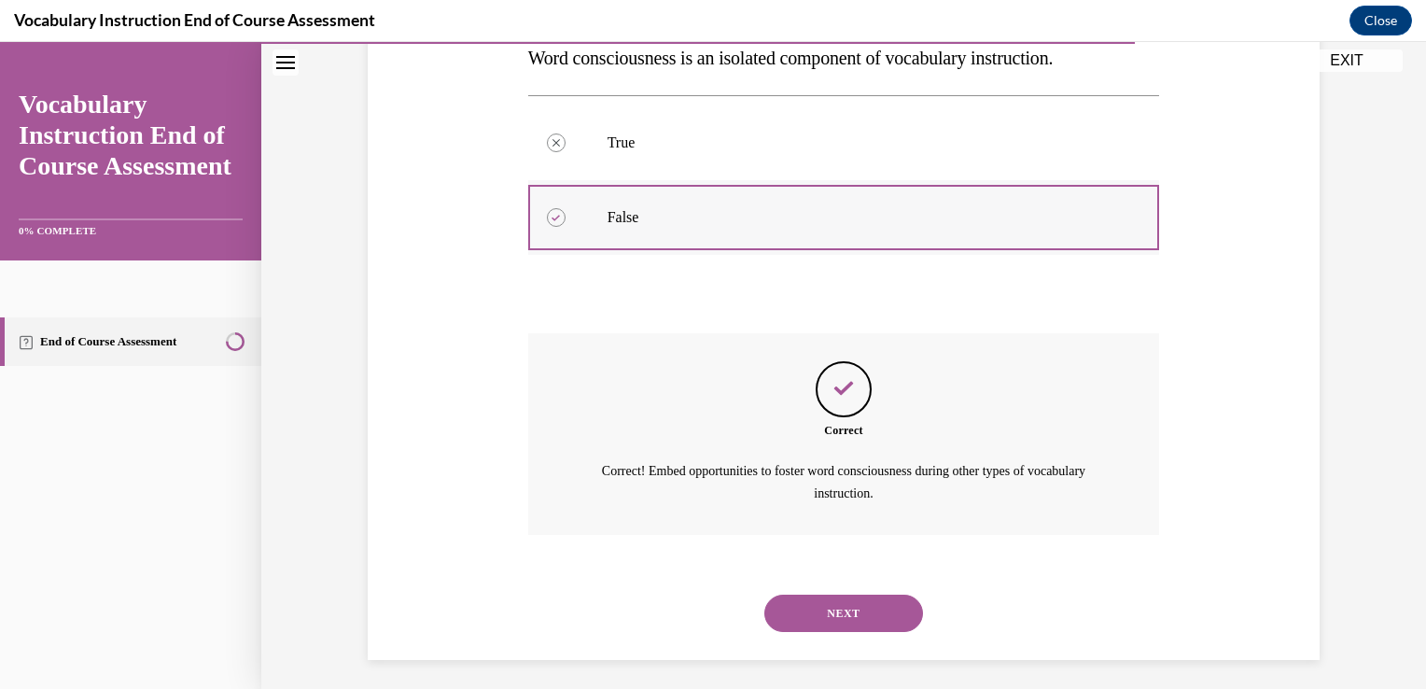
scroll to position [361, 0]
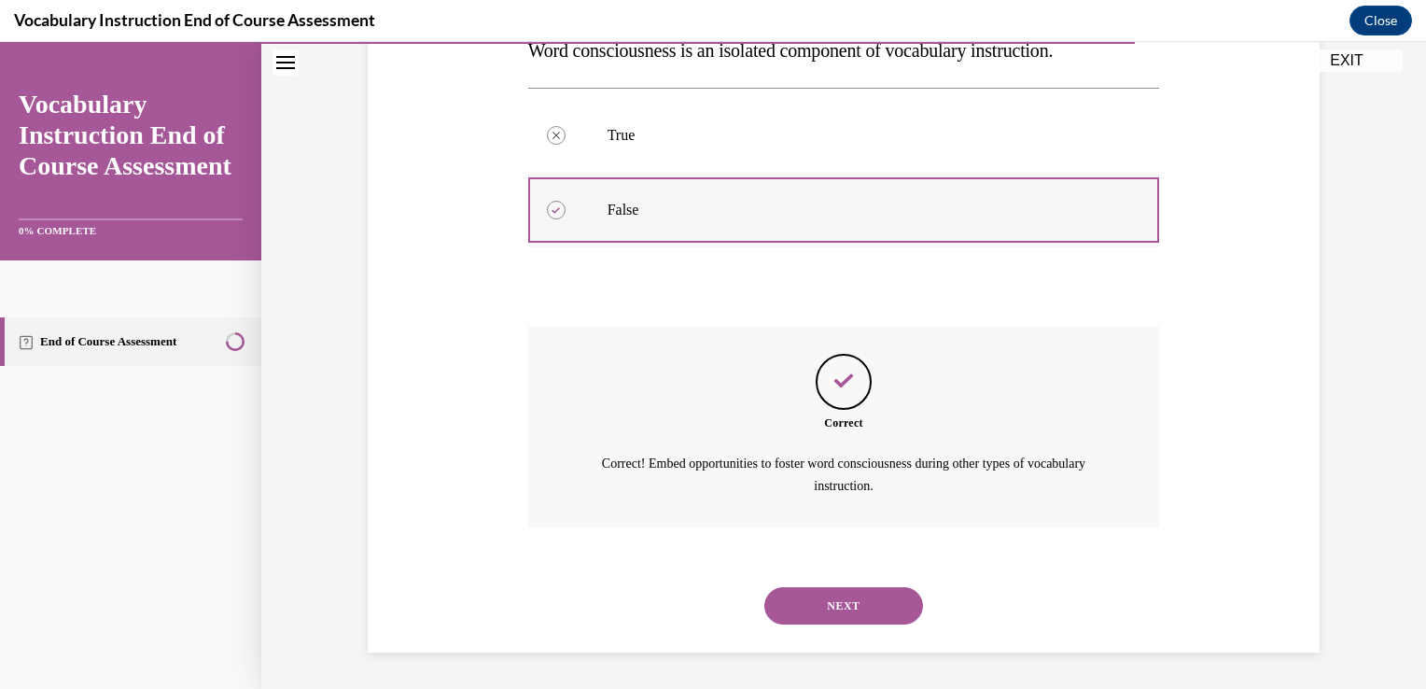
click at [764, 587] on button "NEXT" at bounding box center [843, 605] width 159 height 37
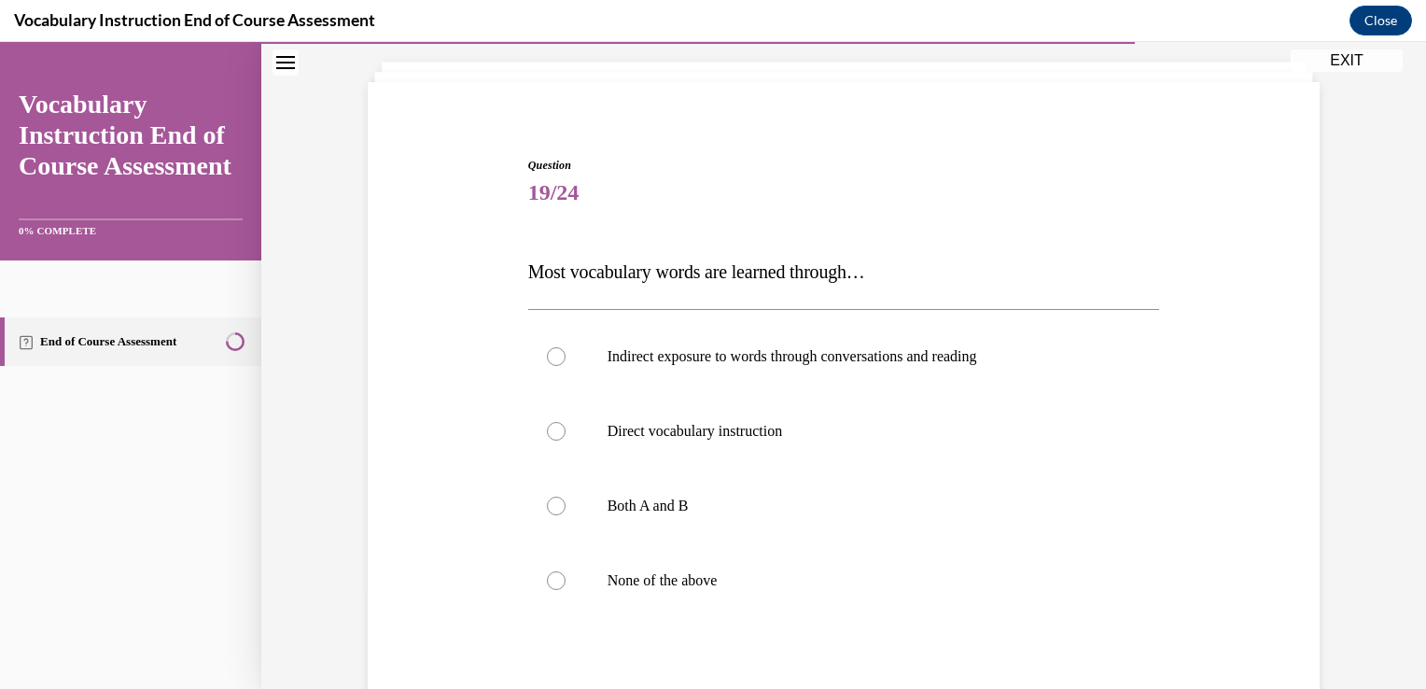
scroll to position [115, 0]
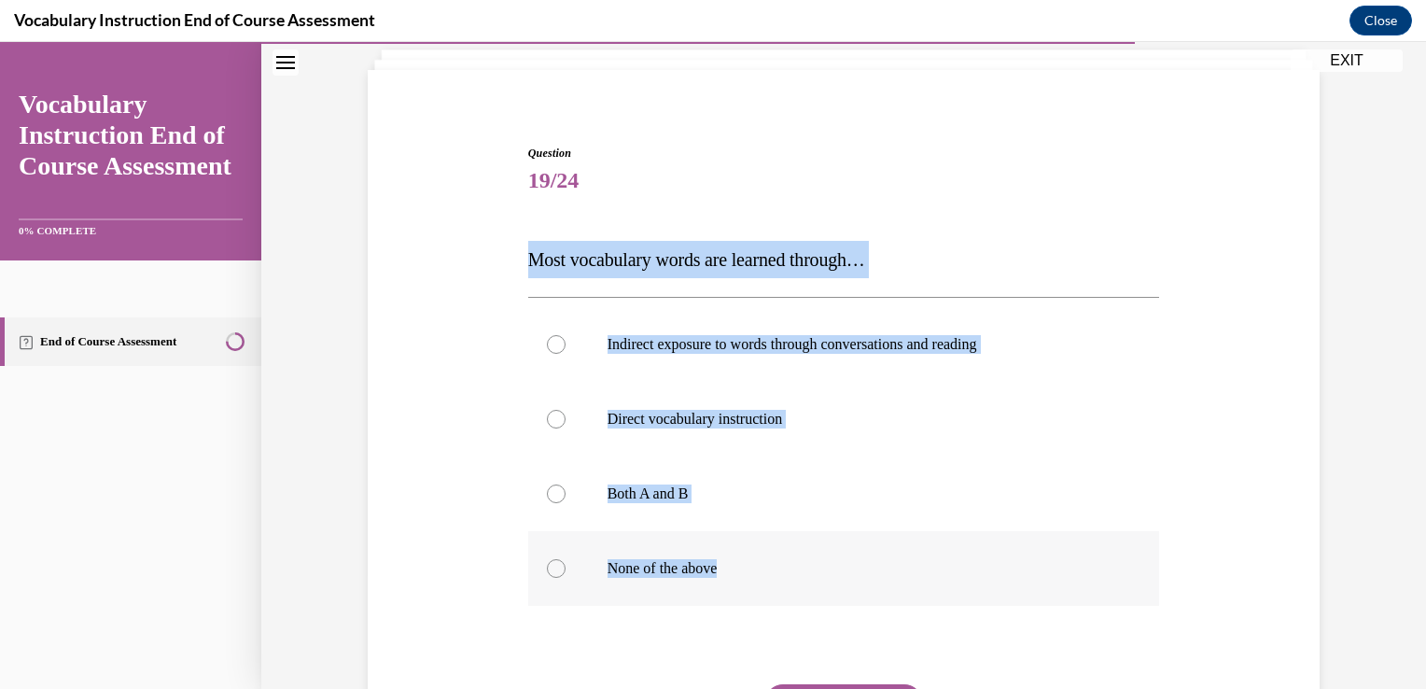
drag, startPoint x: 519, startPoint y: 263, endPoint x: 721, endPoint y: 555, distance: 354.9
click at [721, 555] on div "Question 19/24 Most vocabulary words are learned through… Indirect exposure to …" at bounding box center [844, 477] width 641 height 721
copy div "Most vocabulary words are learned through… Indirect exposure to words through c…"
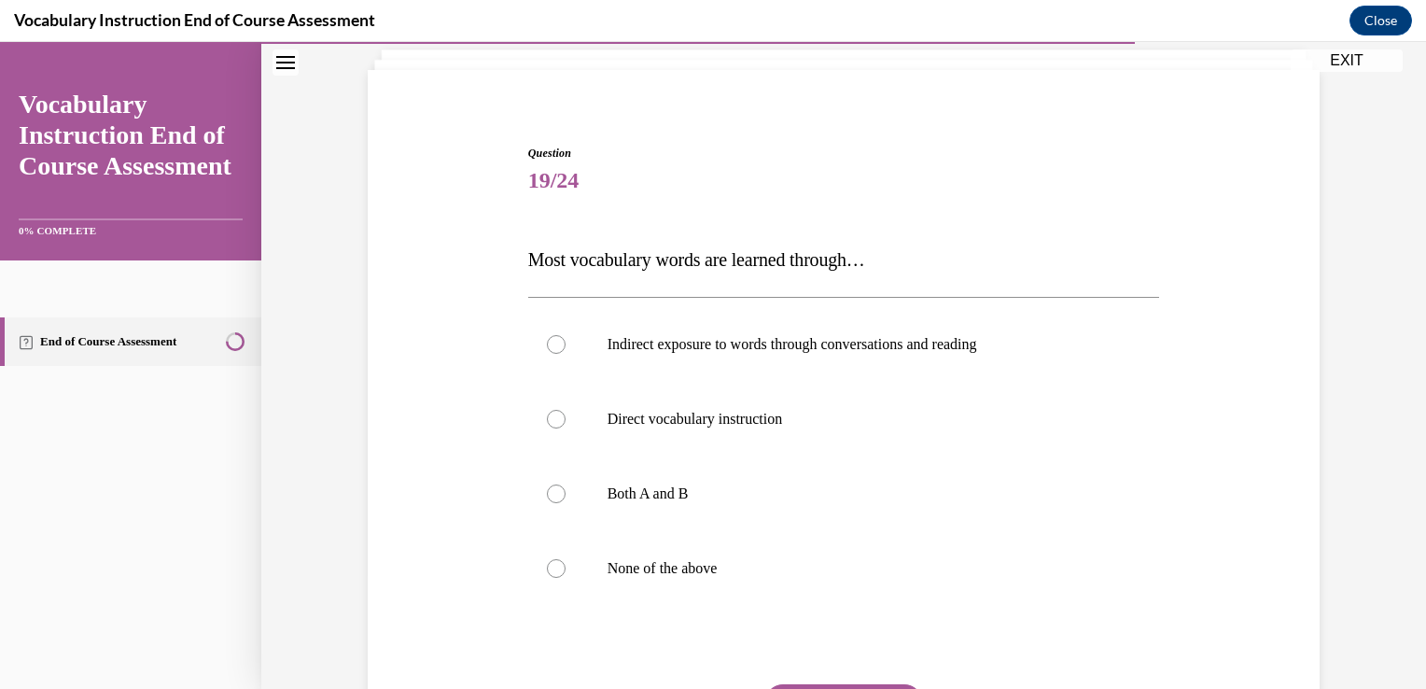
click at [756, 150] on span "Question" at bounding box center [844, 153] width 632 height 17
click at [627, 356] on label "Indirect exposure to words through conversations and reading" at bounding box center [844, 344] width 632 height 75
click at [566, 354] on input "Indirect exposure to words through conversations and reading" at bounding box center [556, 344] width 19 height 19
radio input "true"
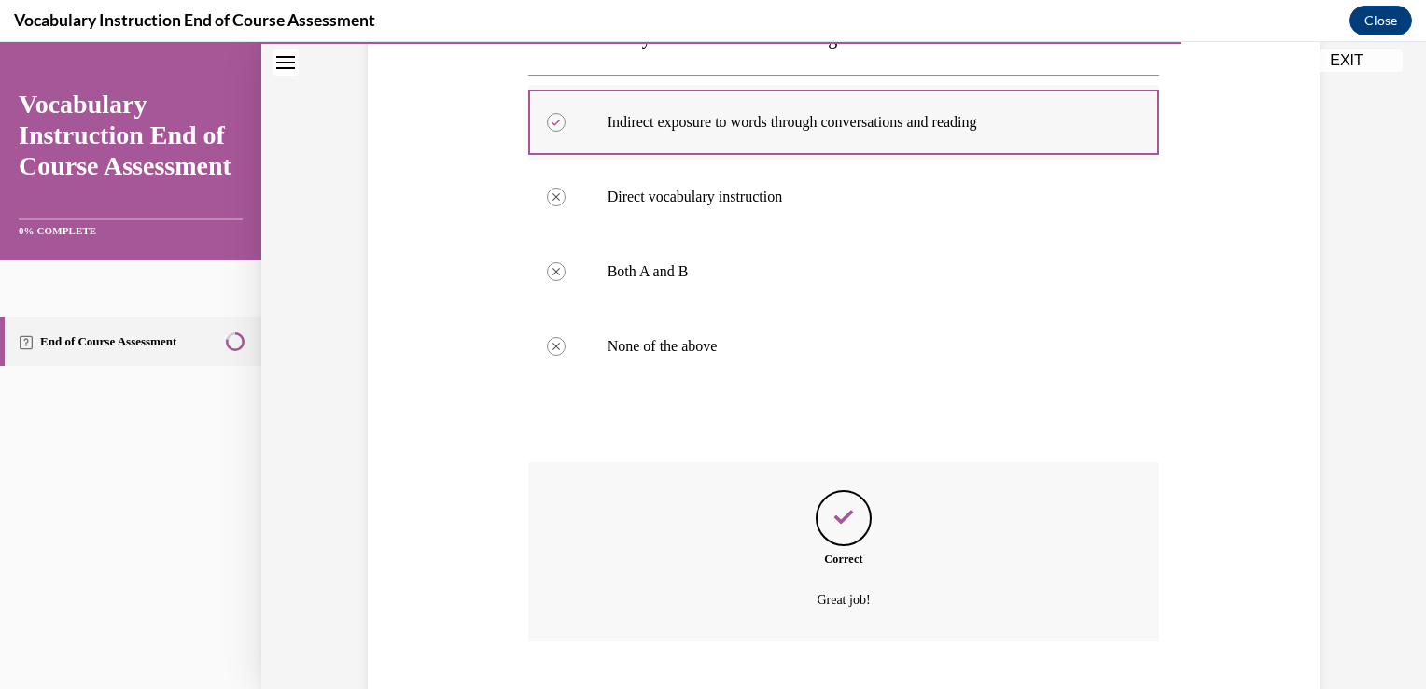
scroll to position [451, 0]
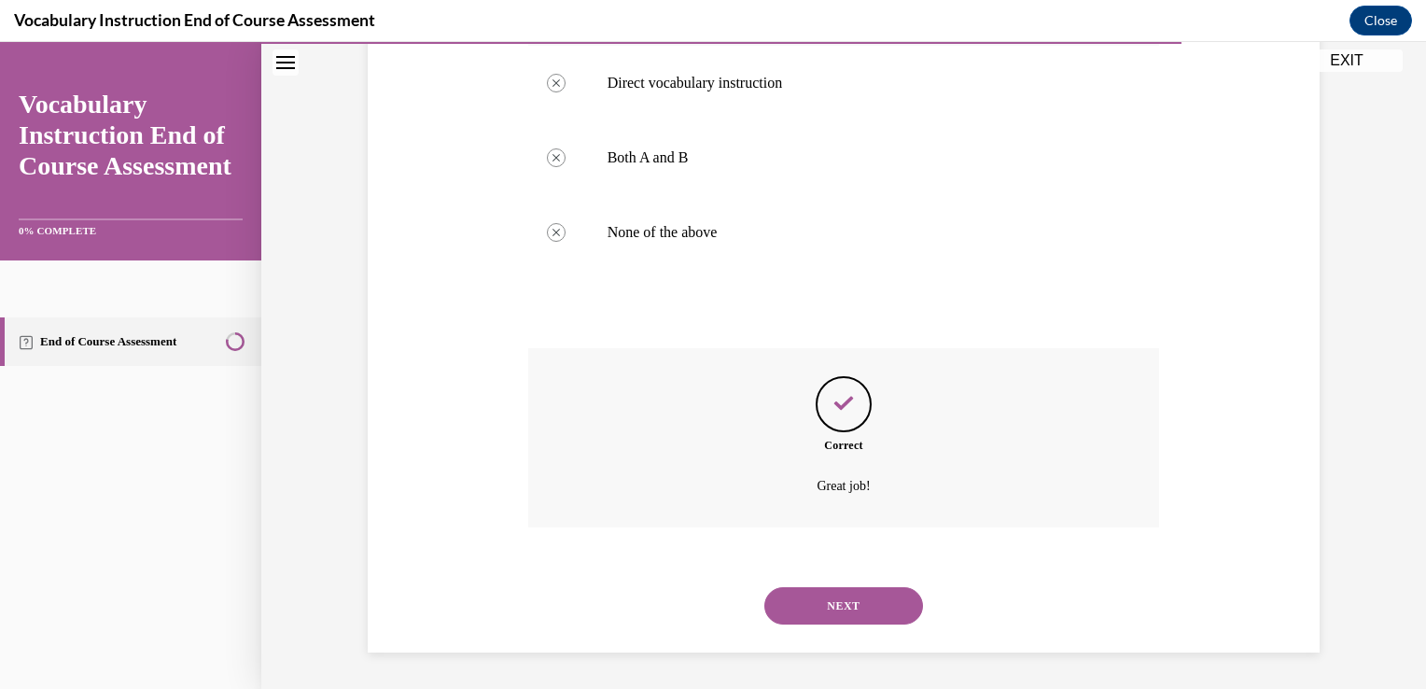
click at [764, 587] on button "NEXT" at bounding box center [843, 605] width 159 height 37
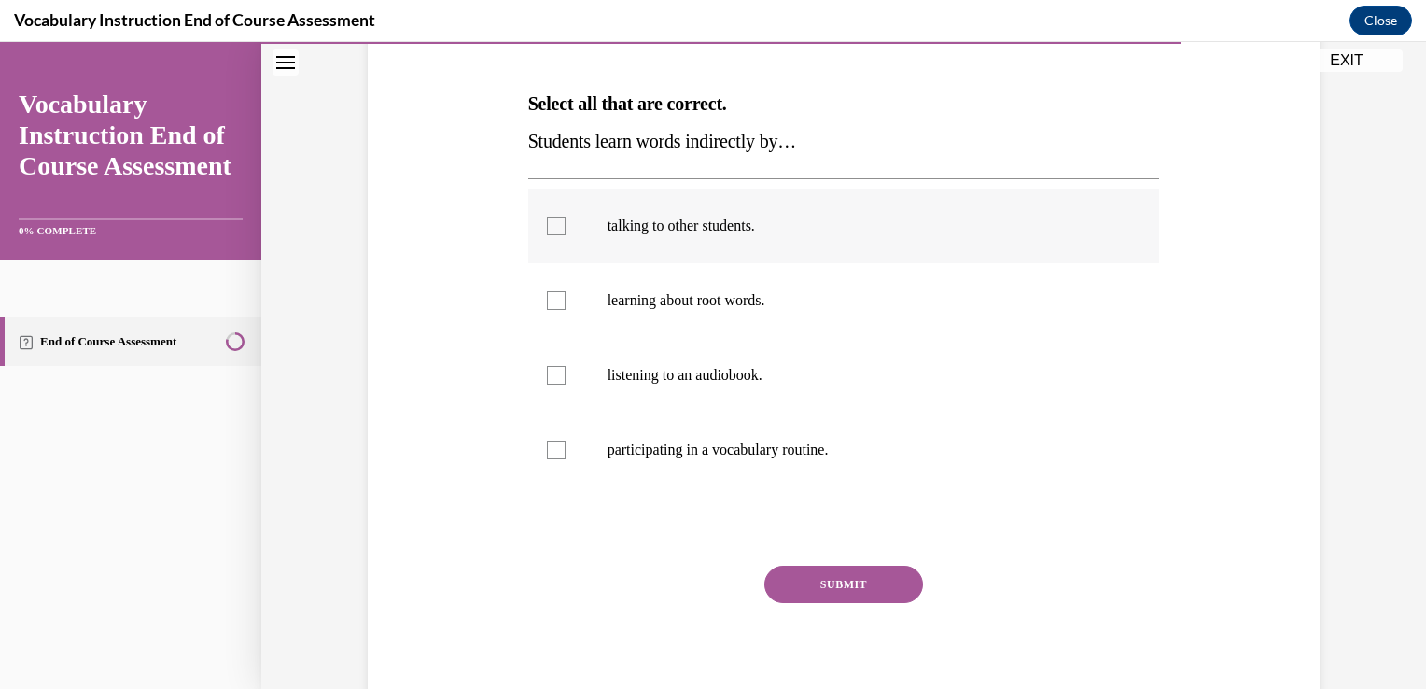
scroll to position [272, 0]
click at [814, 218] on p "talking to other students." at bounding box center [861, 225] width 506 height 19
click at [566, 218] on input "talking to other students." at bounding box center [556, 225] width 19 height 19
checkbox input "true"
click at [746, 374] on p "listening to an audiobook." at bounding box center [861, 374] width 506 height 19
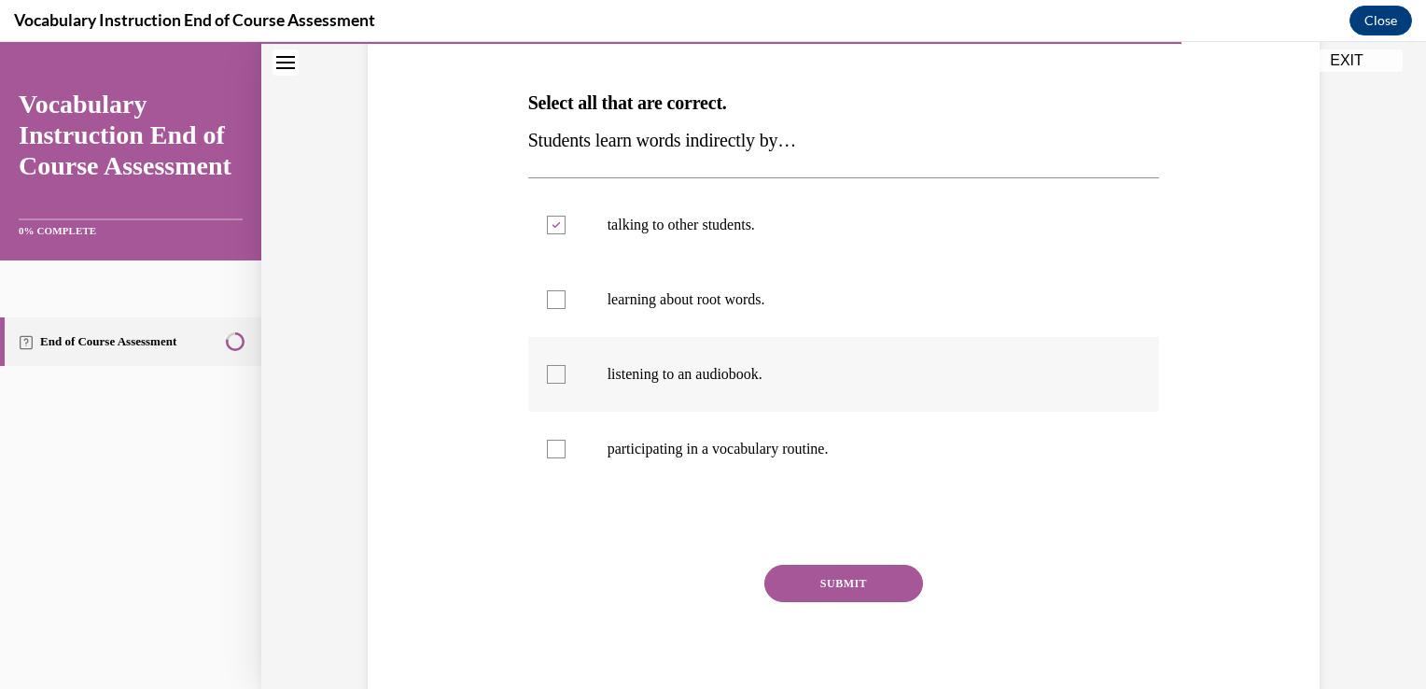
click at [566, 374] on input "listening to an audiobook." at bounding box center [556, 374] width 19 height 19
checkbox input "true"
click at [792, 580] on button "SUBMIT" at bounding box center [843, 583] width 159 height 37
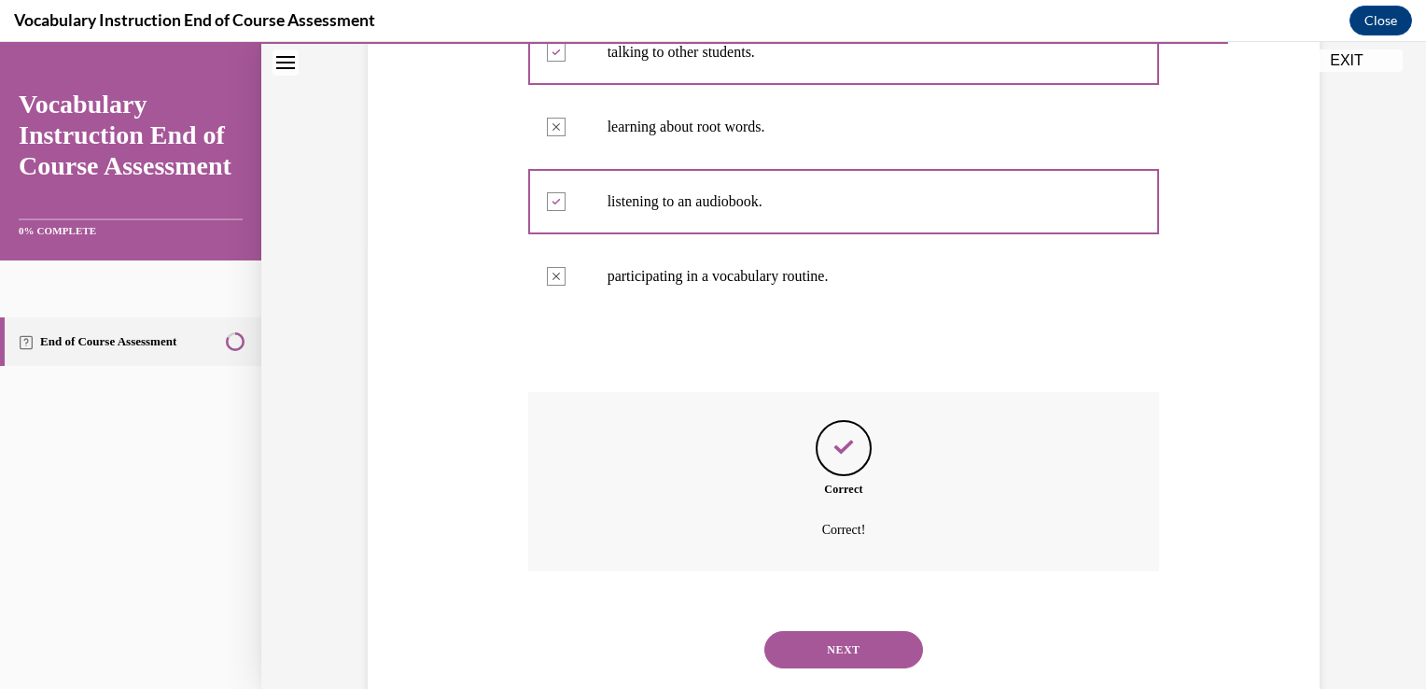
scroll to position [488, 0]
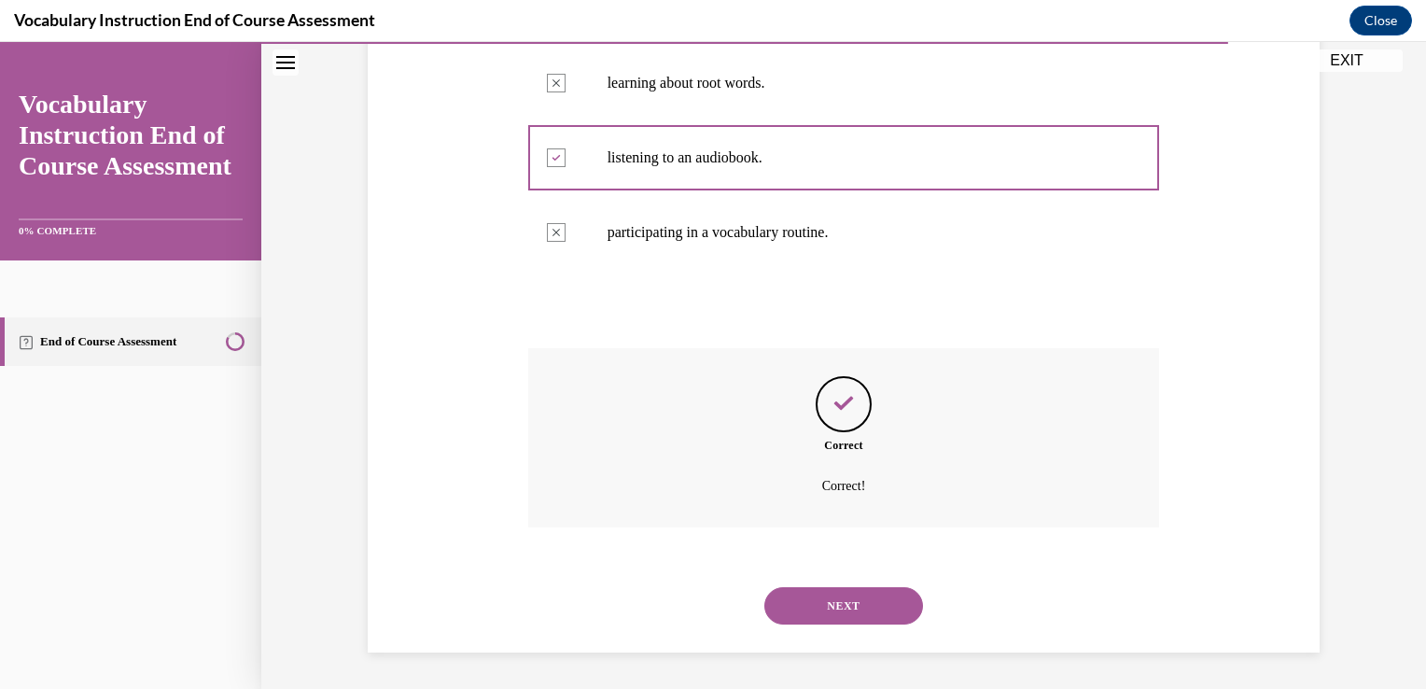
click at [807, 619] on button "NEXT" at bounding box center [843, 605] width 159 height 37
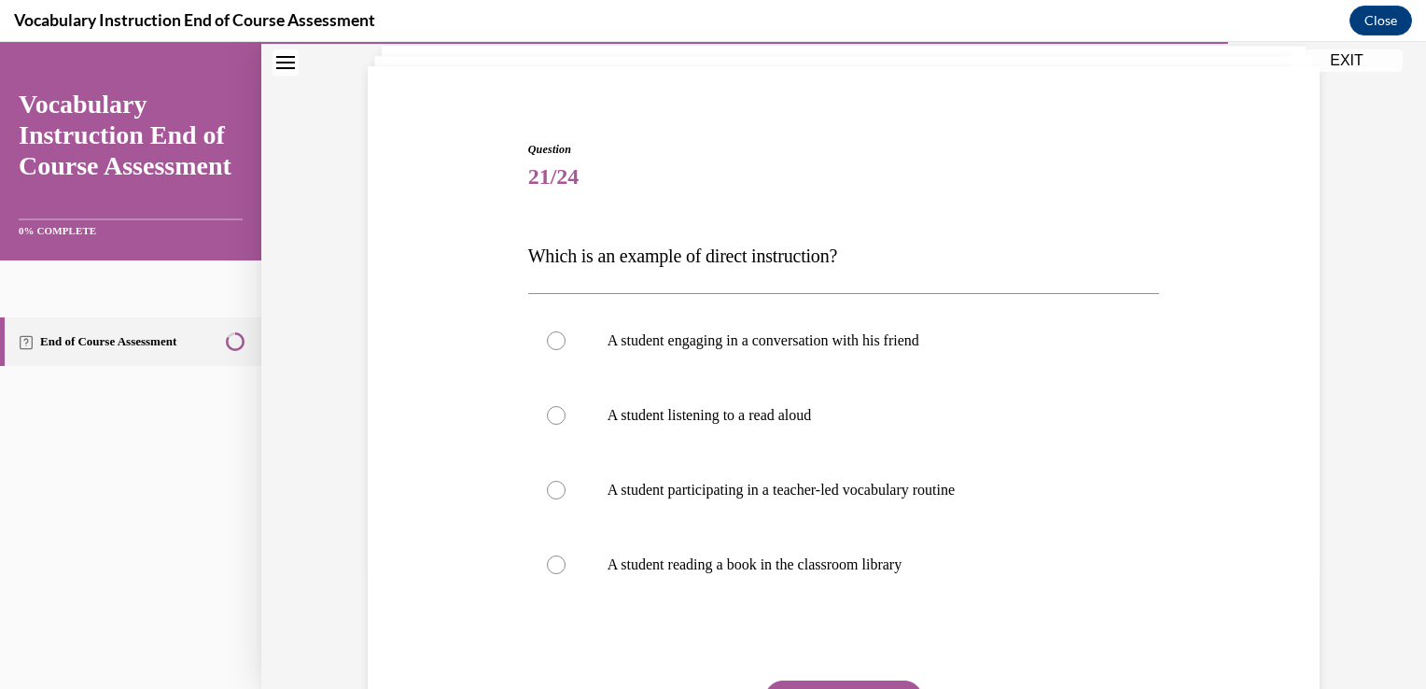
scroll to position [119, 0]
click at [803, 394] on label "A student listening to a read aloud" at bounding box center [844, 414] width 632 height 75
click at [566, 405] on input "A student listening to a read aloud" at bounding box center [556, 414] width 19 height 19
radio input "true"
click at [820, 494] on p "A student participating in a teacher-led vocabulary routine" at bounding box center [861, 489] width 506 height 19
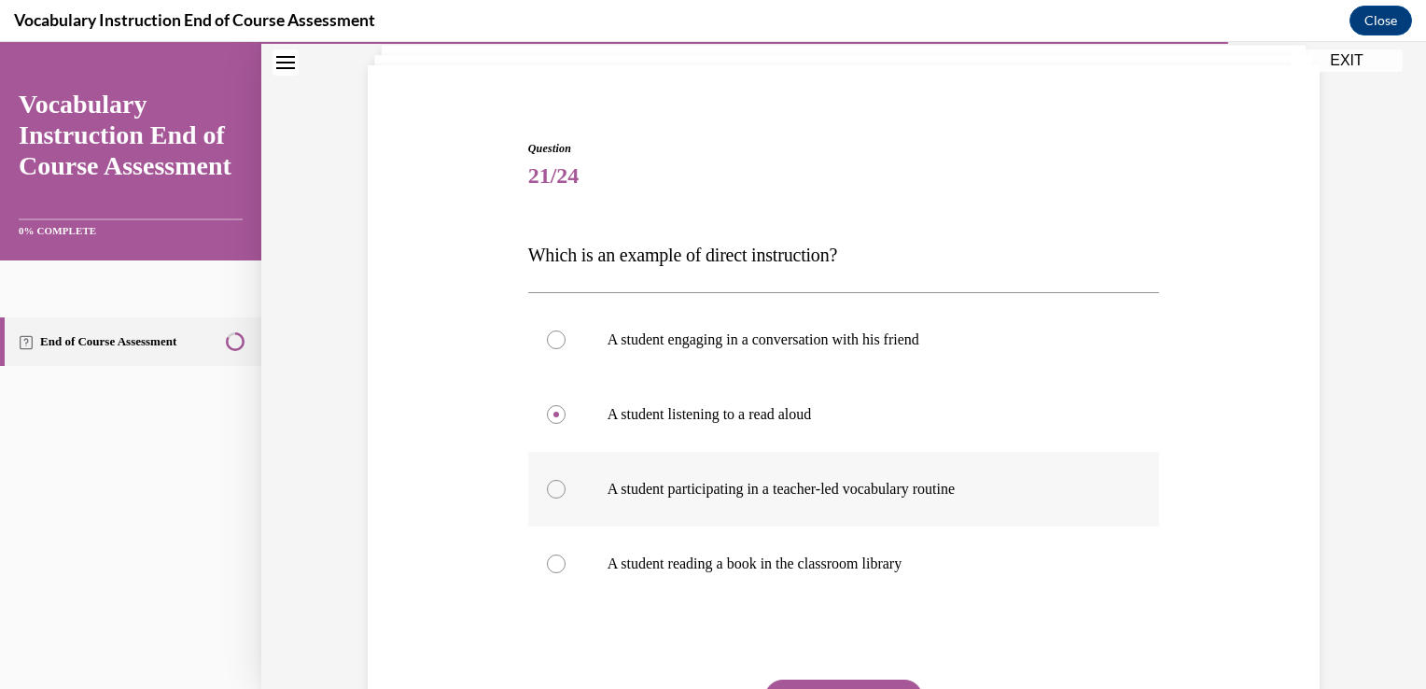
click at [566, 494] on input "A student participating in a teacher-led vocabulary routine" at bounding box center [556, 489] width 19 height 19
radio input "true"
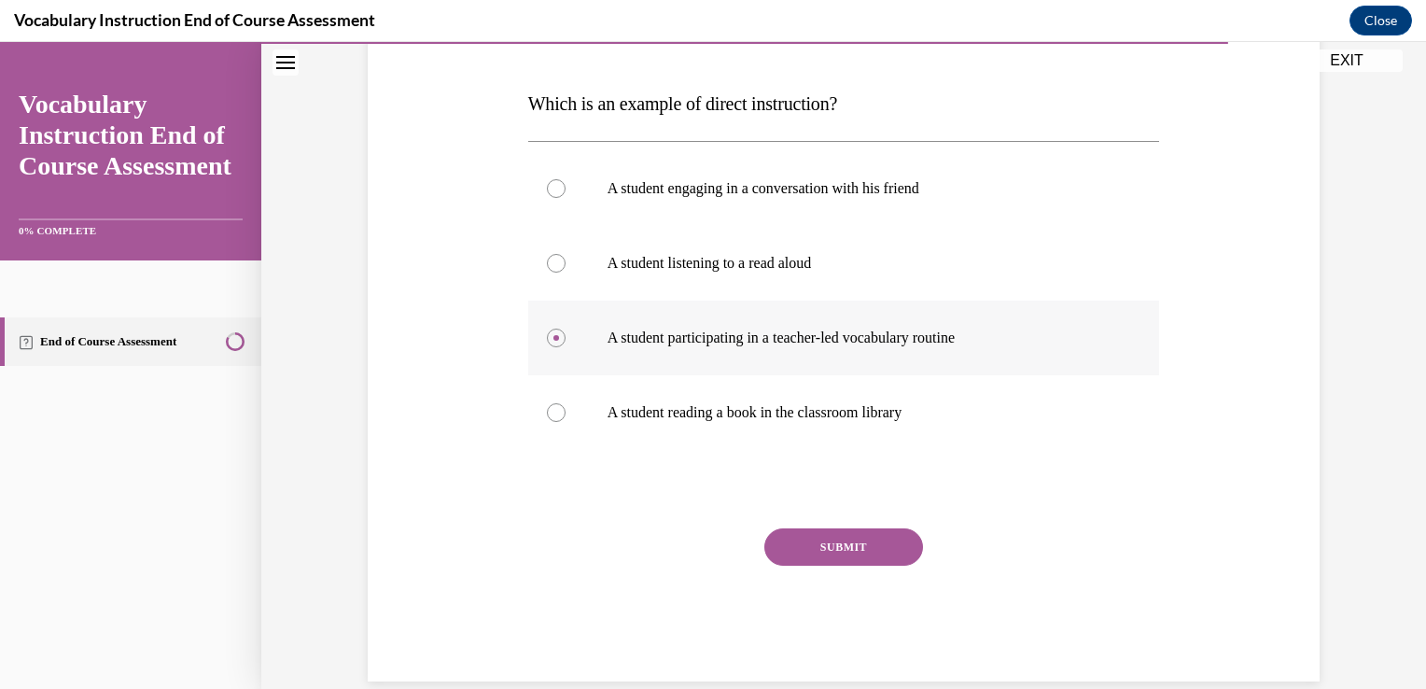
scroll to position [272, 0]
click at [819, 547] on button "SUBMIT" at bounding box center [843, 545] width 159 height 37
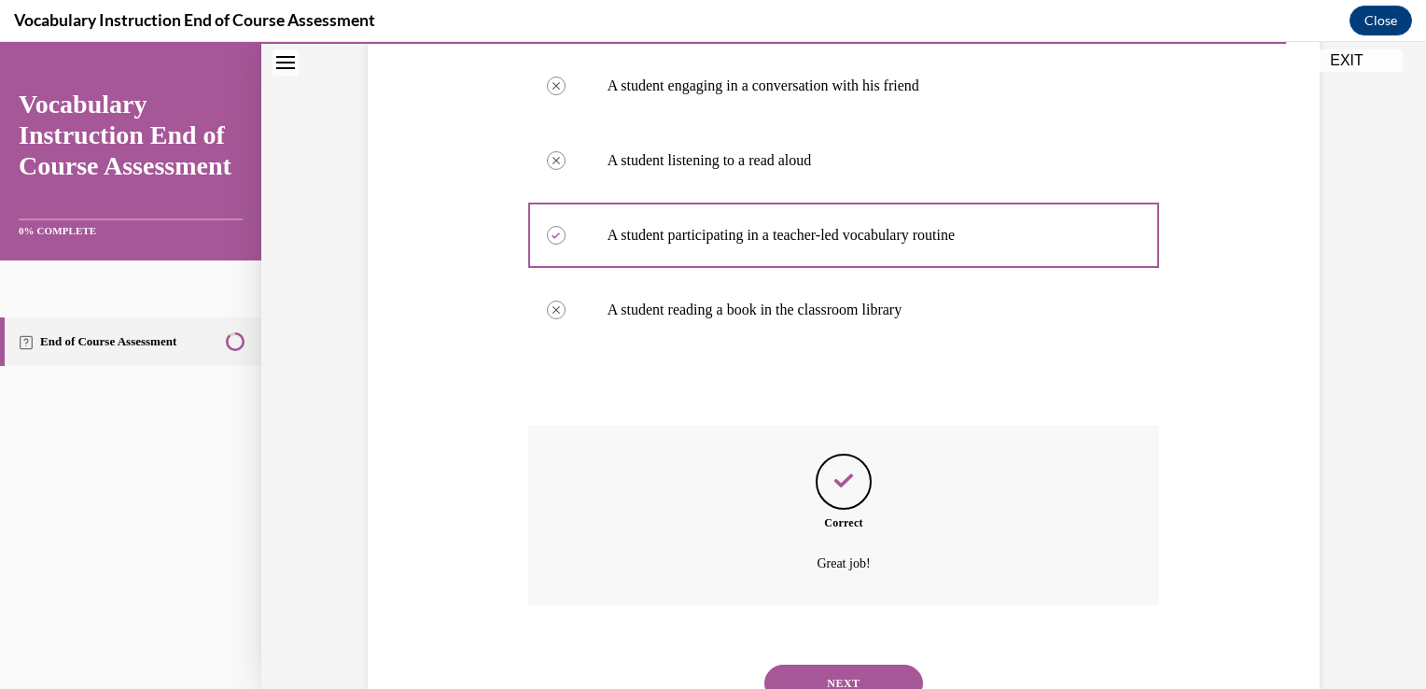
scroll to position [451, 0]
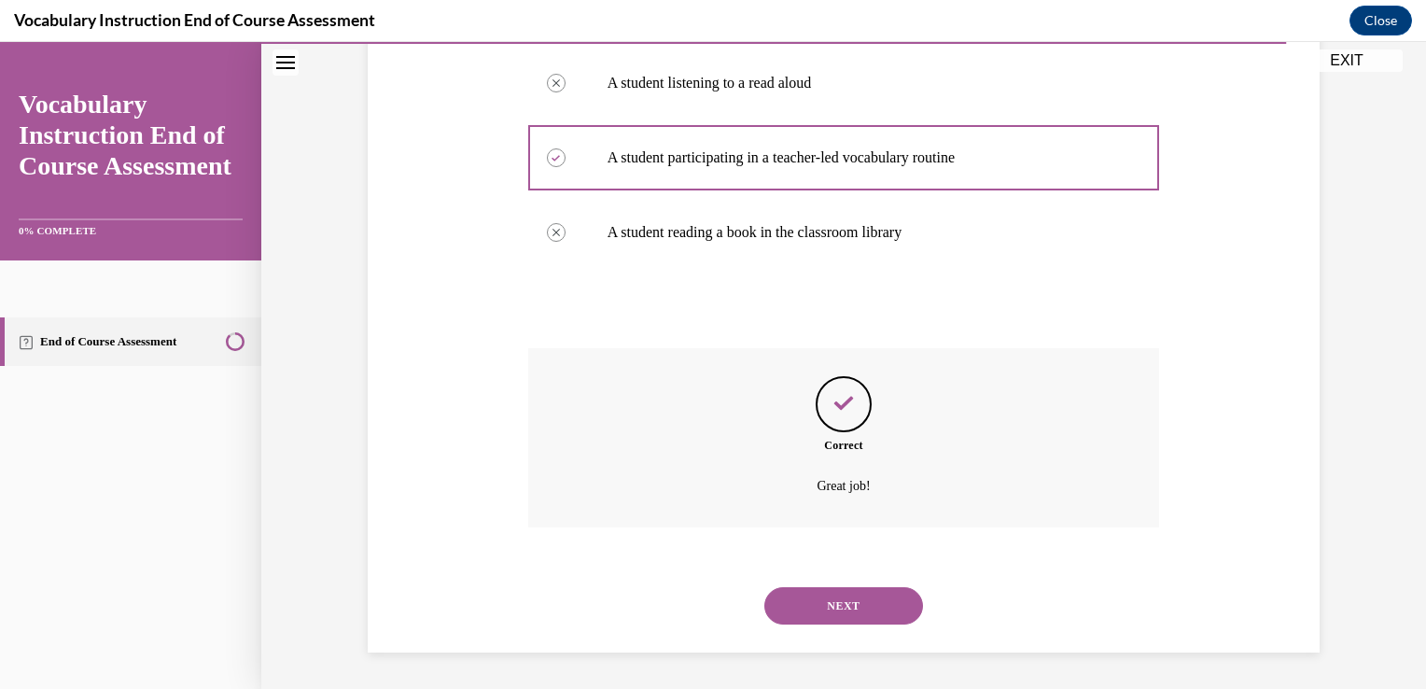
click at [819, 622] on button "NEXT" at bounding box center [843, 605] width 159 height 37
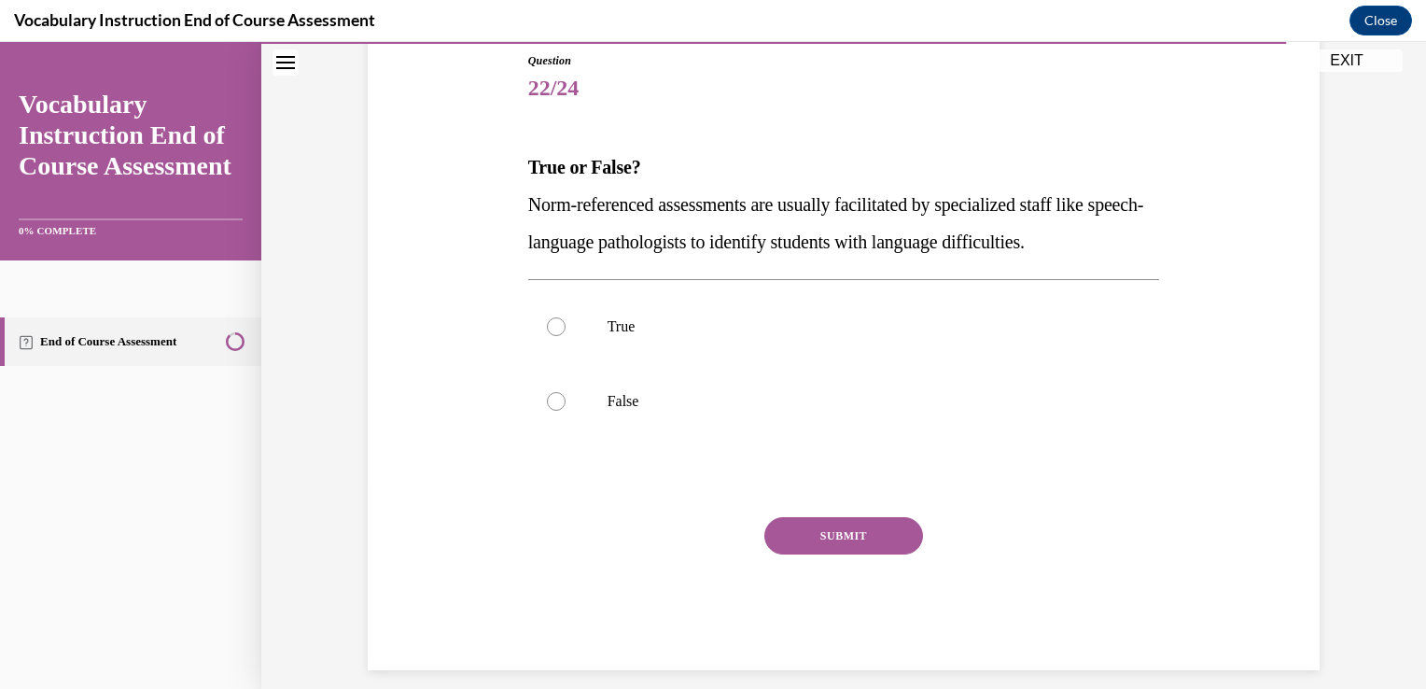
click at [858, 230] on p "Norm-referenced assessments are usually facilitated by specialized staff like s…" at bounding box center [844, 223] width 632 height 75
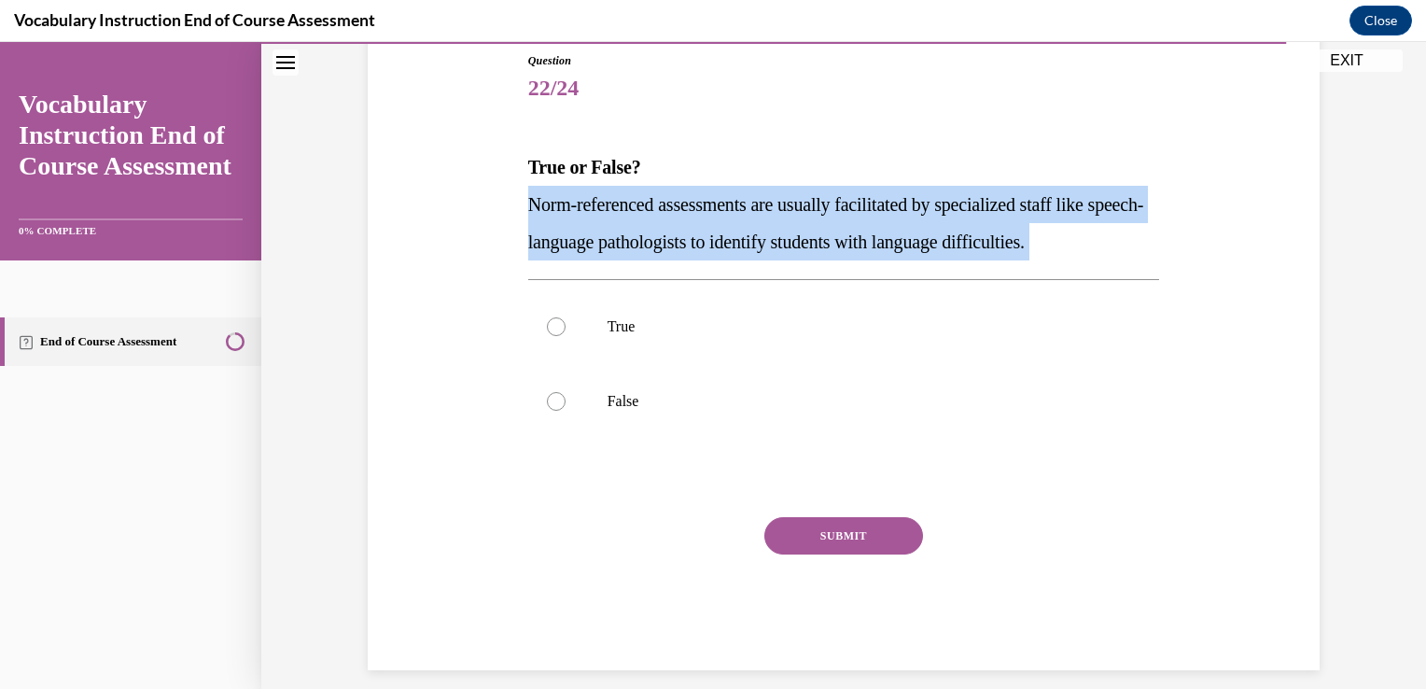
click at [858, 230] on p "Norm-referenced assessments are usually facilitated by specialized staff like s…" at bounding box center [844, 223] width 632 height 75
copy p "Norm-referenced assessments are usually facilitated by specialized staff like s…"
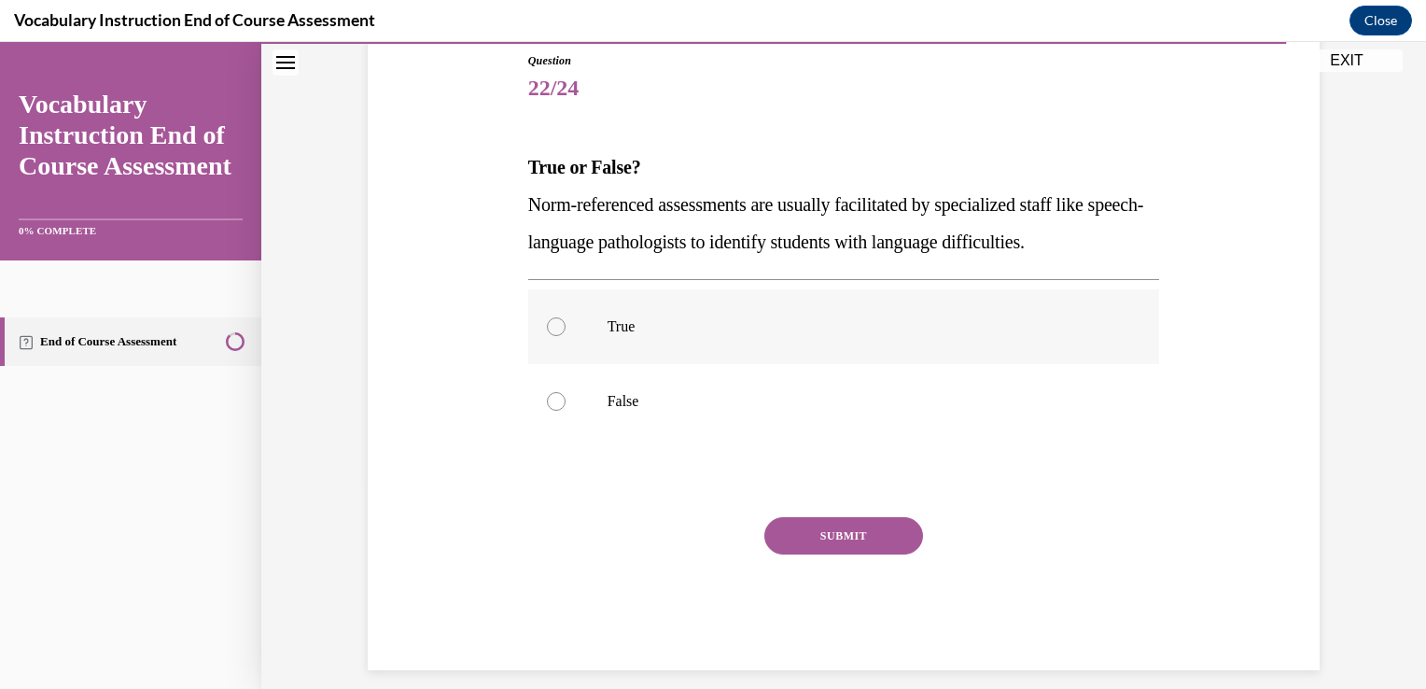
click at [635, 305] on label "True" at bounding box center [844, 326] width 632 height 75
click at [566, 317] on input "True" at bounding box center [556, 326] width 19 height 19
radio input "true"
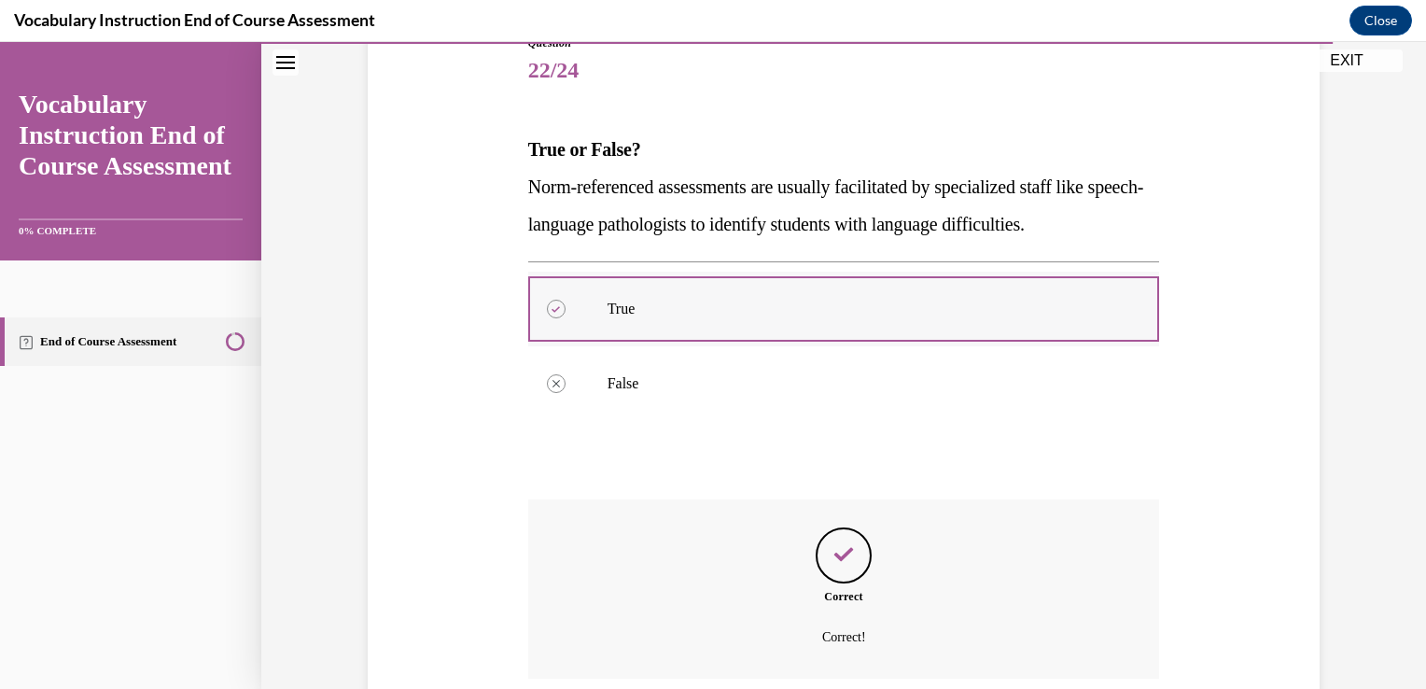
scroll to position [376, 0]
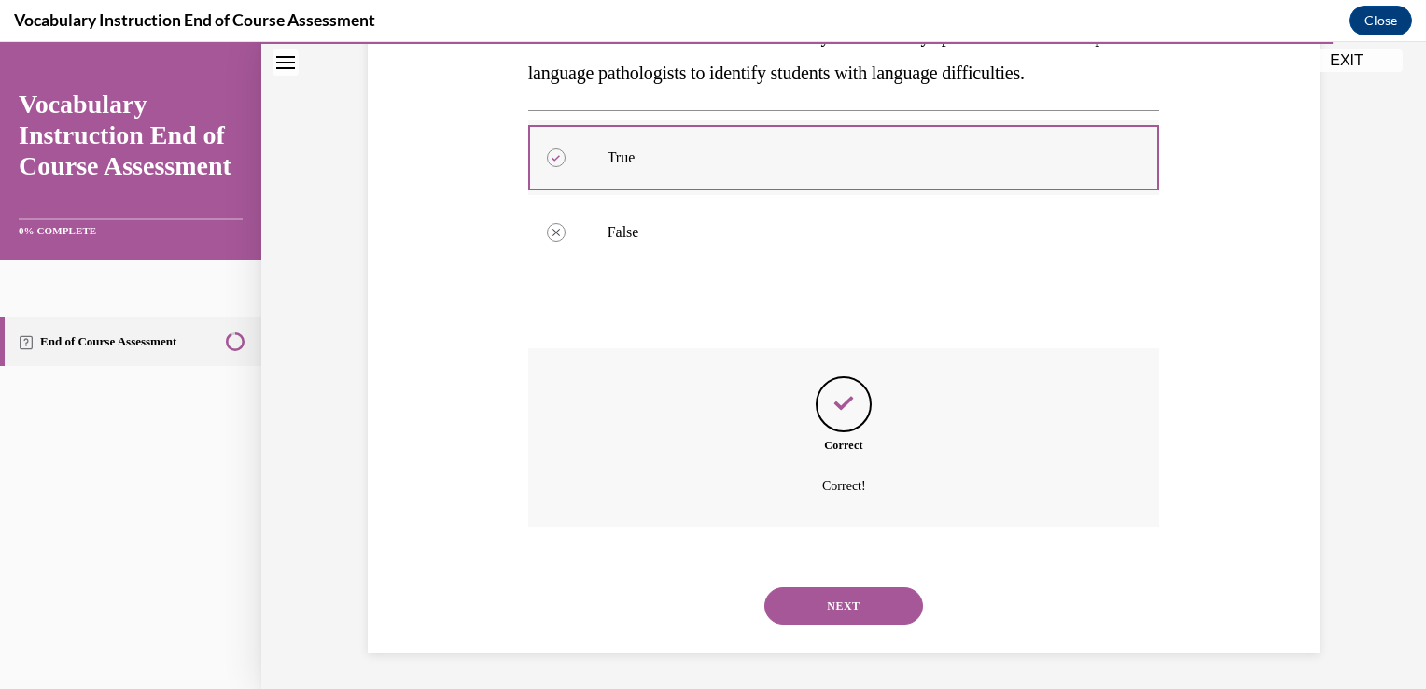
click at [764, 587] on button "NEXT" at bounding box center [843, 605] width 159 height 37
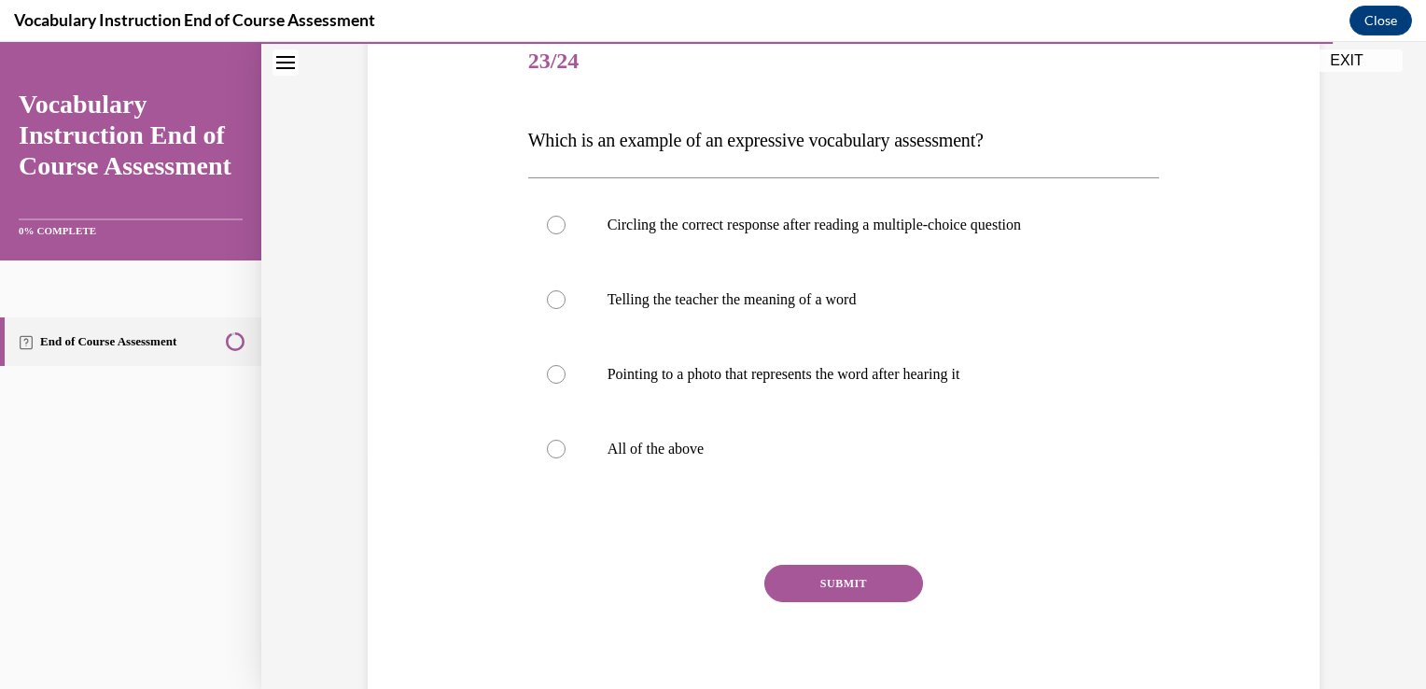
scroll to position [300, 0]
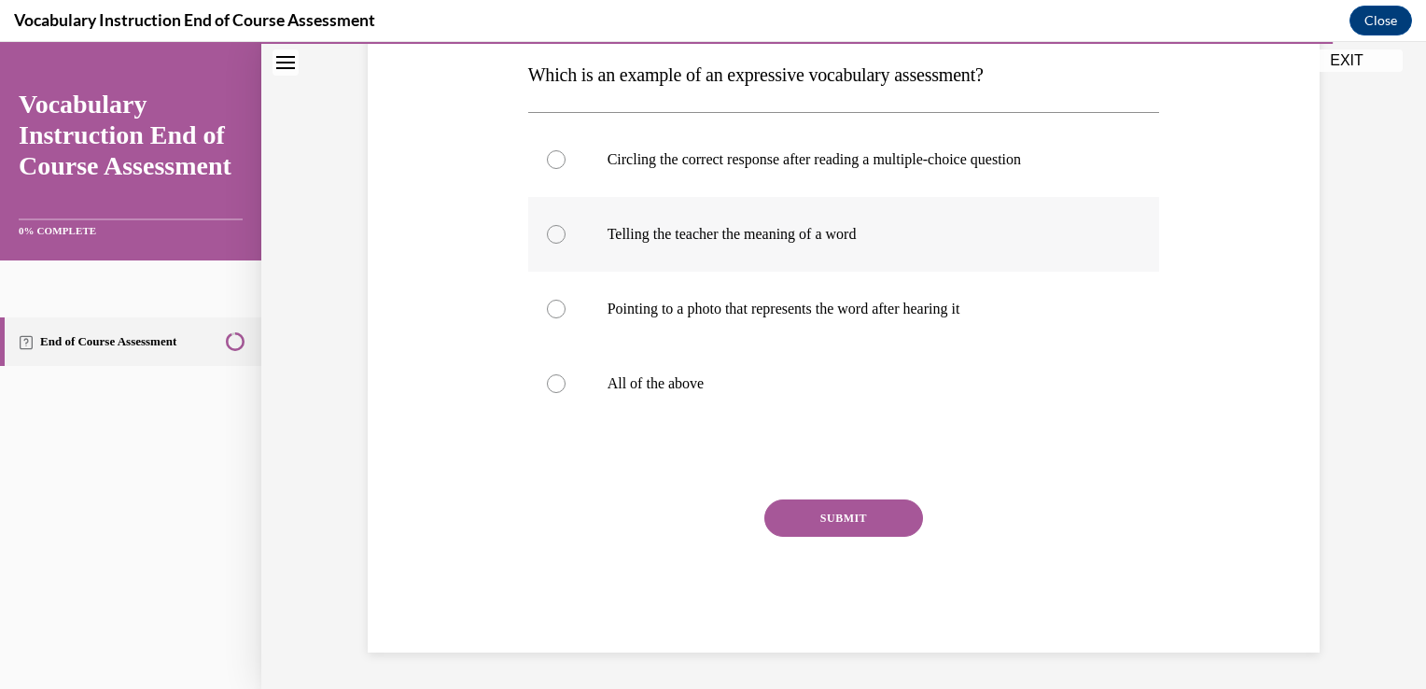
click at [820, 250] on label "Telling the teacher the meaning of a word" at bounding box center [844, 234] width 632 height 75
click at [566, 244] on input "Telling the teacher the meaning of a word" at bounding box center [556, 234] width 19 height 19
radio input "true"
click at [671, 379] on p "All of the above" at bounding box center [861, 383] width 506 height 19
click at [566, 379] on input "All of the above" at bounding box center [556, 383] width 19 height 19
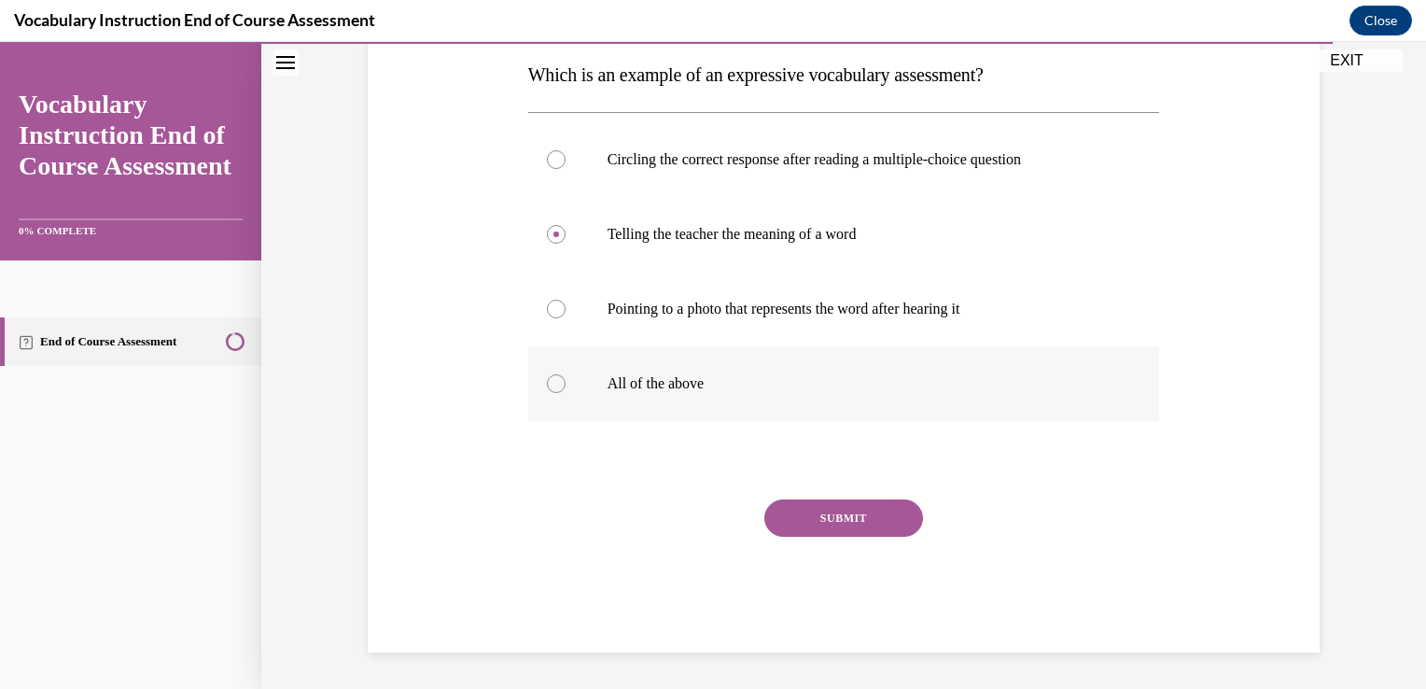
radio input "true"
click at [834, 527] on button "SUBMIT" at bounding box center [843, 517] width 159 height 37
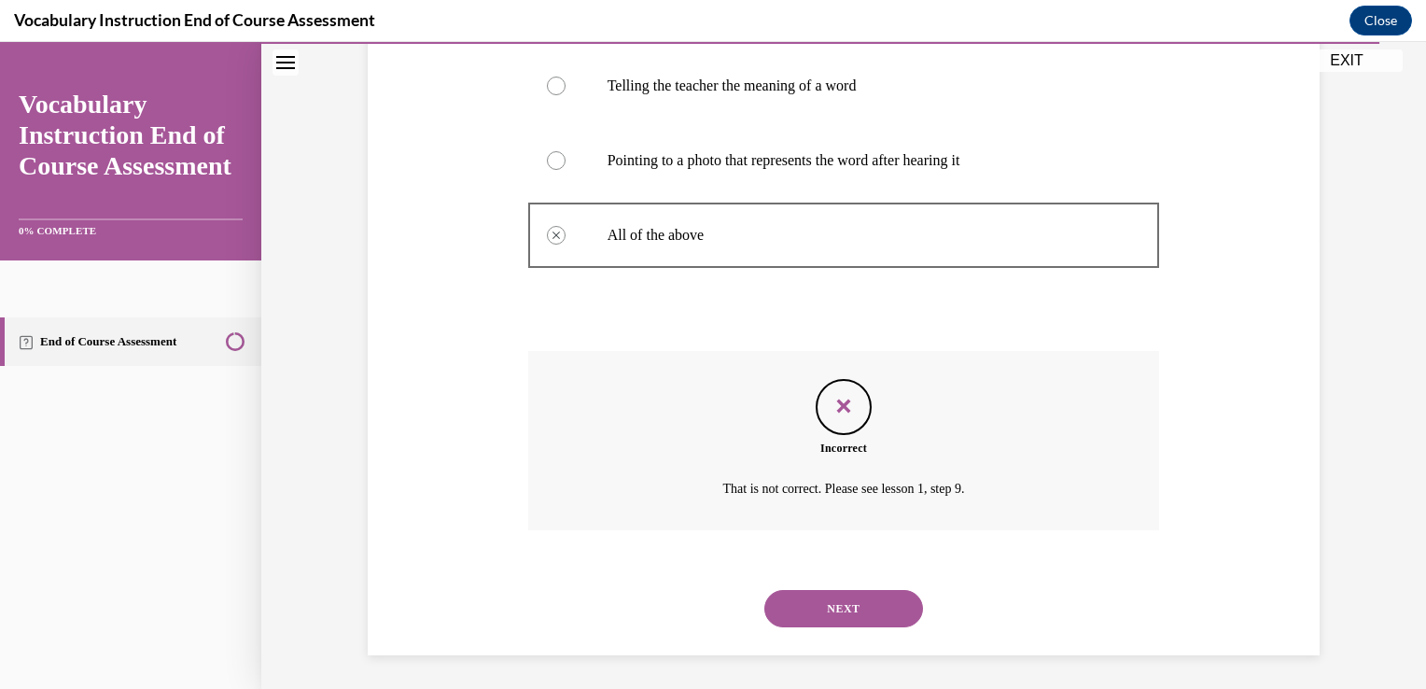
scroll to position [451, 0]
click at [824, 610] on button "NEXT" at bounding box center [843, 605] width 159 height 37
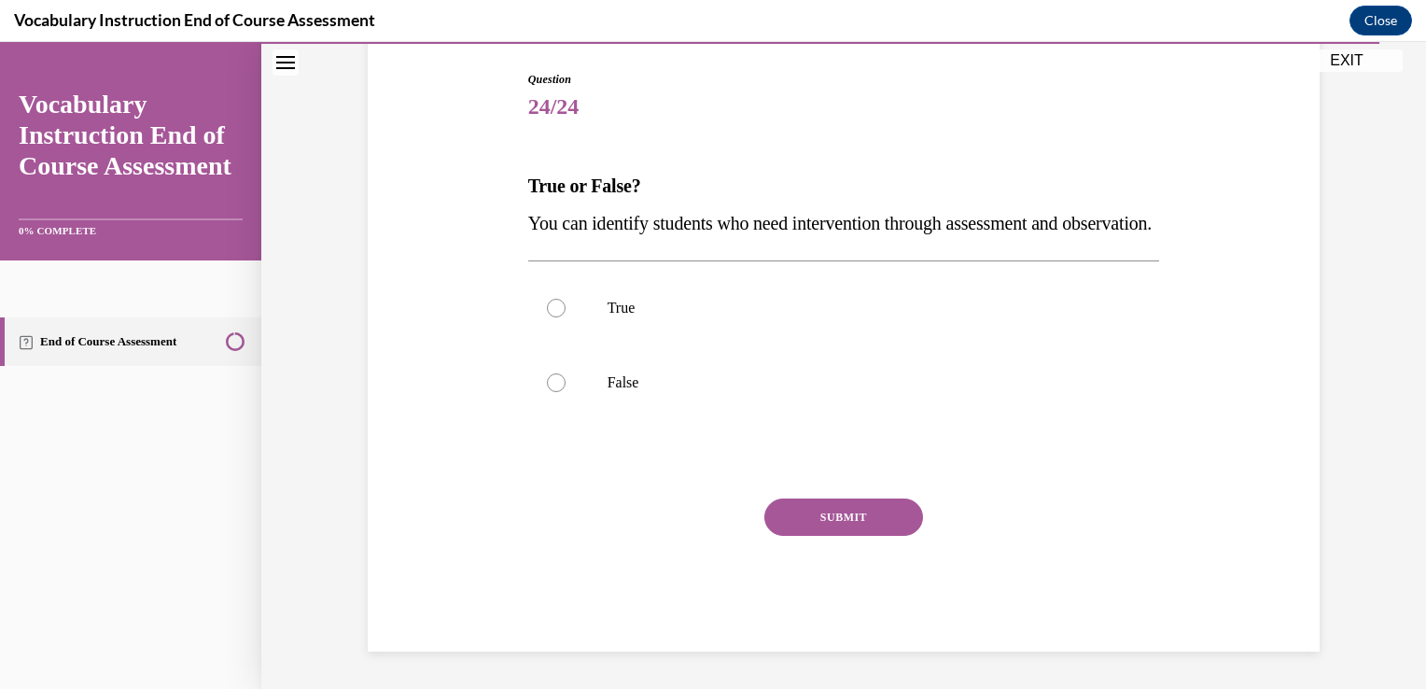
scroll to position [207, 0]
click at [635, 301] on label "True" at bounding box center [844, 308] width 632 height 75
click at [566, 301] on input "True" at bounding box center [556, 308] width 19 height 19
radio input "true"
click at [802, 527] on button "SUBMIT" at bounding box center [843, 516] width 159 height 37
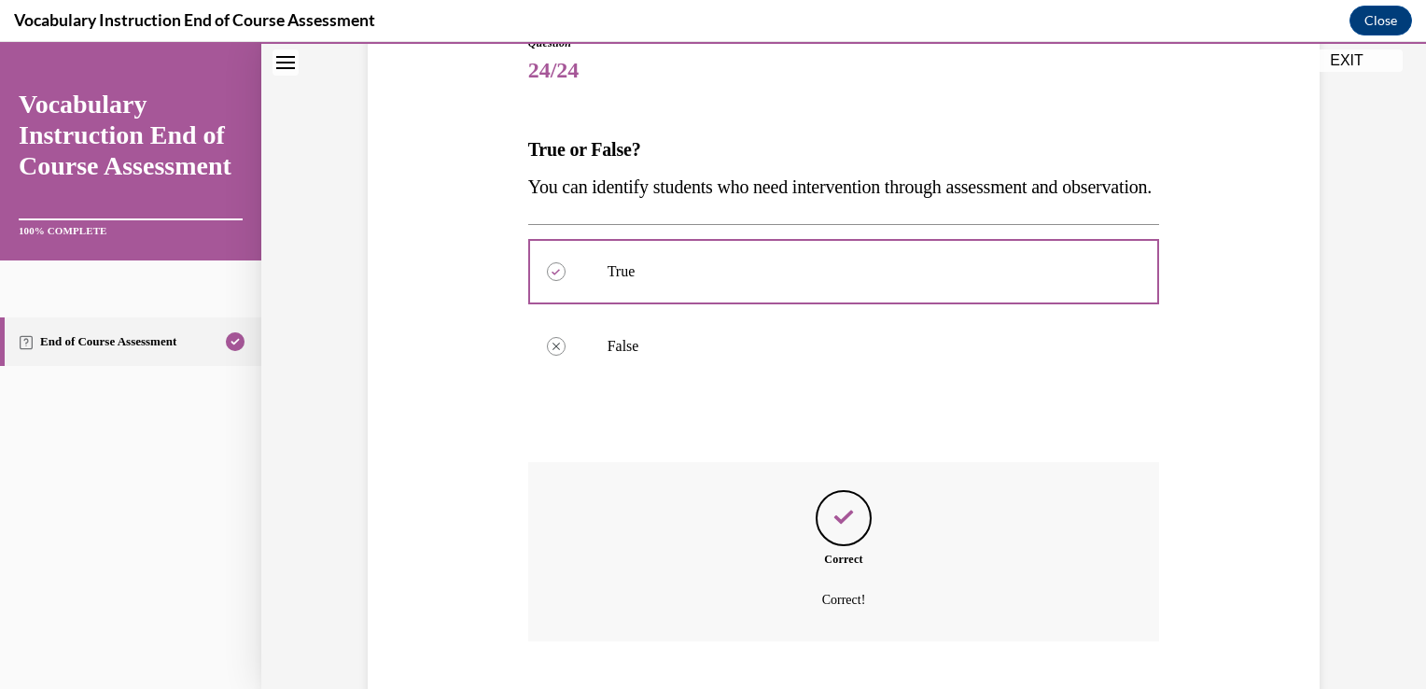
scroll to position [376, 0]
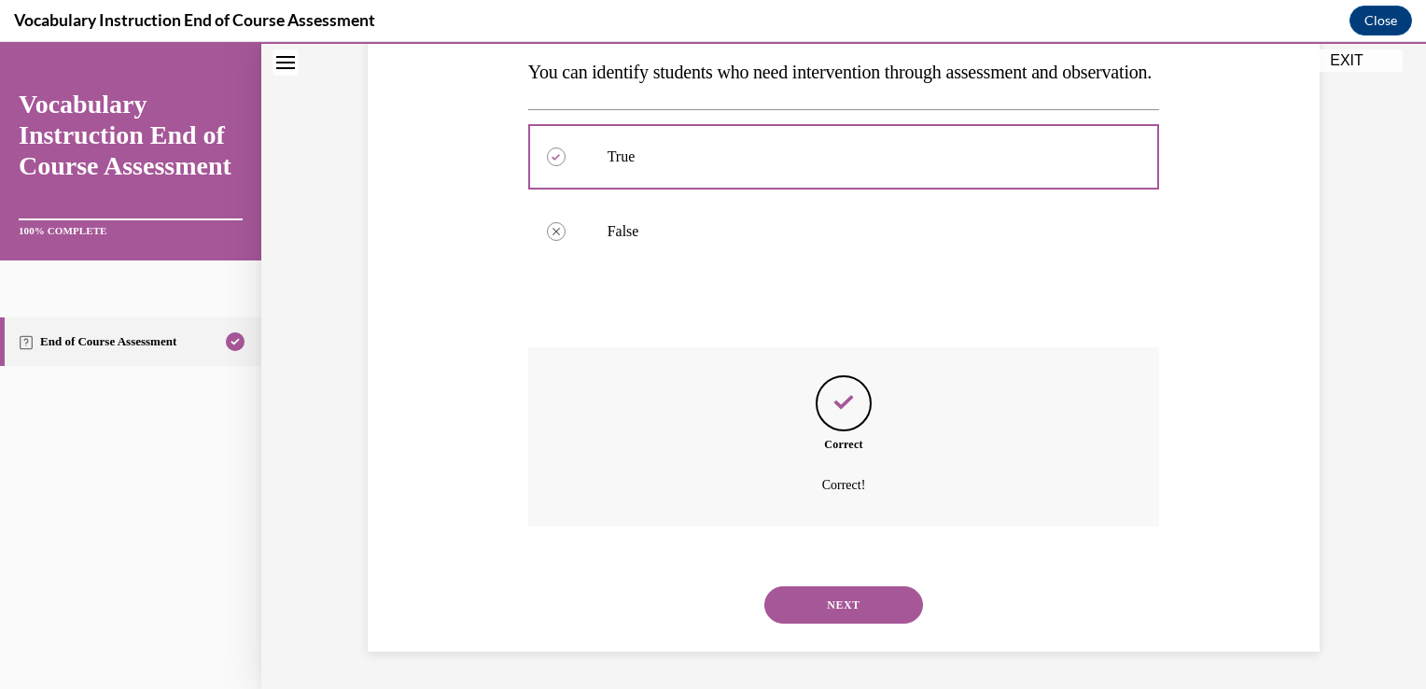
click at [833, 596] on button "NEXT" at bounding box center [843, 604] width 159 height 37
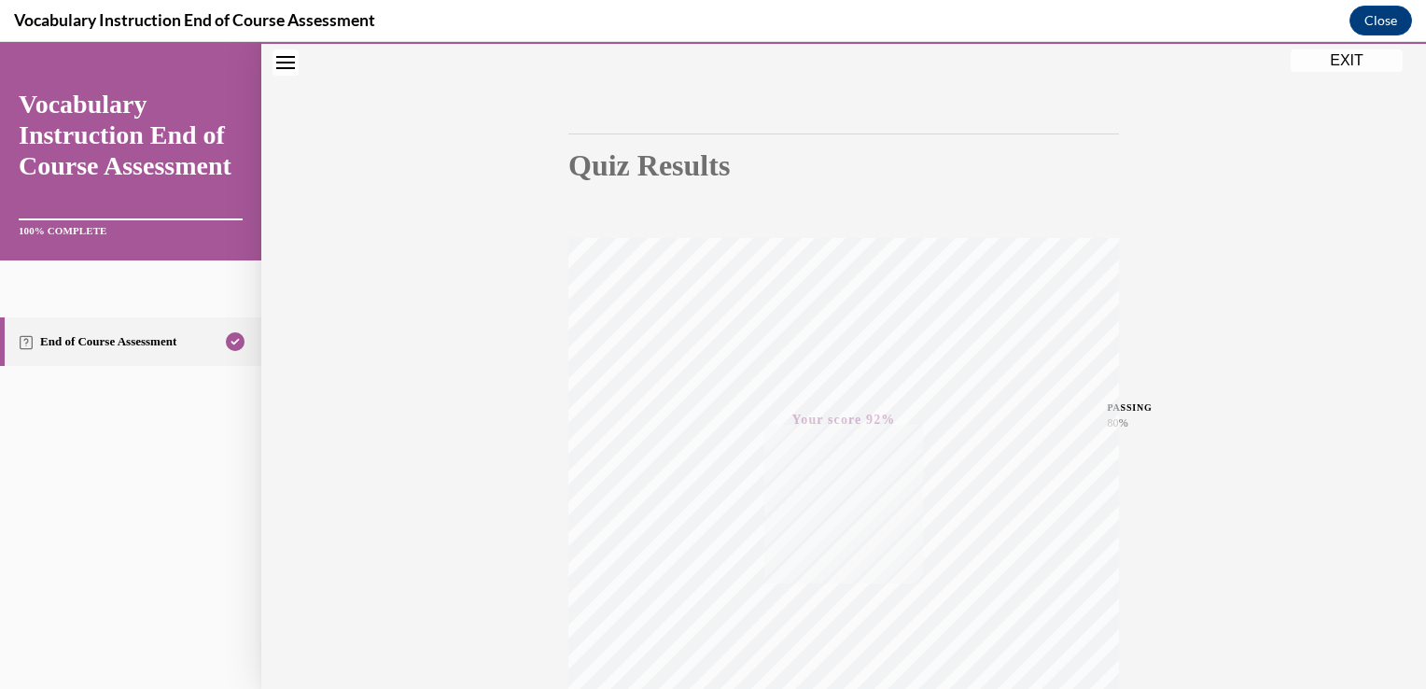
scroll to position [309, 0]
click at [1346, 54] on button "EXIT" at bounding box center [1347, 60] width 112 height 22
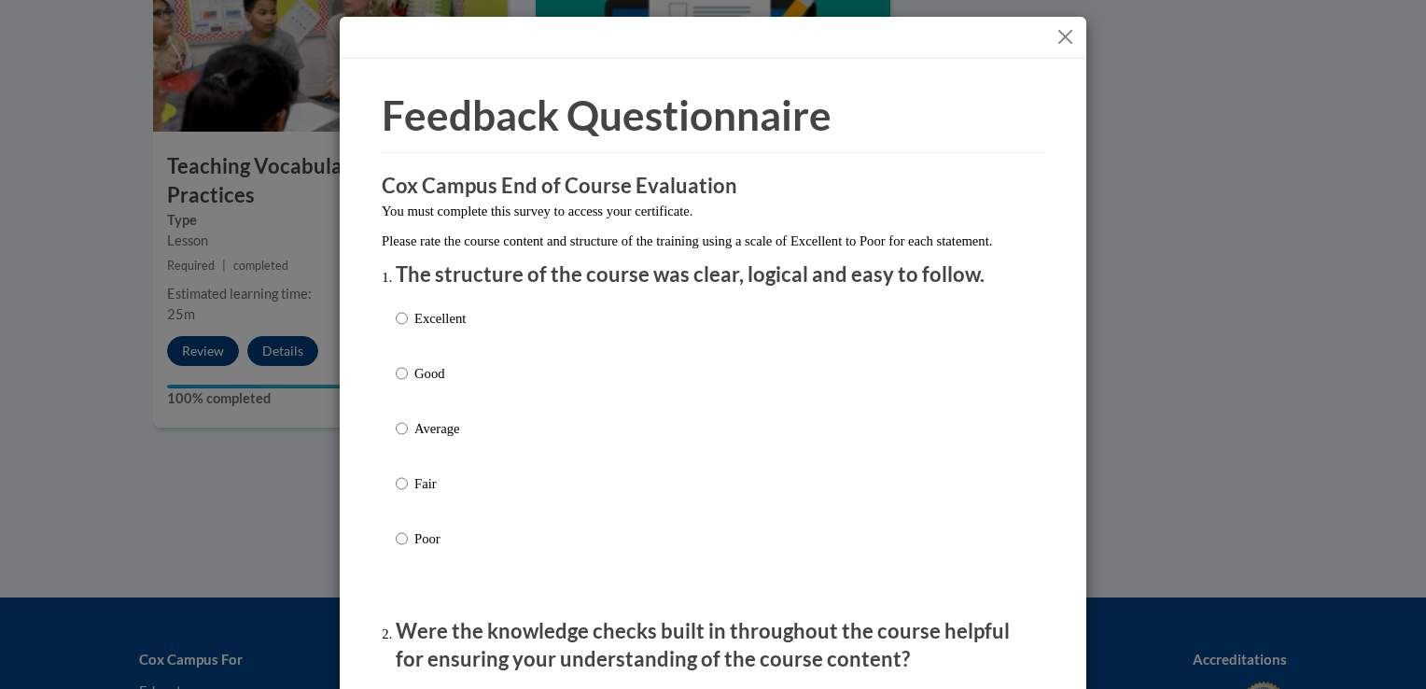
click at [449, 329] on p "Excellent" at bounding box center [439, 318] width 51 height 21
click at [408, 329] on input "Excellent" at bounding box center [402, 318] width 12 height 21
radio input "true"
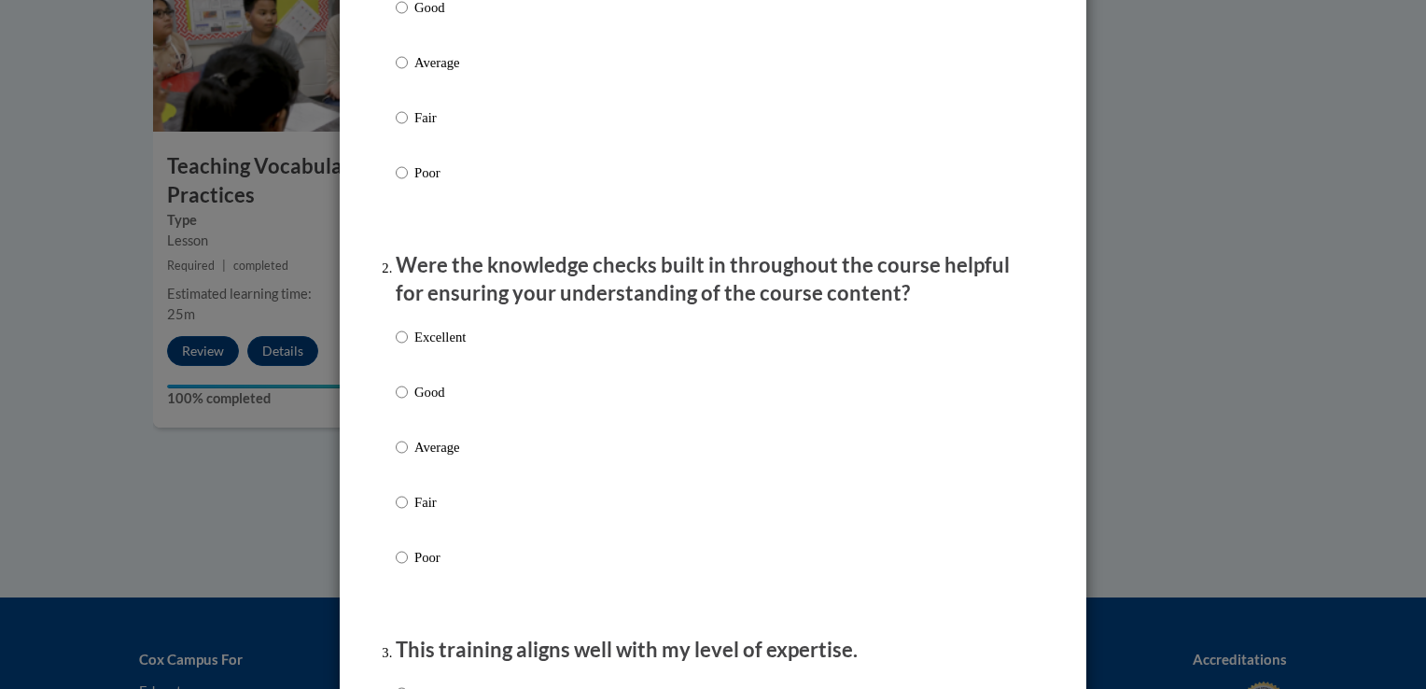
click at [434, 347] on p "Excellent" at bounding box center [439, 337] width 51 height 21
click at [408, 347] on input "Excellent" at bounding box center [402, 337] width 12 height 21
radio input "true"
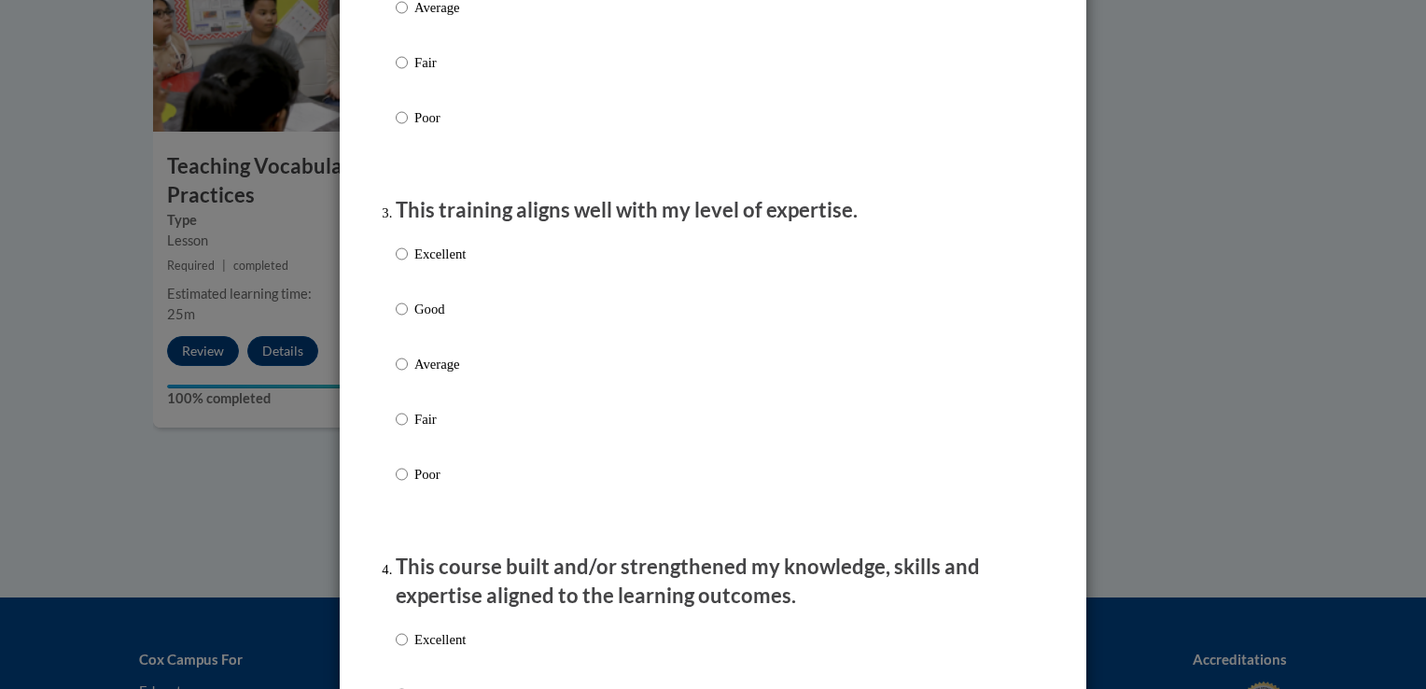
click at [439, 264] on p "Excellent" at bounding box center [439, 254] width 51 height 21
click at [408, 264] on input "Excellent" at bounding box center [402, 254] width 12 height 21
radio input "true"
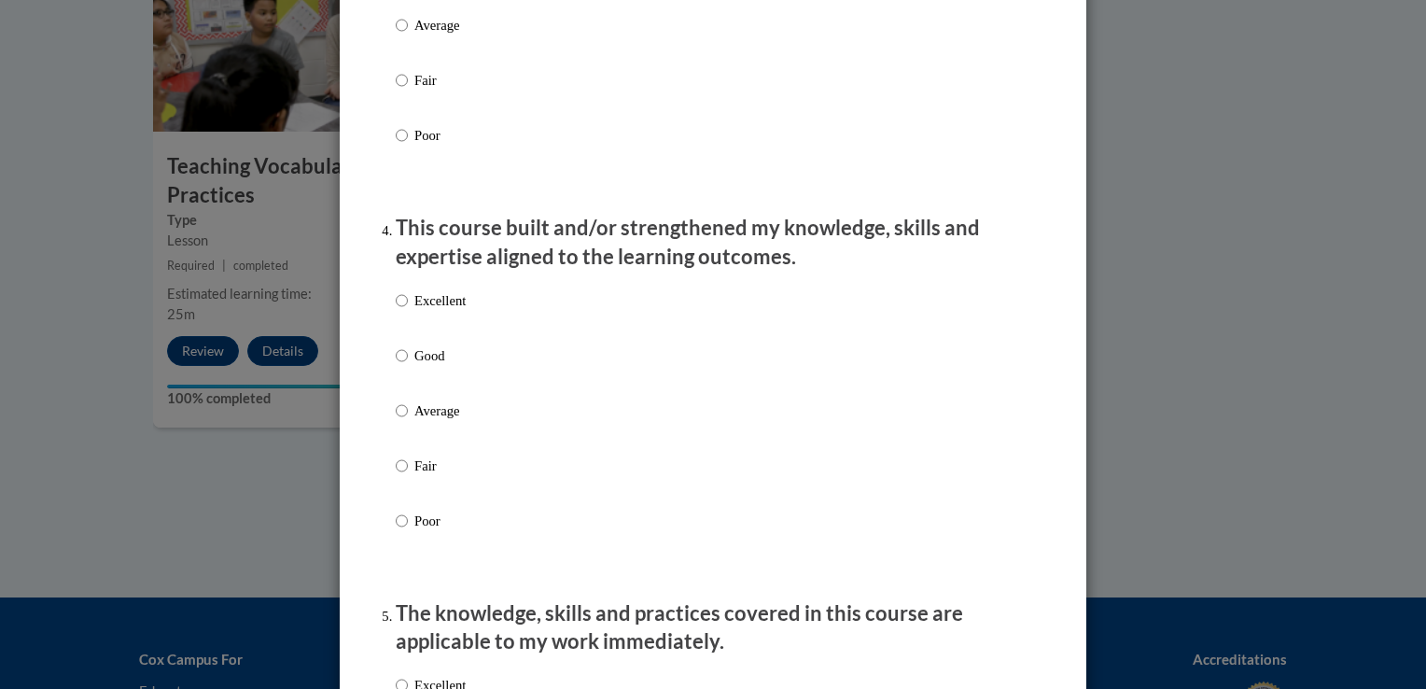
click at [441, 311] on p "Excellent" at bounding box center [439, 300] width 51 height 21
click at [408, 311] on input "Excellent" at bounding box center [402, 300] width 12 height 21
radio input "true"
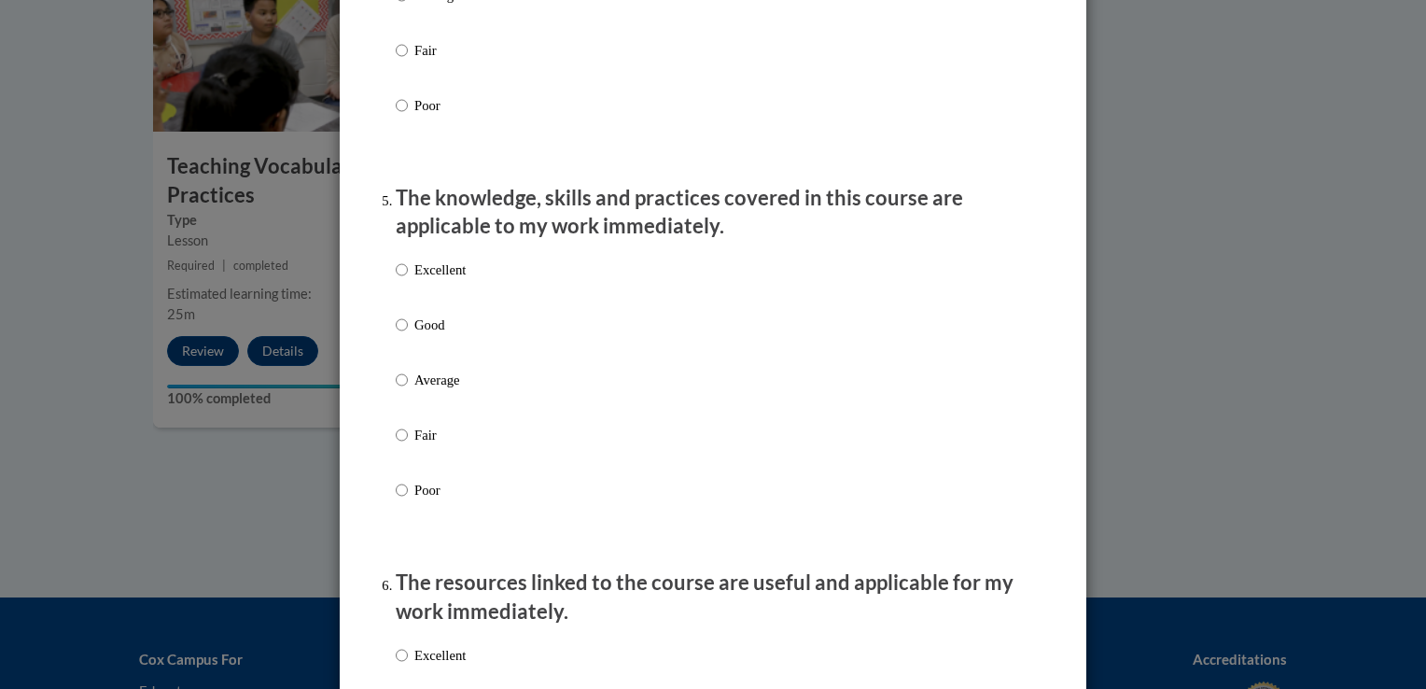
click at [436, 280] on p "Excellent" at bounding box center [439, 269] width 51 height 21
click at [408, 280] on input "Excellent" at bounding box center [402, 269] width 12 height 21
radio input "true"
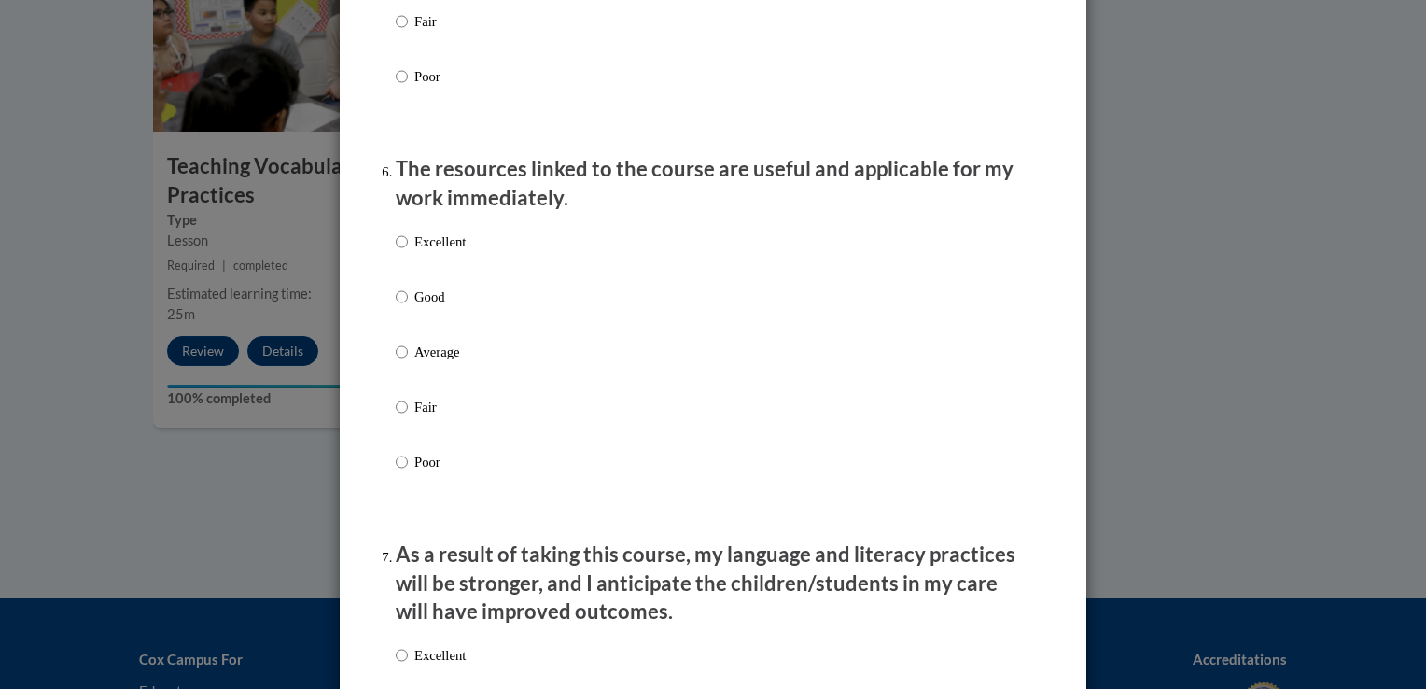
click at [435, 273] on label "Excellent" at bounding box center [431, 256] width 70 height 50
click at [408, 252] on input "Excellent" at bounding box center [402, 241] width 12 height 21
radio input "true"
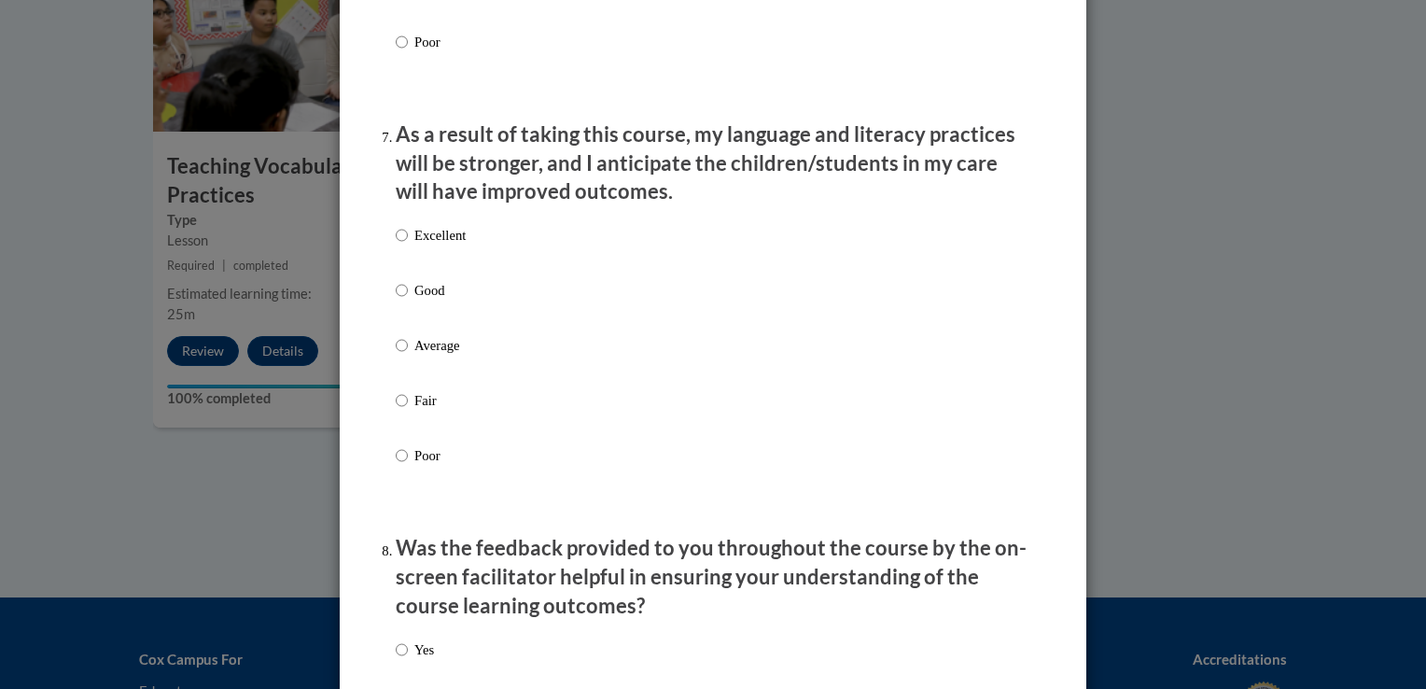
click at [425, 272] on label "Excellent" at bounding box center [431, 250] width 70 height 50
click at [408, 245] on input "Excellent" at bounding box center [402, 235] width 12 height 21
radio input "true"
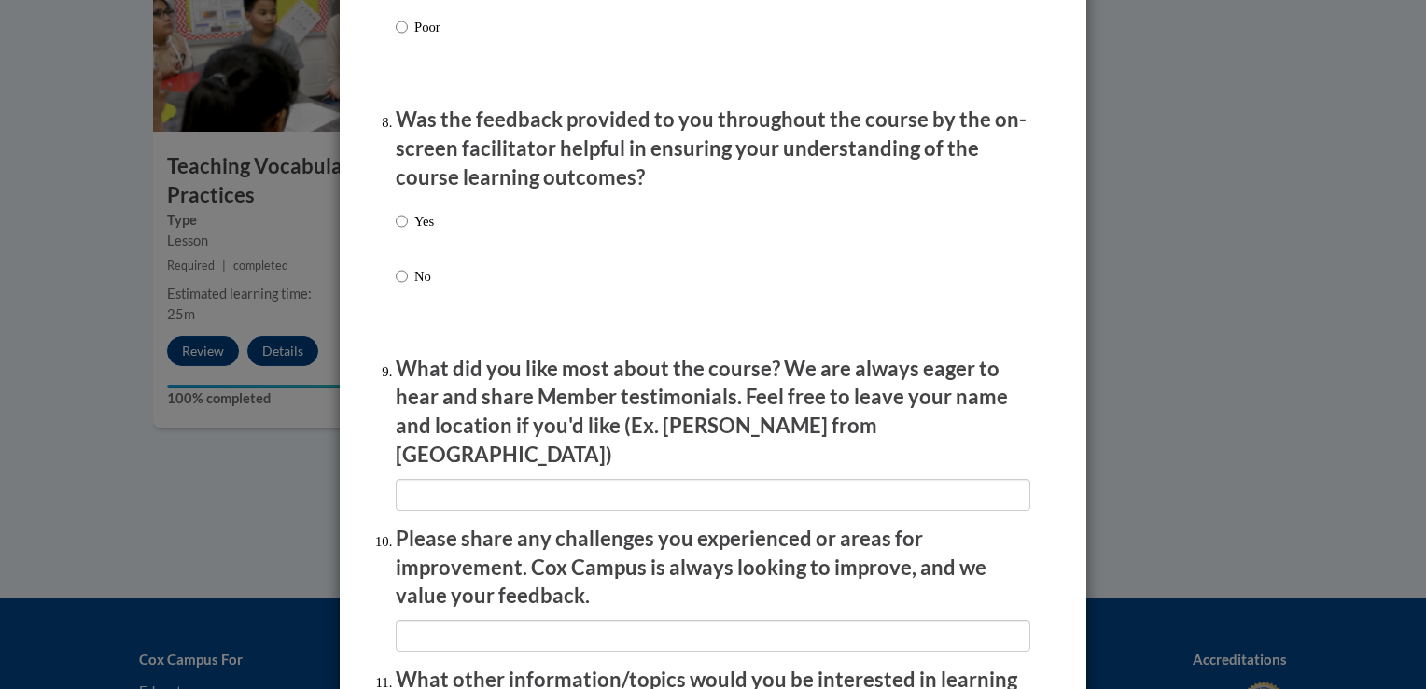
scroll to position [2833, 0]
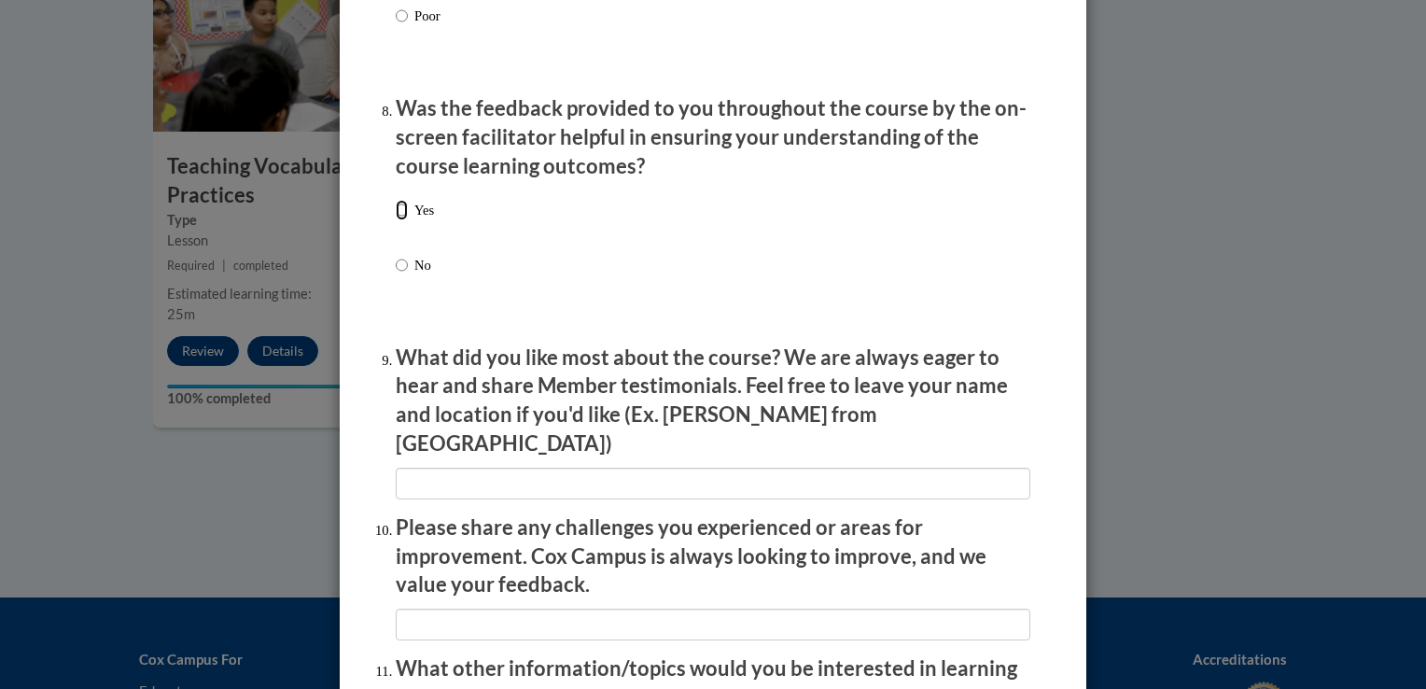
click at [396, 220] on input "Yes" at bounding box center [402, 210] width 12 height 21
radio input "true"
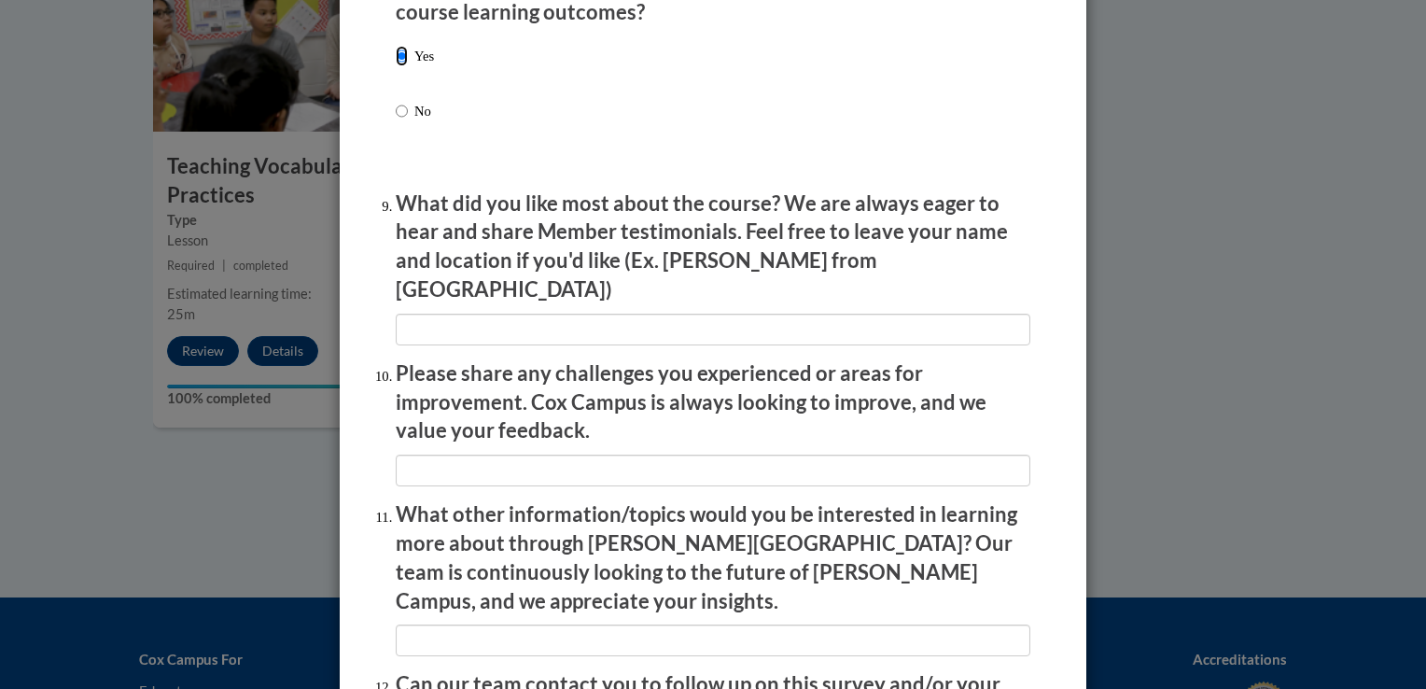
scroll to position [3124, 0]
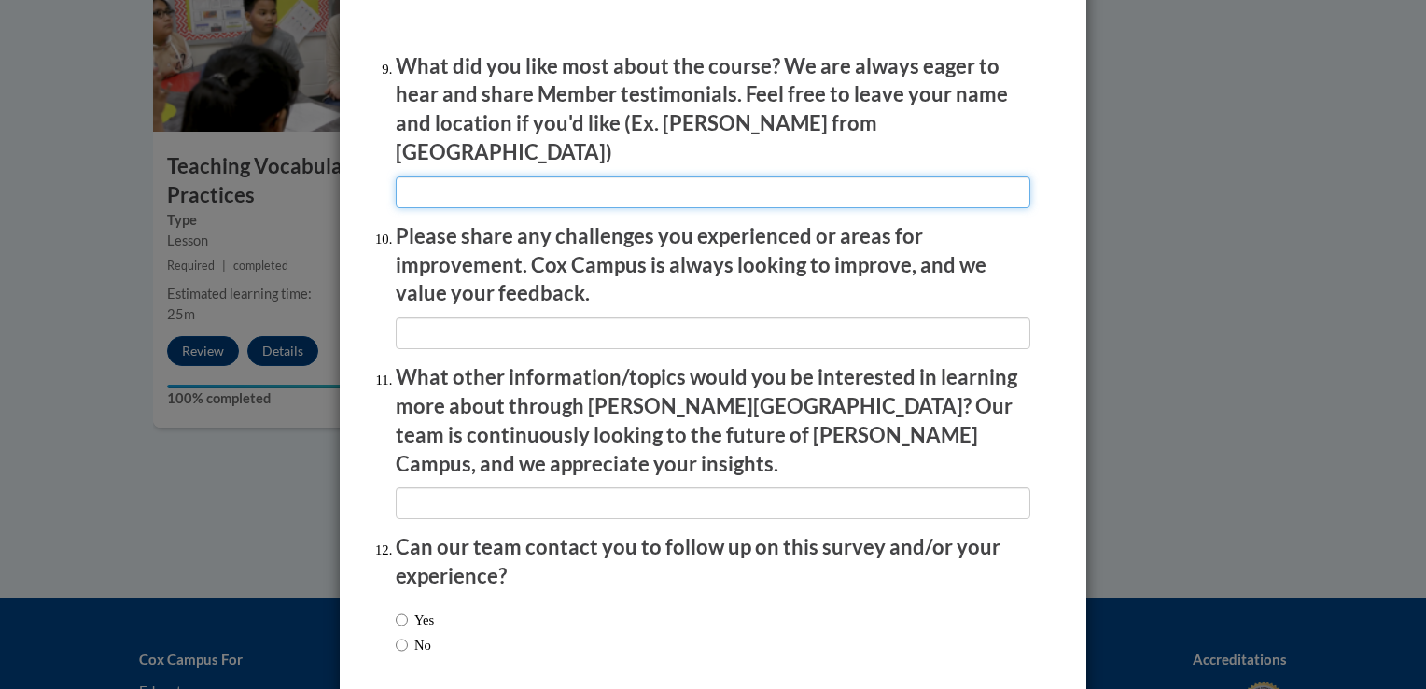
click at [675, 184] on input "textbox" at bounding box center [713, 192] width 635 height 32
click at [750, 176] on input "textbox" at bounding box center [713, 192] width 635 height 32
type input "variety of info"
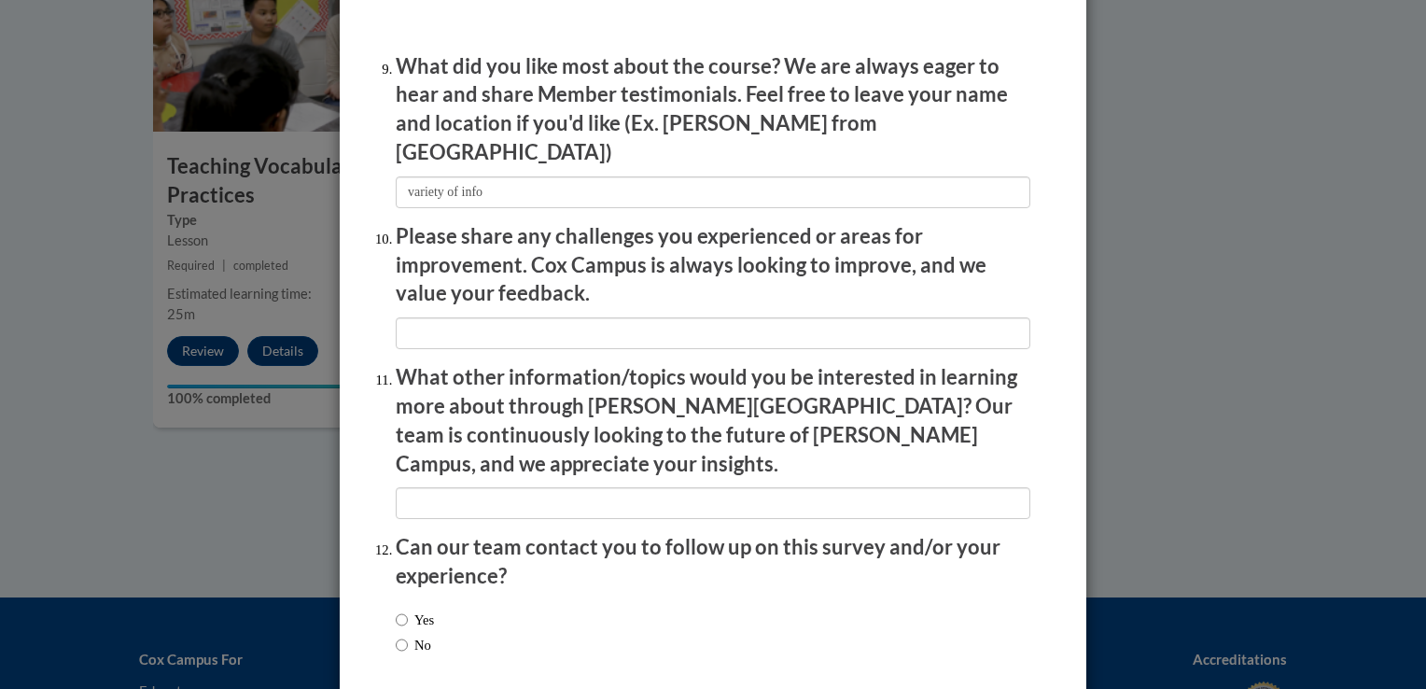
click at [581, 304] on li "Please share any challenges you experienced or areas for improvement. Cox Campu…" at bounding box center [713, 285] width 635 height 127
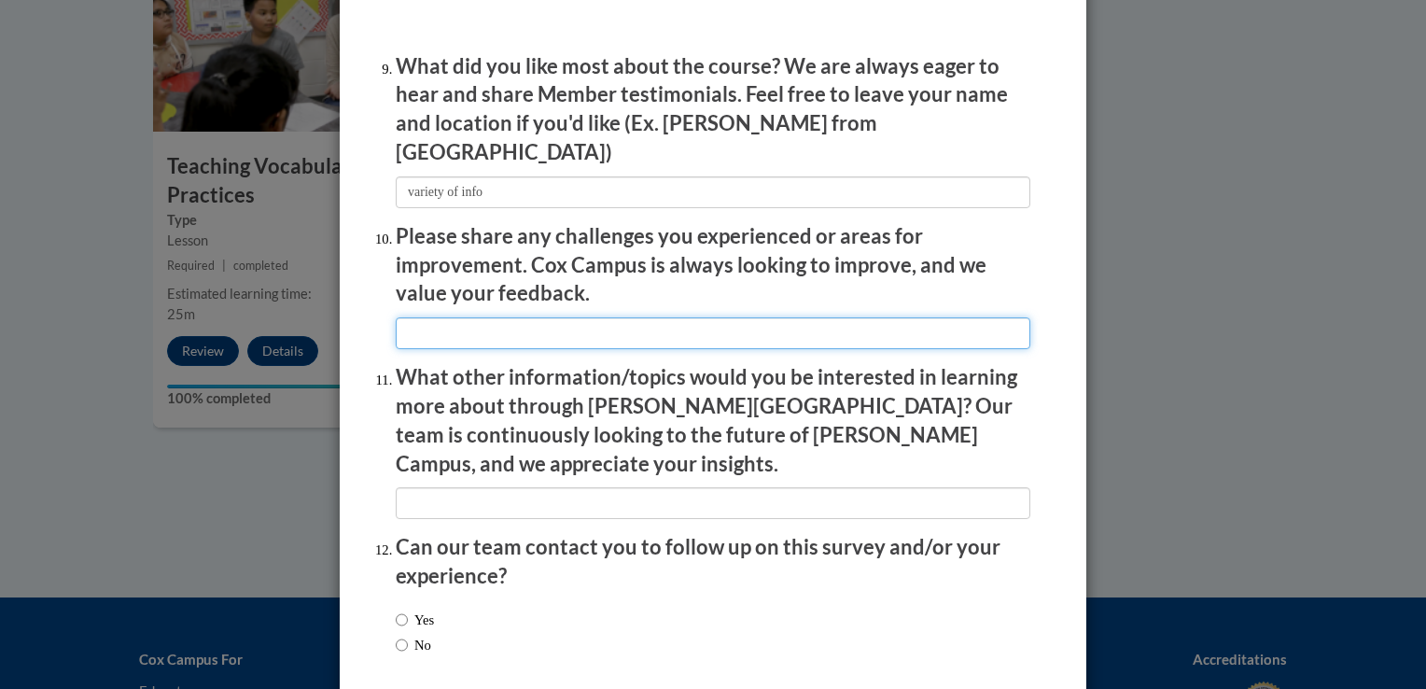
click at [564, 317] on input "textbox" at bounding box center [713, 333] width 635 height 32
type input "n/a"
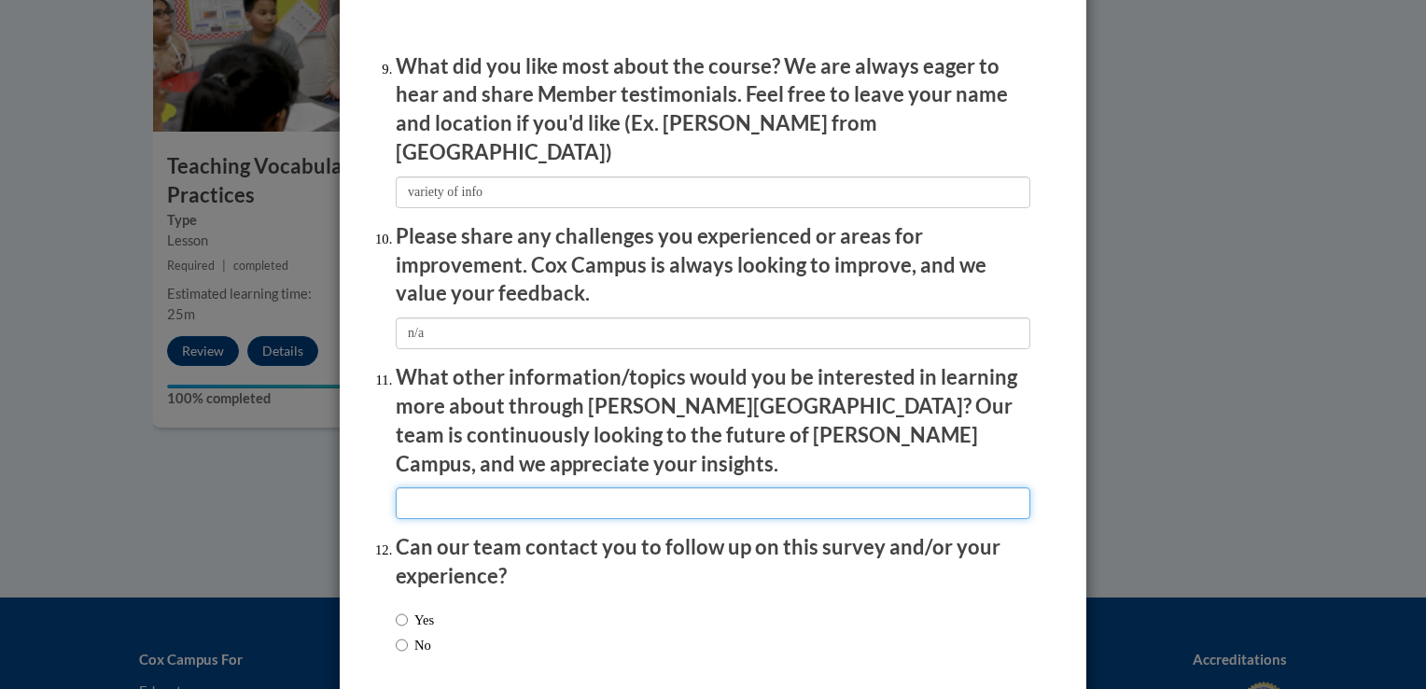
click at [477, 487] on input "textbox" at bounding box center [713, 503] width 635 height 32
type input "n/a"
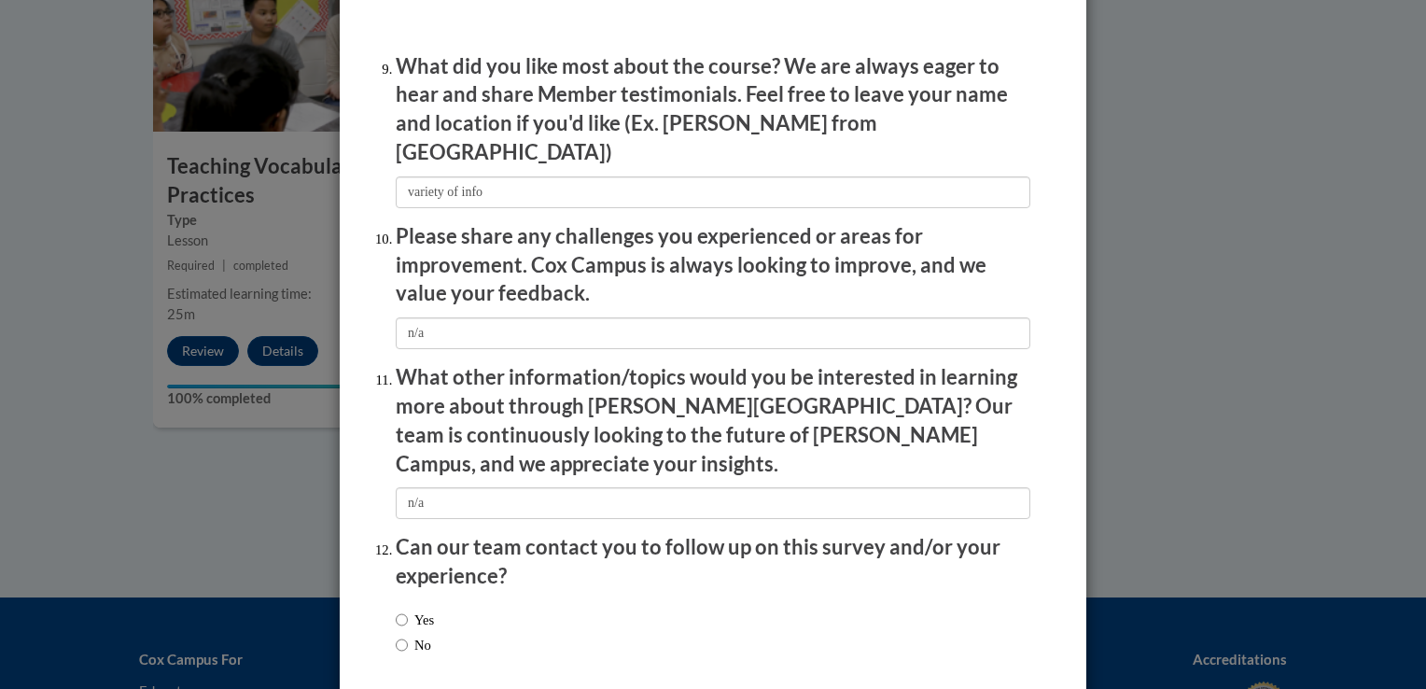
click at [412, 635] on label "No" at bounding box center [413, 645] width 35 height 21
click at [408, 635] on input "No" at bounding box center [402, 645] width 12 height 21
radio input "true"
